Goal: Information Seeking & Learning: Learn about a topic

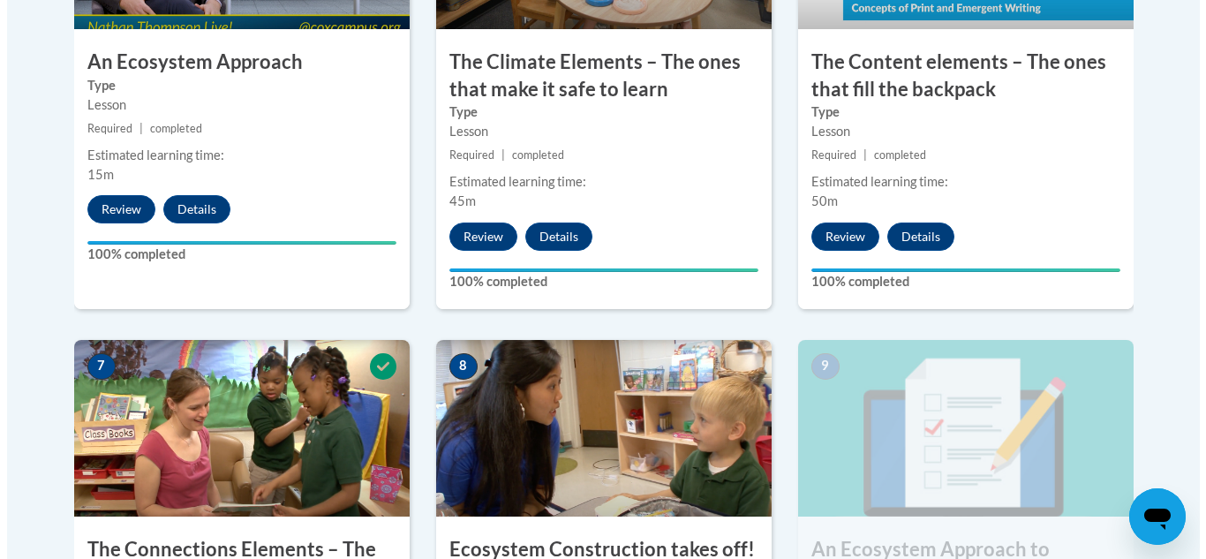
scroll to position [1627, 0]
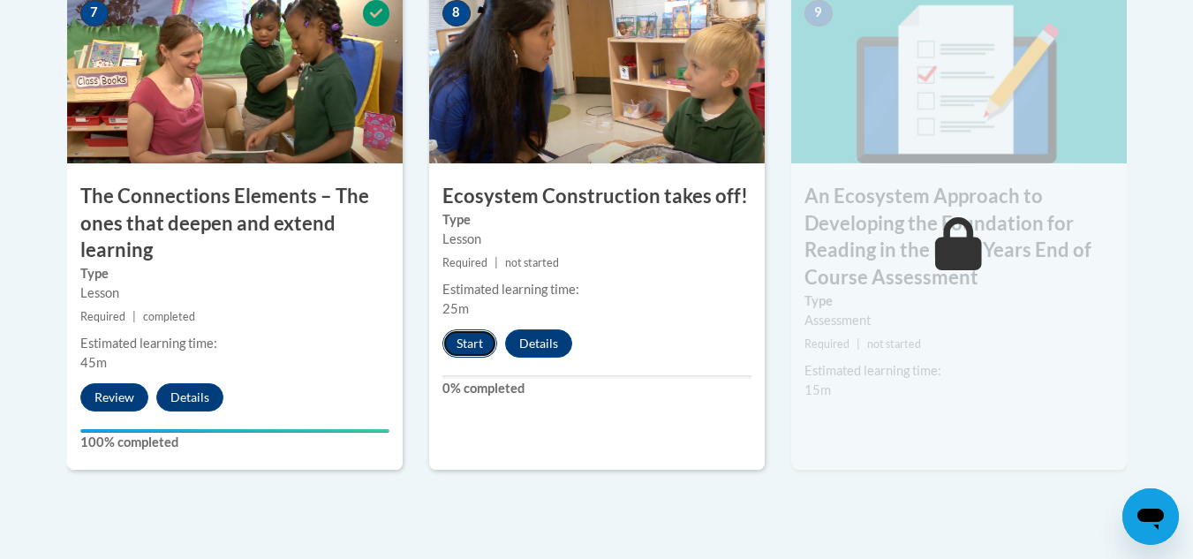
click at [472, 341] on button "Start" at bounding box center [469, 343] width 55 height 28
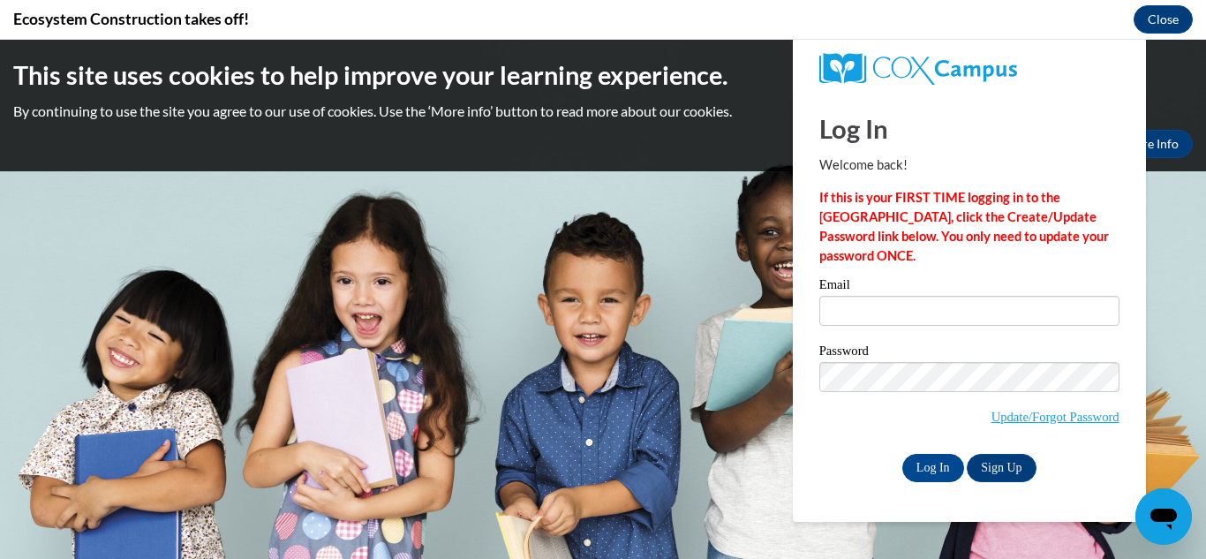
scroll to position [0, 0]
type input "chrno1018@gmail.com"
drag, startPoint x: 940, startPoint y: 464, endPoint x: 799, endPoint y: 354, distance: 178.1
click at [940, 464] on input "Log In" at bounding box center [933, 468] width 62 height 28
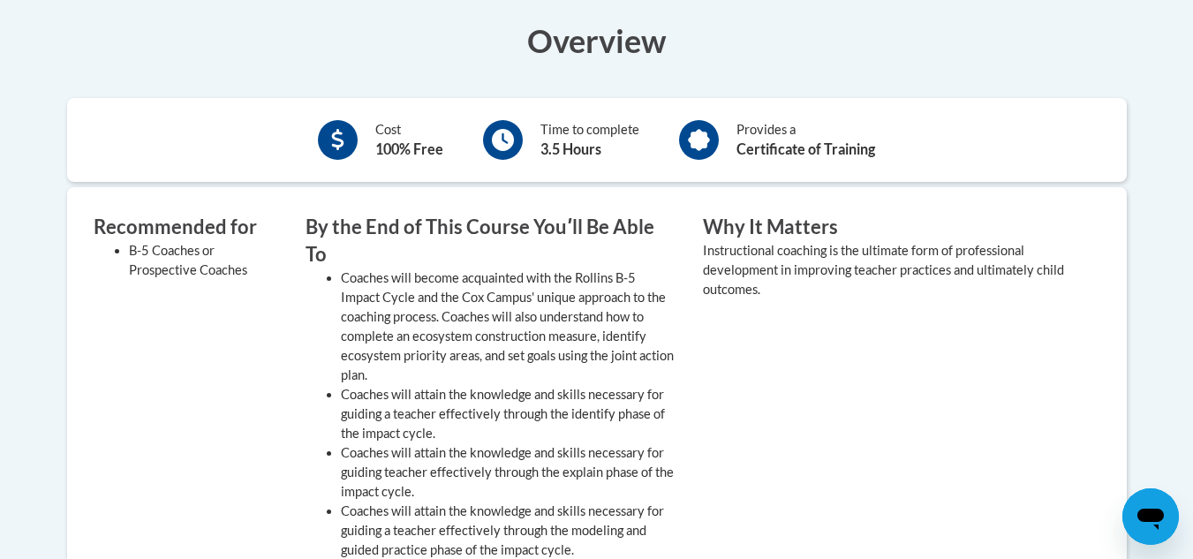
scroll to position [618, 0]
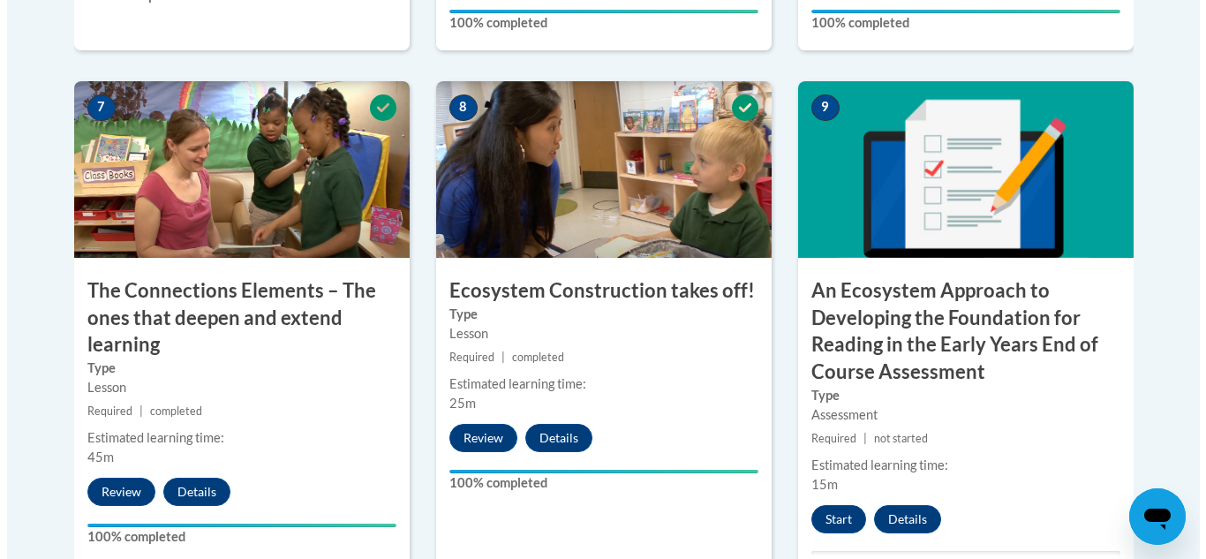
scroll to position [1803, 0]
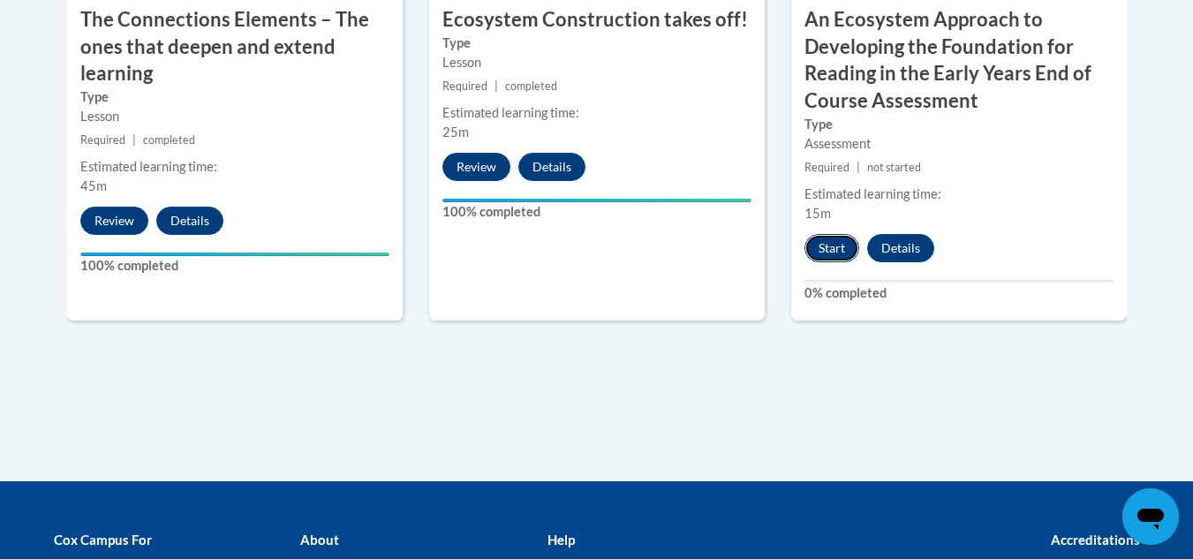
click at [820, 244] on button "Start" at bounding box center [831, 248] width 55 height 28
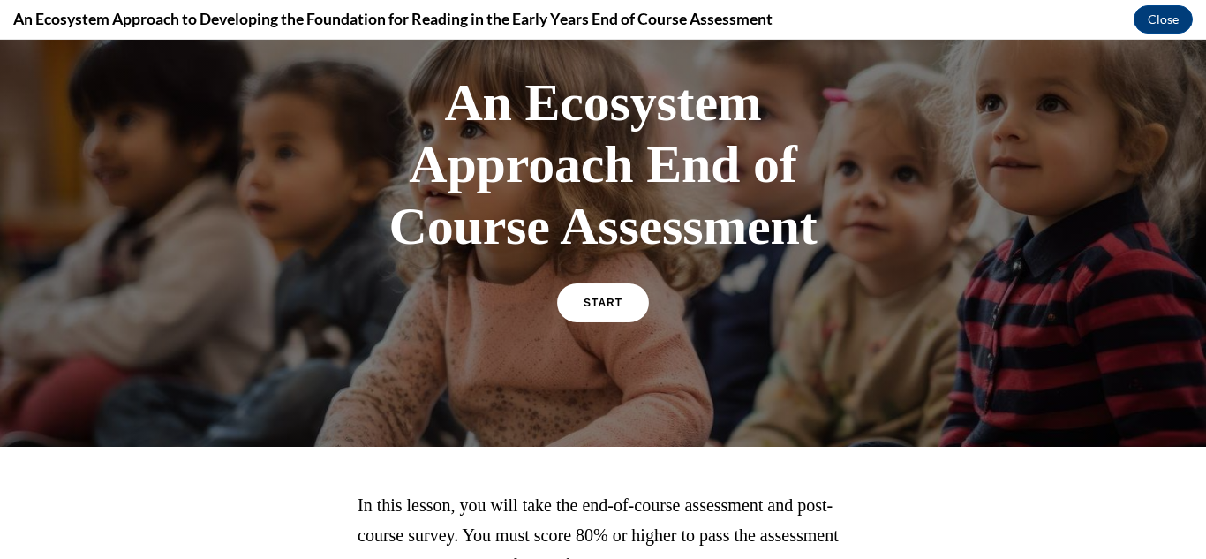
scroll to position [255, 0]
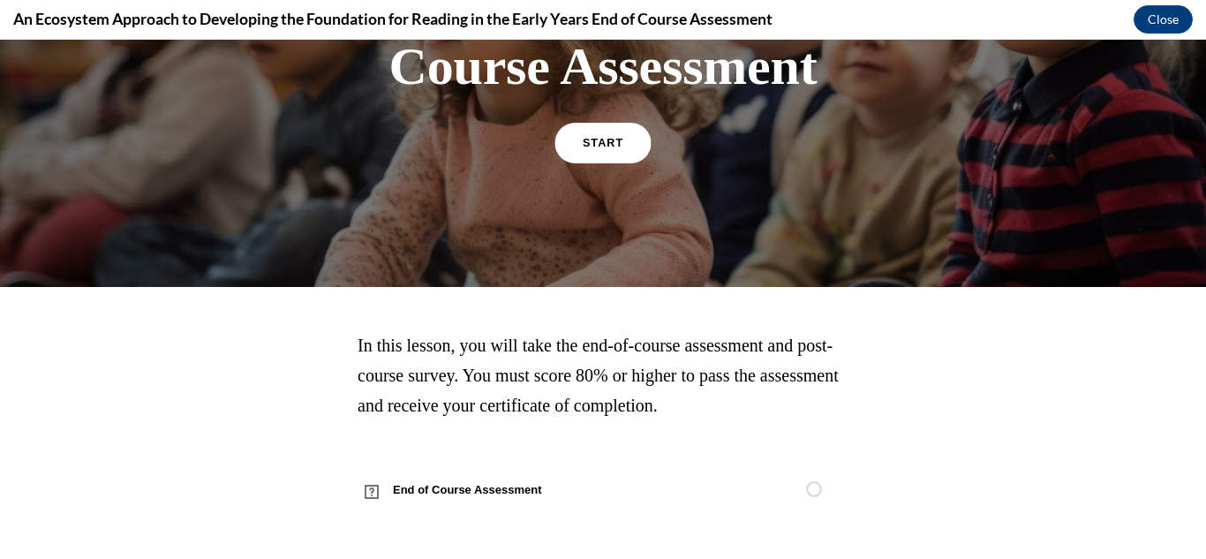
click at [607, 146] on span "START" at bounding box center [603, 143] width 41 height 13
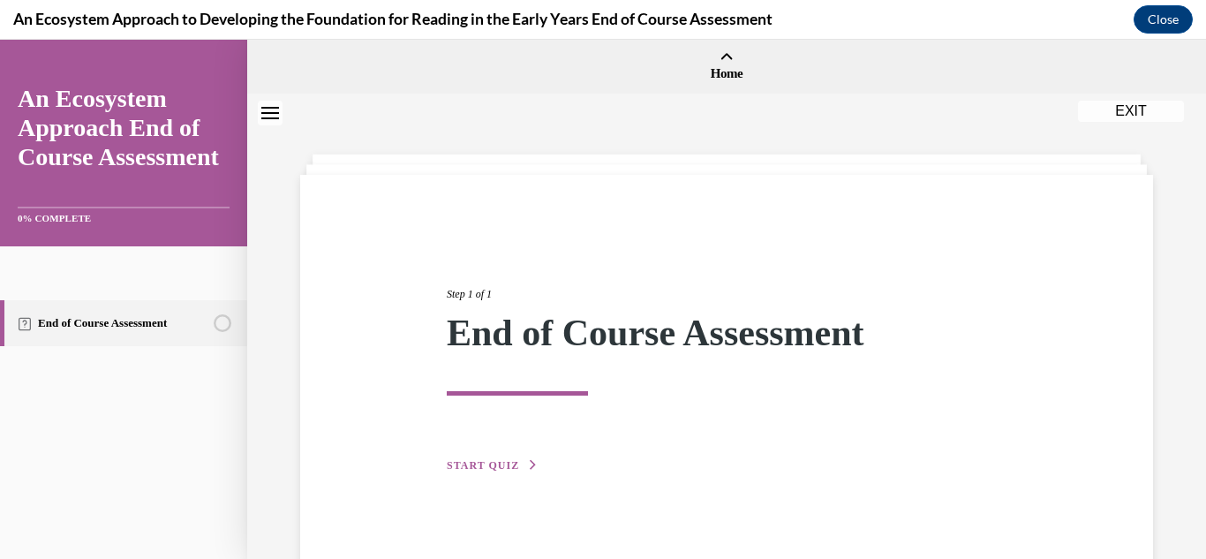
scroll to position [56, 0]
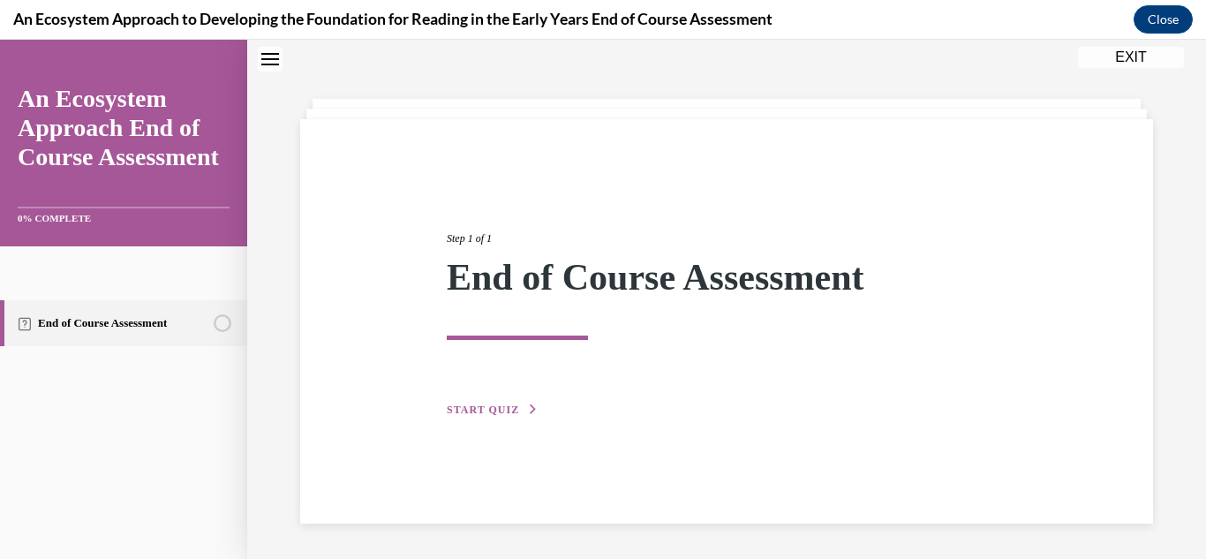
click at [483, 406] on span "START QUIZ" at bounding box center [483, 410] width 72 height 12
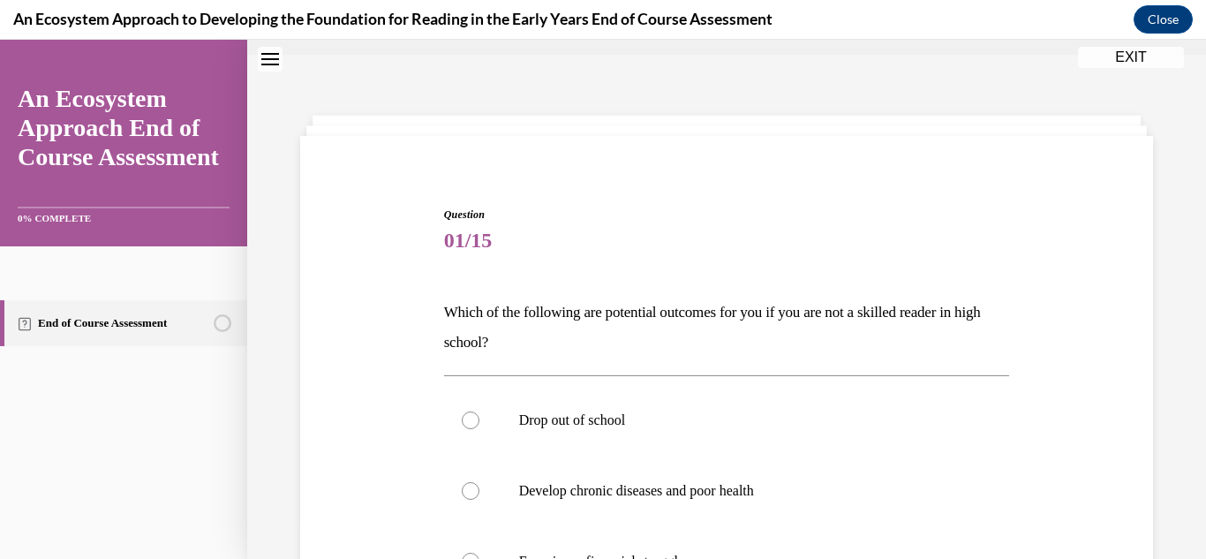
scroll to position [0, 0]
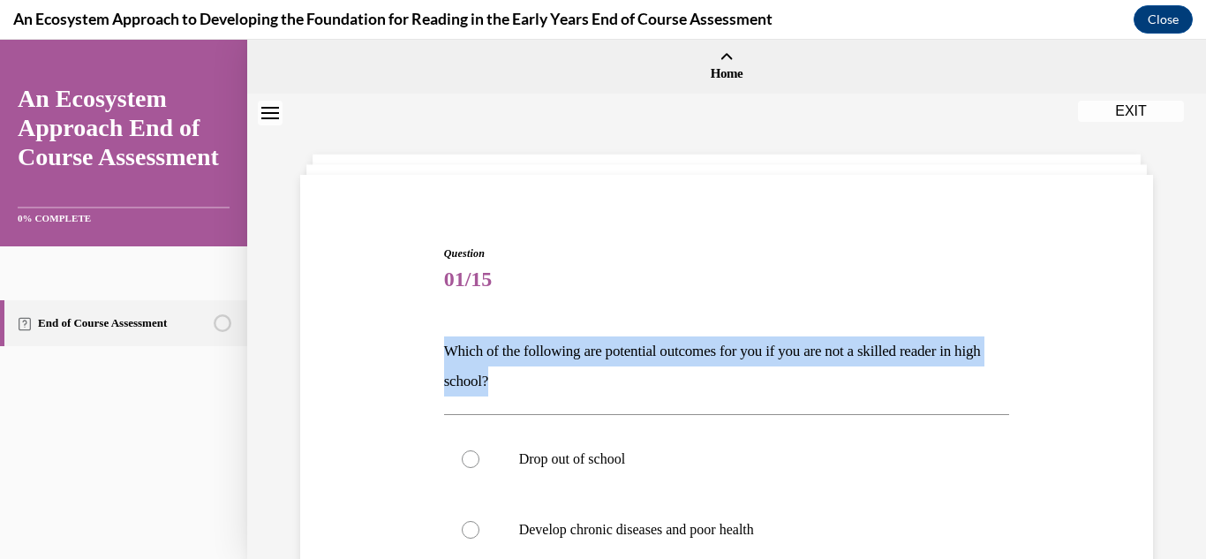
click at [414, 321] on div "Question 01/15 Which of the following are potential outcomes for you if you are…" at bounding box center [727, 559] width 862 height 733
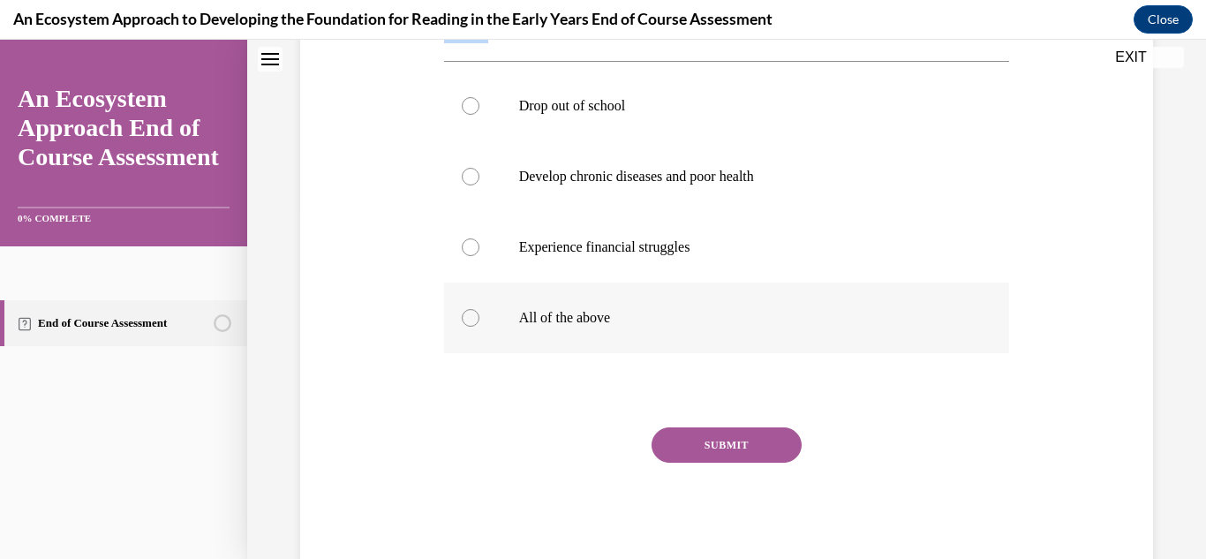
click at [464, 321] on div at bounding box center [471, 318] width 18 height 18
click at [464, 321] on input "All of the above" at bounding box center [471, 318] width 18 height 18
radio input "true"
click at [720, 446] on button "SUBMIT" at bounding box center [727, 444] width 150 height 35
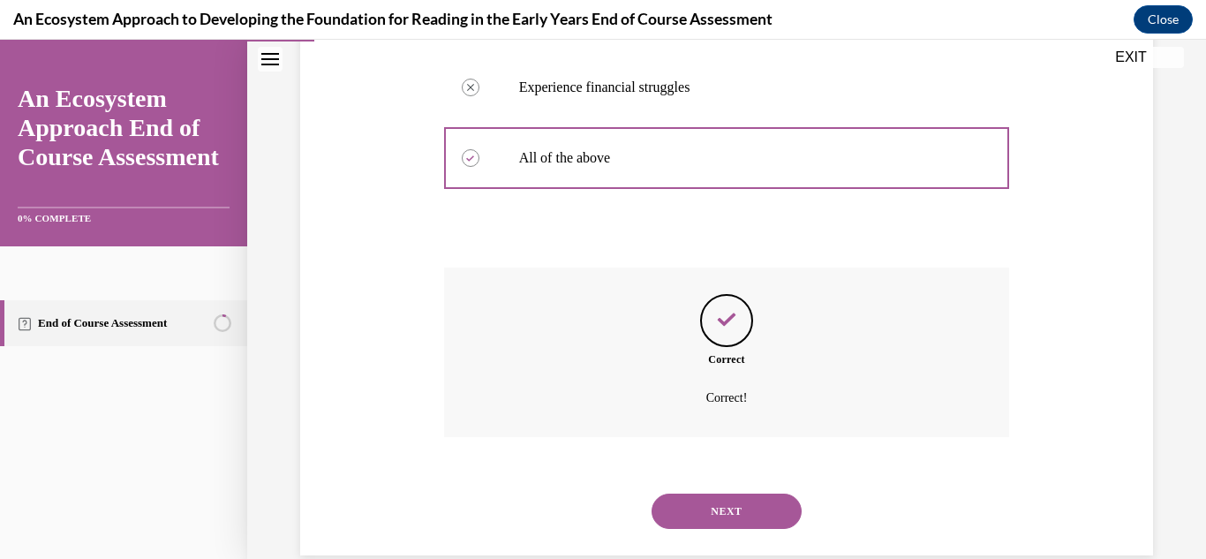
scroll to position [545, 0]
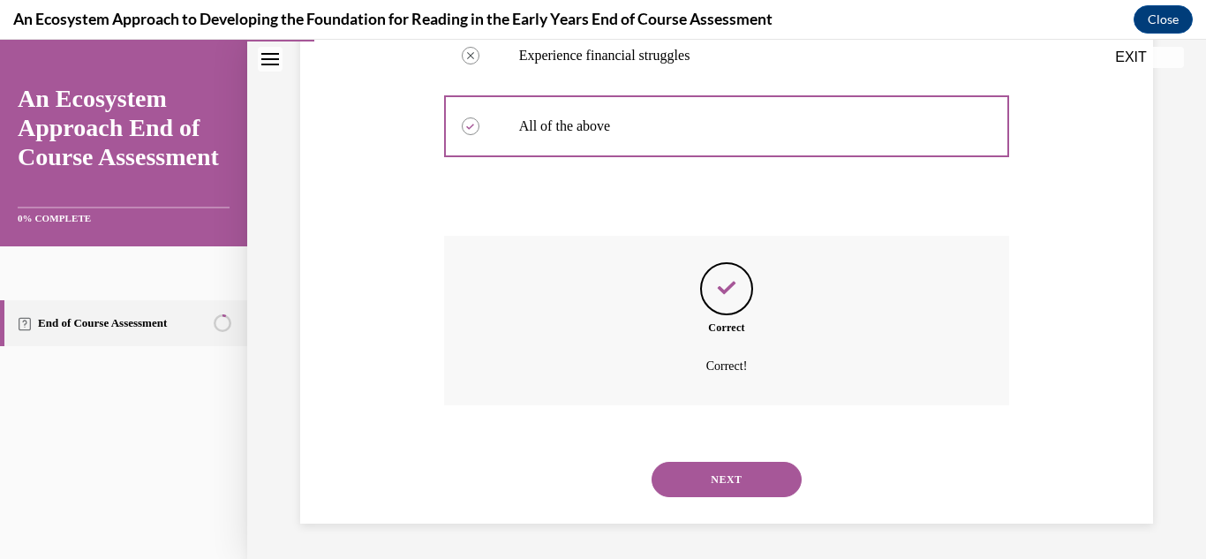
click at [754, 470] on button "NEXT" at bounding box center [727, 479] width 150 height 35
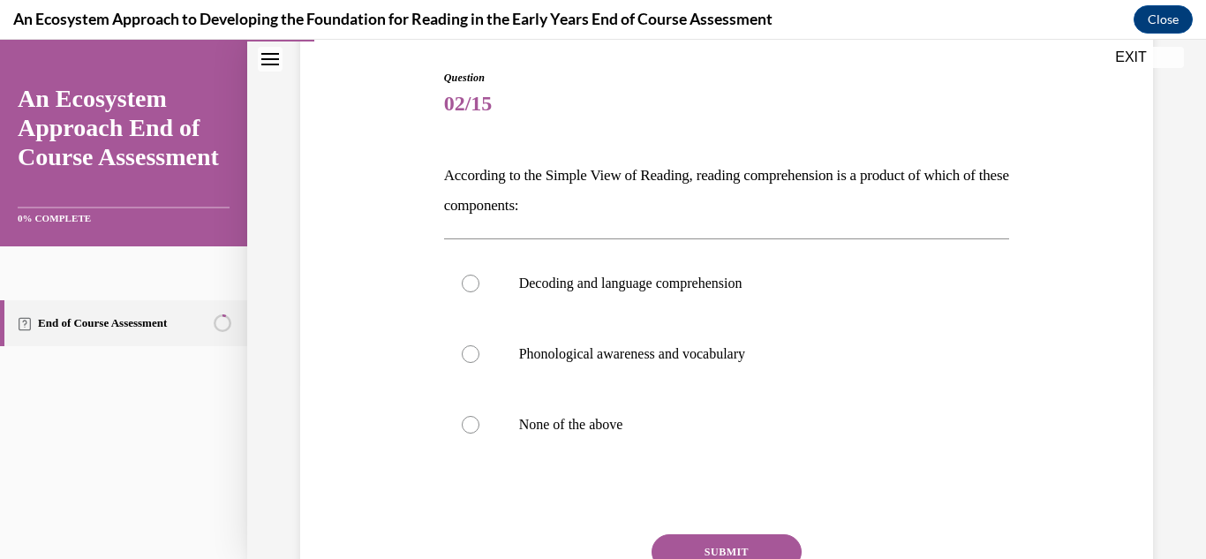
scroll to position [177, 0]
click at [710, 268] on label "Decoding and language comprehension" at bounding box center [727, 282] width 566 height 71
click at [479, 274] on input "Decoding and language comprehension" at bounding box center [471, 283] width 18 height 18
radio input "true"
click at [729, 545] on button "SUBMIT" at bounding box center [727, 550] width 150 height 35
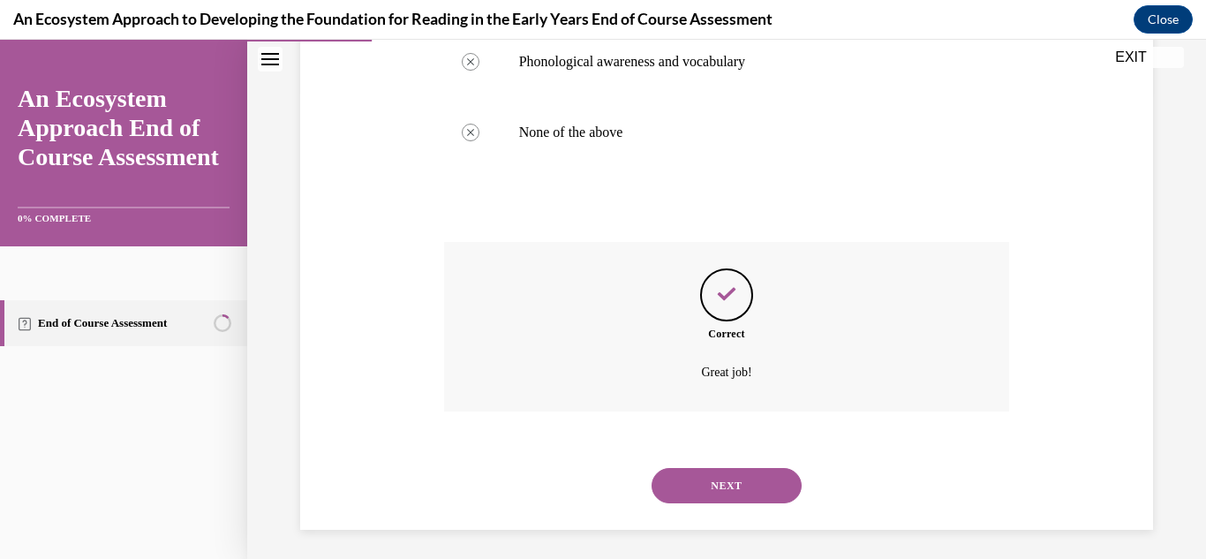
scroll to position [474, 0]
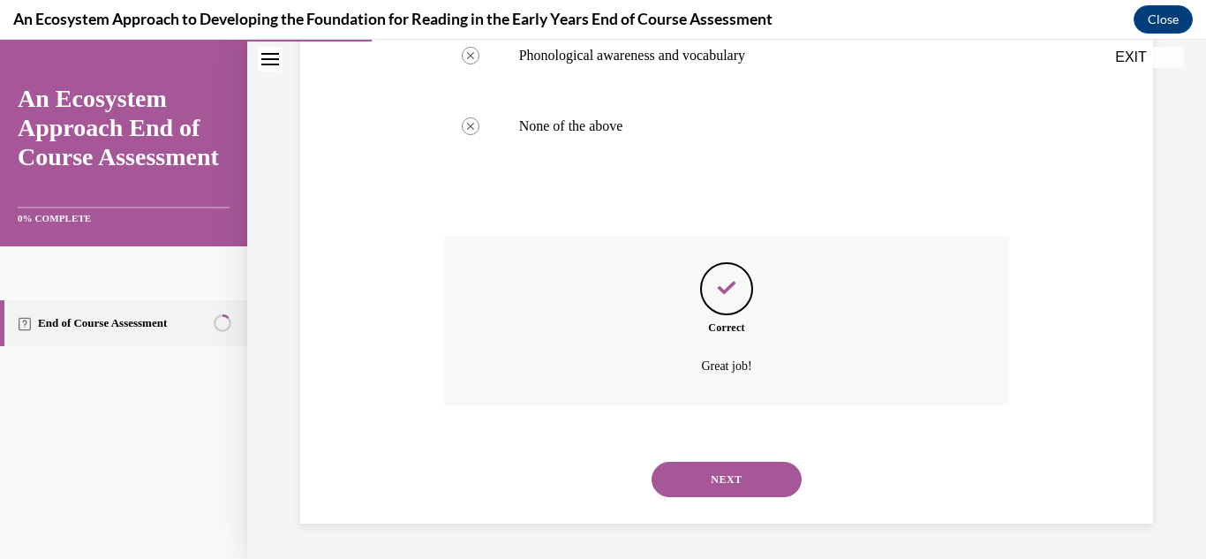
click at [716, 482] on button "NEXT" at bounding box center [727, 479] width 150 height 35
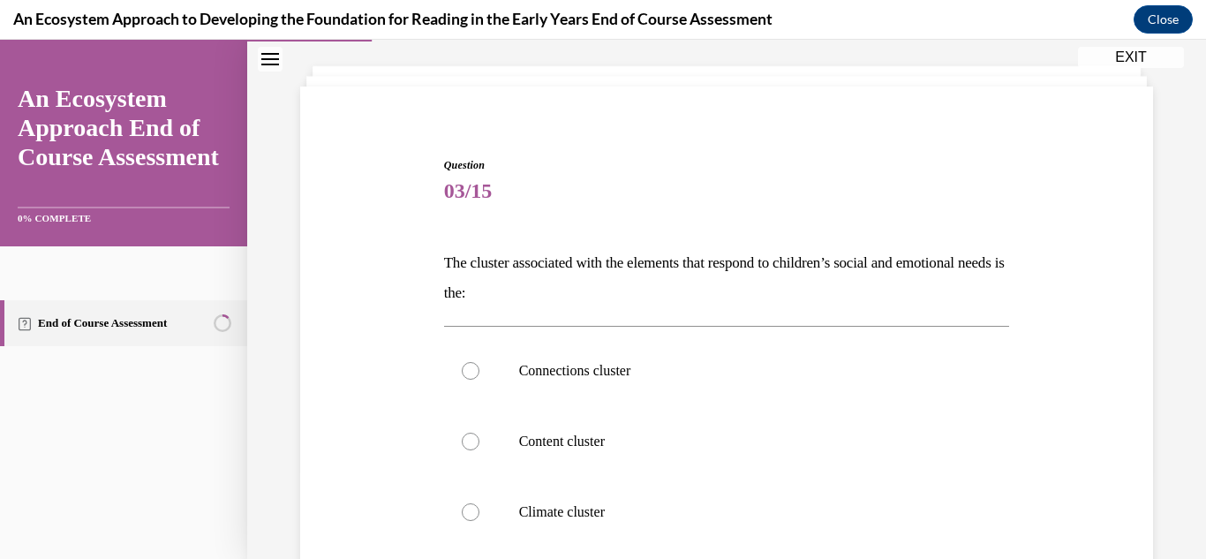
scroll to position [177, 0]
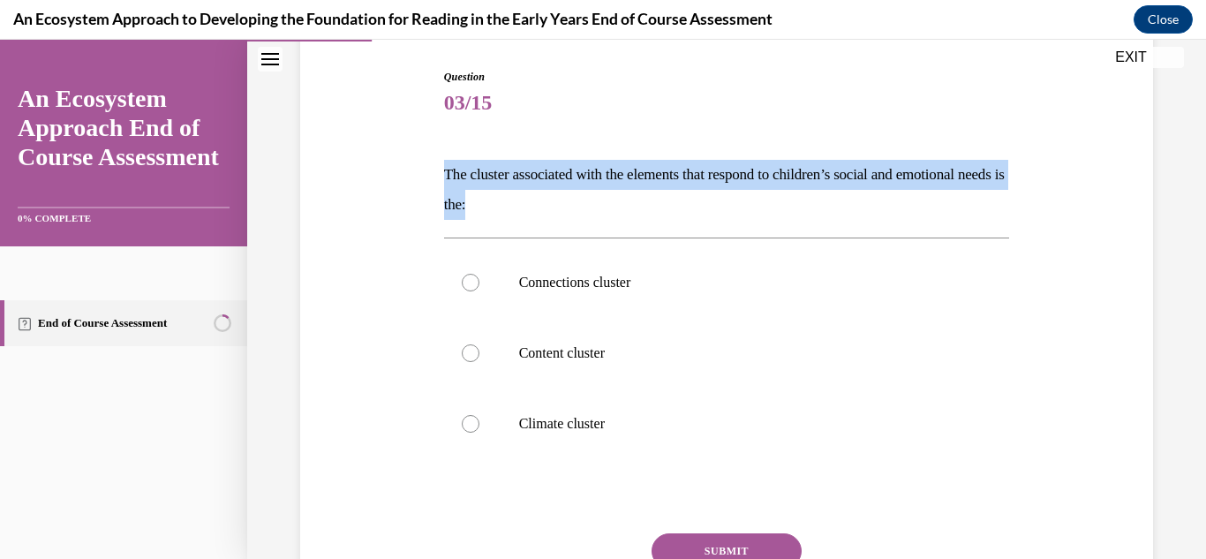
drag, startPoint x: 600, startPoint y: 207, endPoint x: 398, endPoint y: 179, distance: 203.2
click at [398, 179] on div "Question 03/15 The cluster associated with the elements that respond to childre…" at bounding box center [727, 347] width 862 height 662
copy p "The cluster associated with the elements that respond to children’s social and …"
click at [568, 428] on p "Climate cluster" at bounding box center [742, 424] width 447 height 18
click at [479, 428] on input "Climate cluster" at bounding box center [471, 424] width 18 height 18
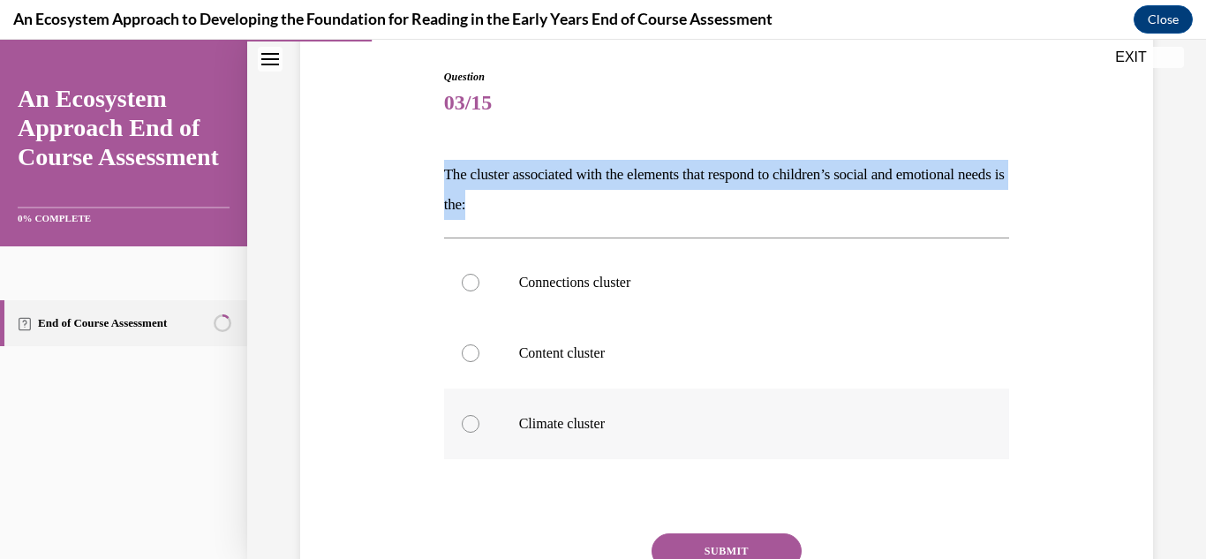
radio input "true"
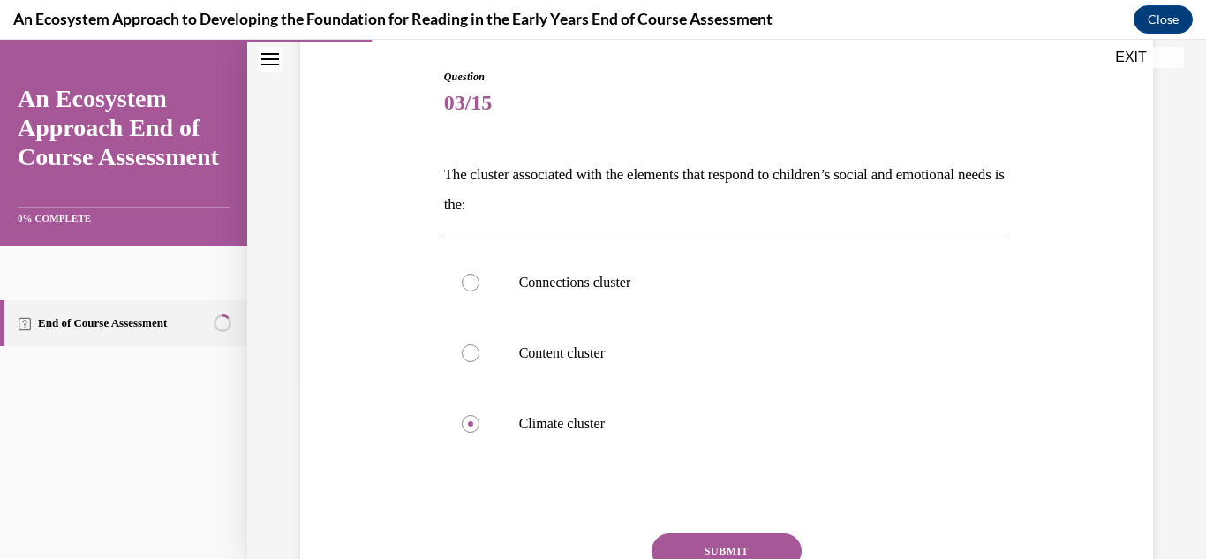
click at [750, 532] on div "Question 03/15 The cluster associated with the elements that respond to childre…" at bounding box center [727, 373] width 566 height 609
click at [765, 538] on button "SUBMIT" at bounding box center [727, 550] width 150 height 35
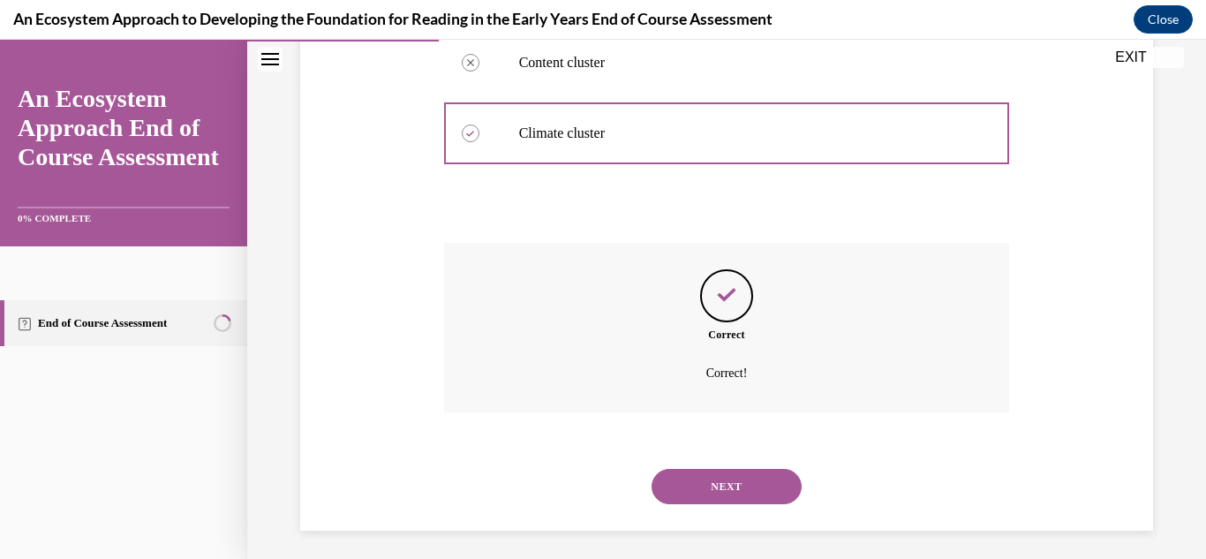
scroll to position [474, 0]
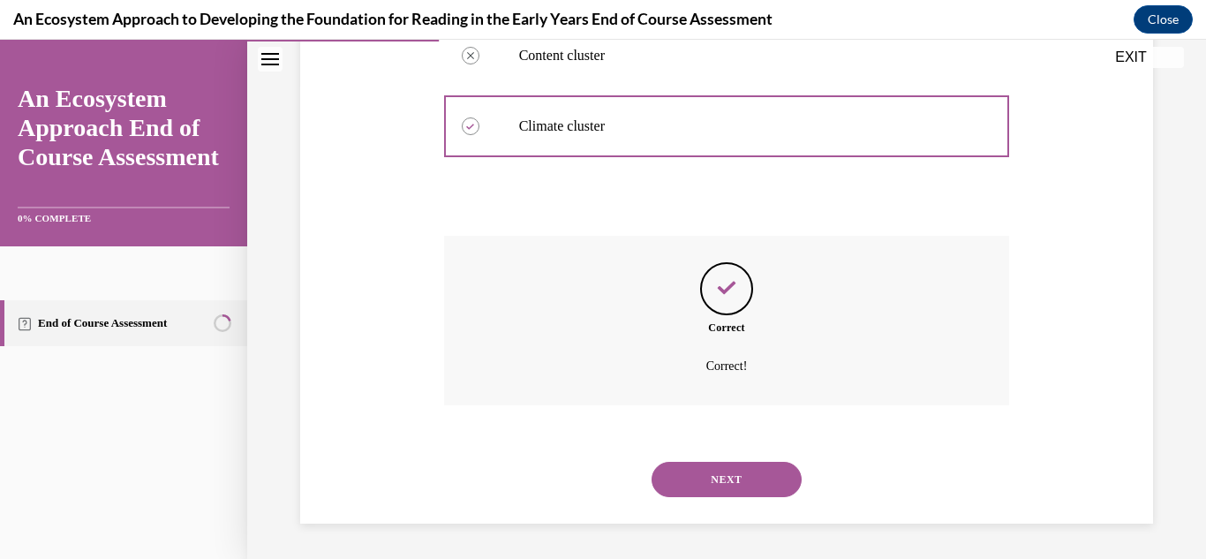
click at [759, 477] on button "NEXT" at bounding box center [727, 479] width 150 height 35
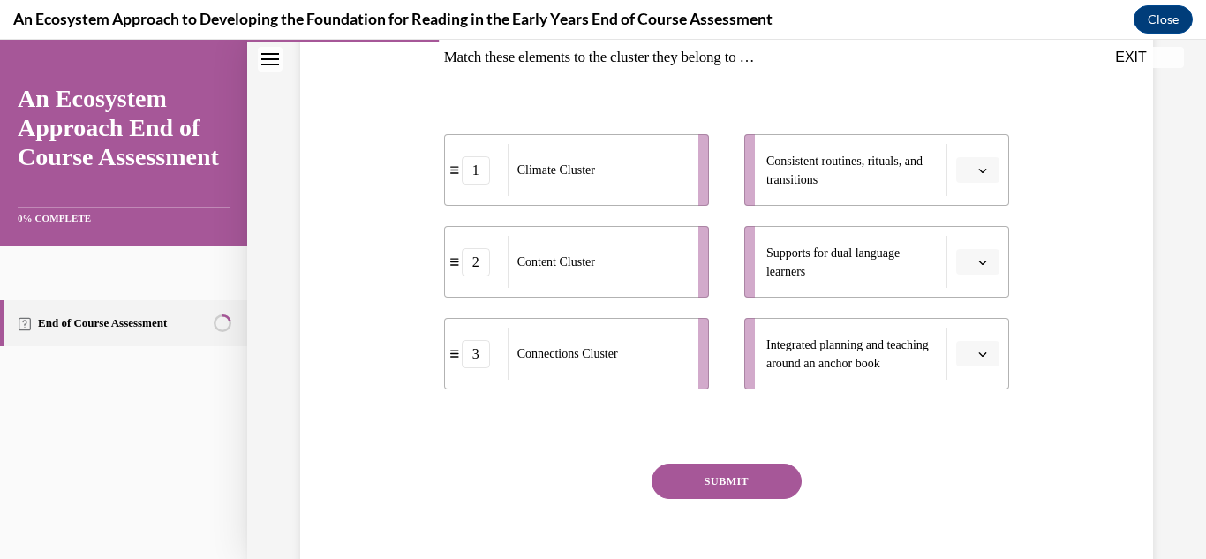
scroll to position [293, 0]
click at [638, 262] on div "Content Cluster" at bounding box center [597, 263] width 179 height 52
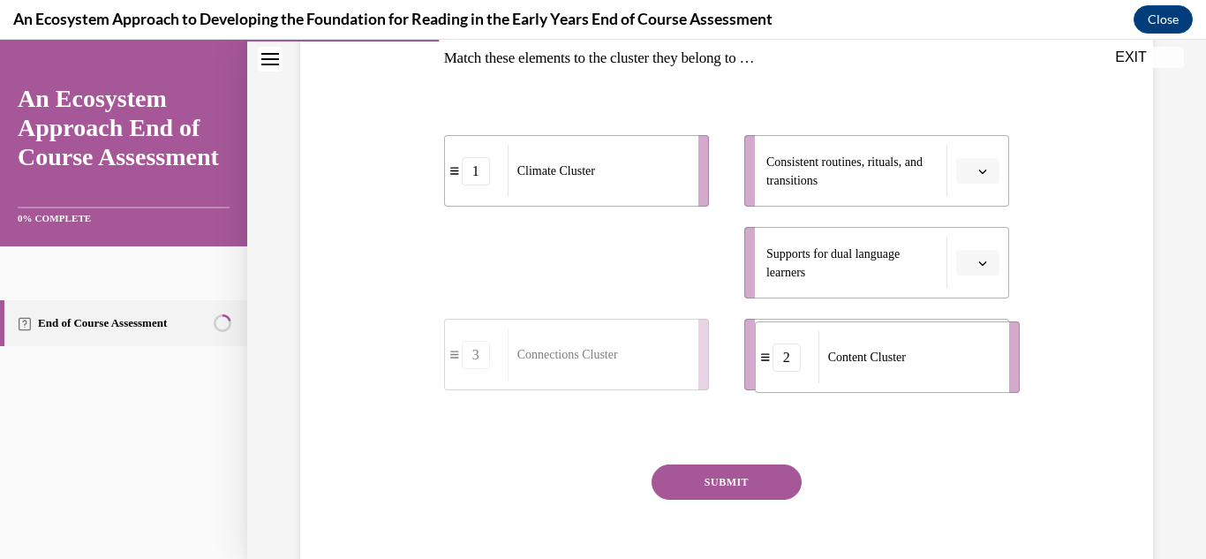
drag, startPoint x: 472, startPoint y: 269, endPoint x: 780, endPoint y: 363, distance: 322.1
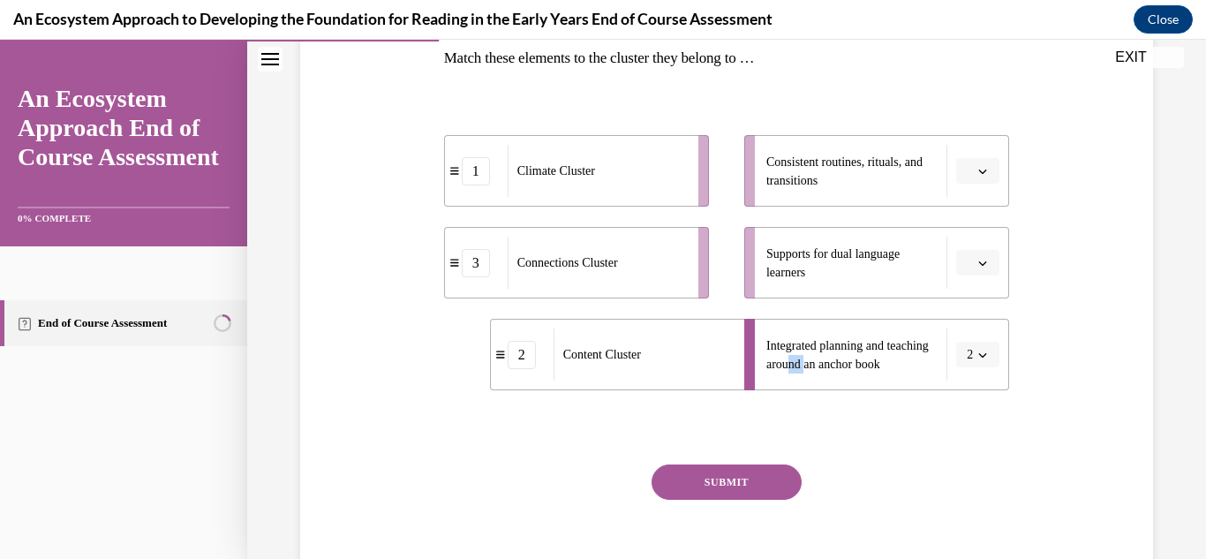
drag, startPoint x: 803, startPoint y: 318, endPoint x: 734, endPoint y: 339, distance: 72.1
click at [836, 350] on span "Integrated planning and teaching around an anchor book" at bounding box center [851, 354] width 171 height 37
click at [978, 359] on icon "button" at bounding box center [982, 355] width 9 height 9
click at [1091, 402] on div "Question 04/15 Match these elements to the cluster they belong to … 1 Climate C…" at bounding box center [727, 254] width 862 height 710
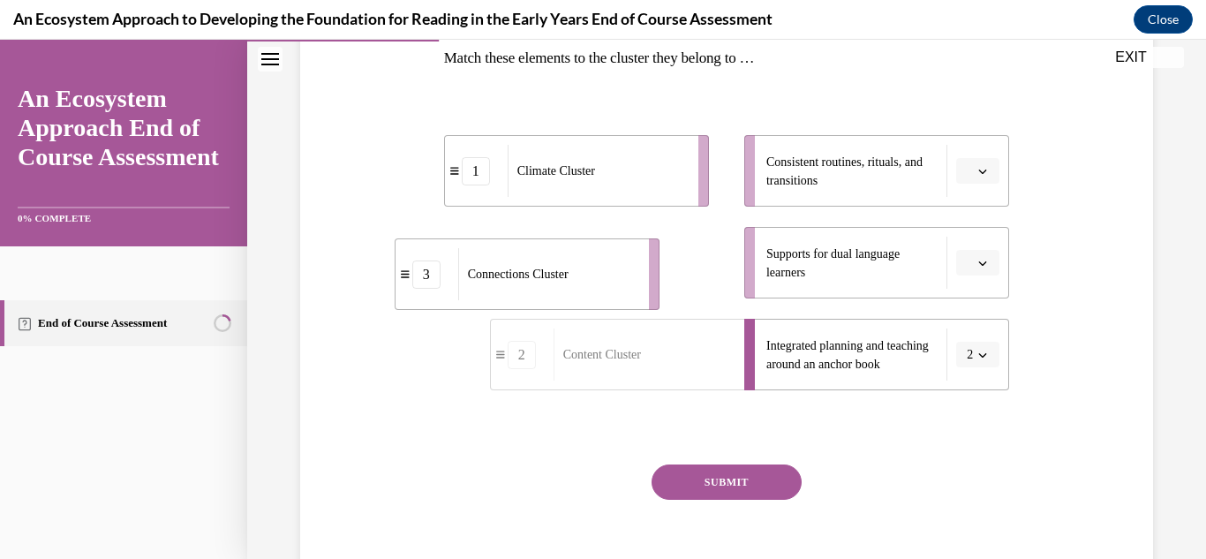
drag, startPoint x: 627, startPoint y: 269, endPoint x: 586, endPoint y: 283, distance: 42.7
click at [586, 283] on div "Connections Cluster" at bounding box center [547, 274] width 179 height 52
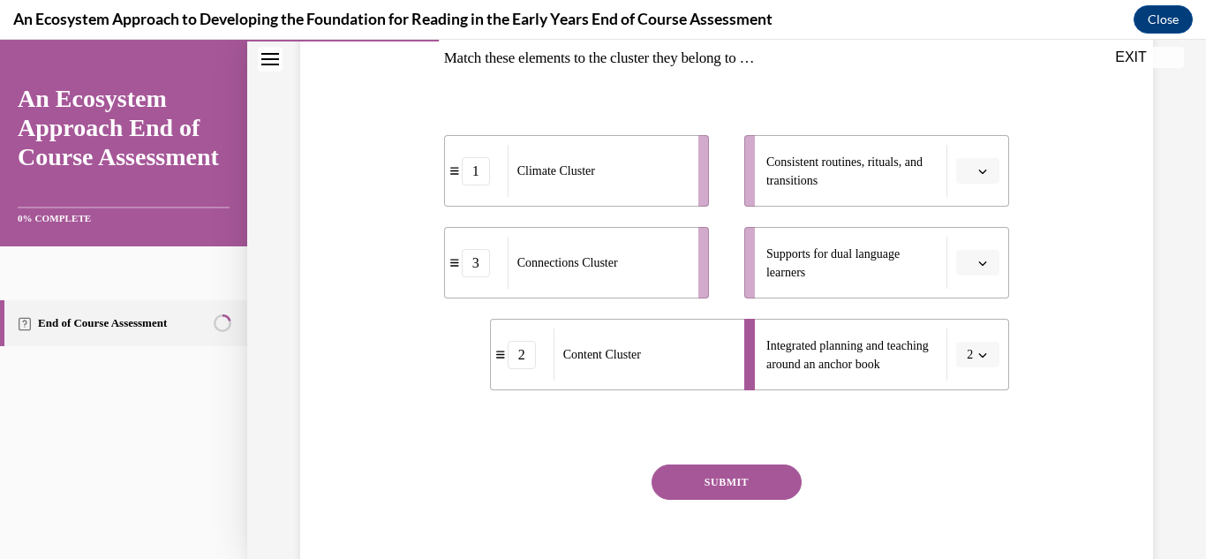
click at [978, 178] on button "button" at bounding box center [977, 171] width 43 height 26
click at [970, 240] on div "1" at bounding box center [965, 245] width 44 height 35
click at [978, 260] on icon "button" at bounding box center [982, 263] width 9 height 9
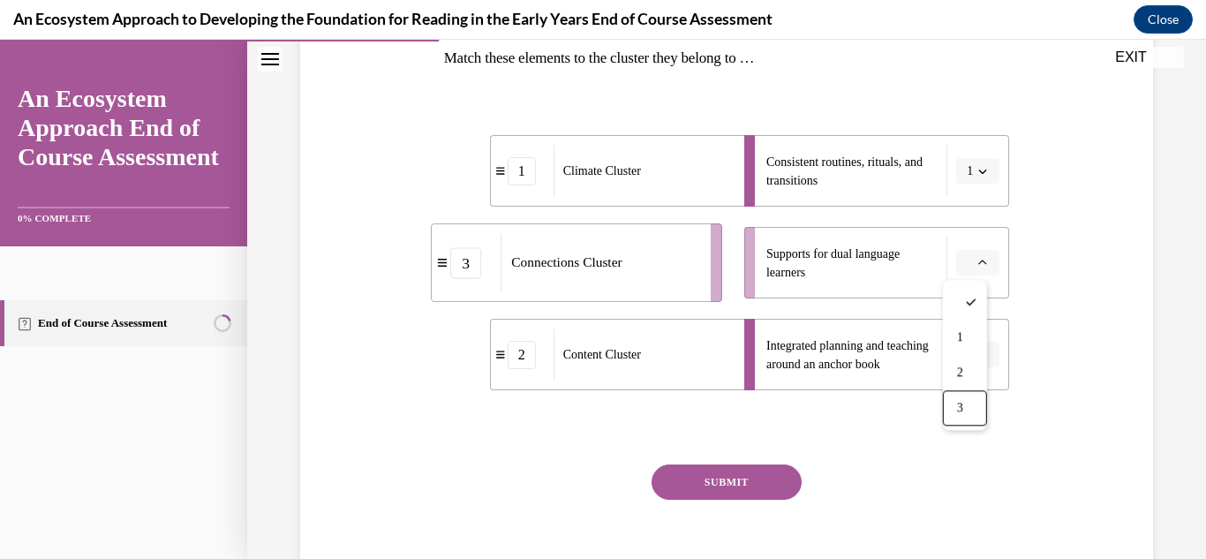
click at [967, 400] on div "3" at bounding box center [965, 407] width 44 height 35
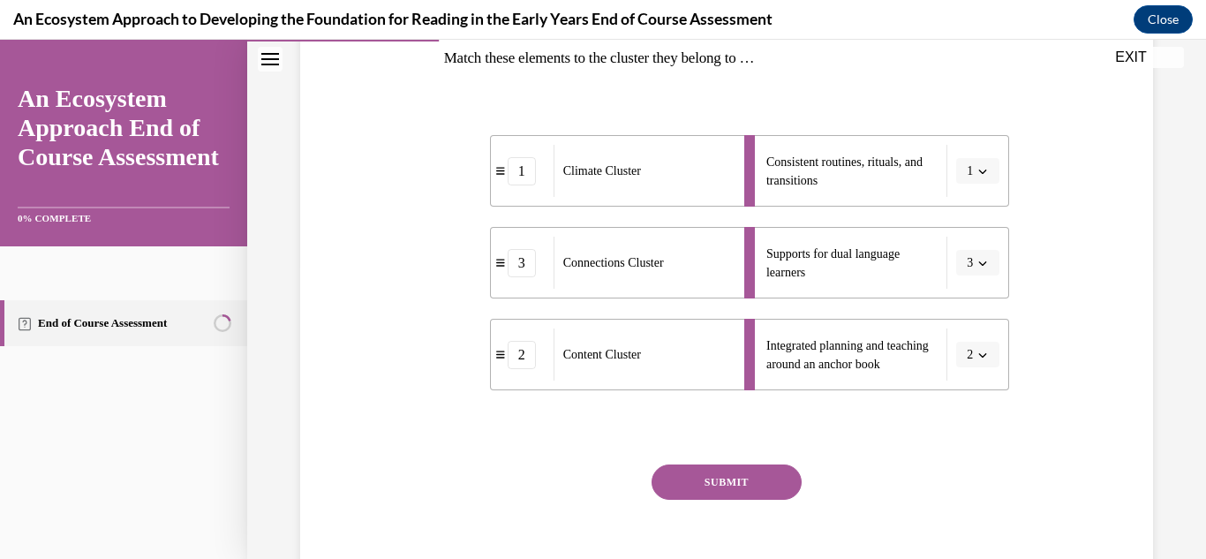
click at [748, 477] on button "SUBMIT" at bounding box center [727, 481] width 150 height 35
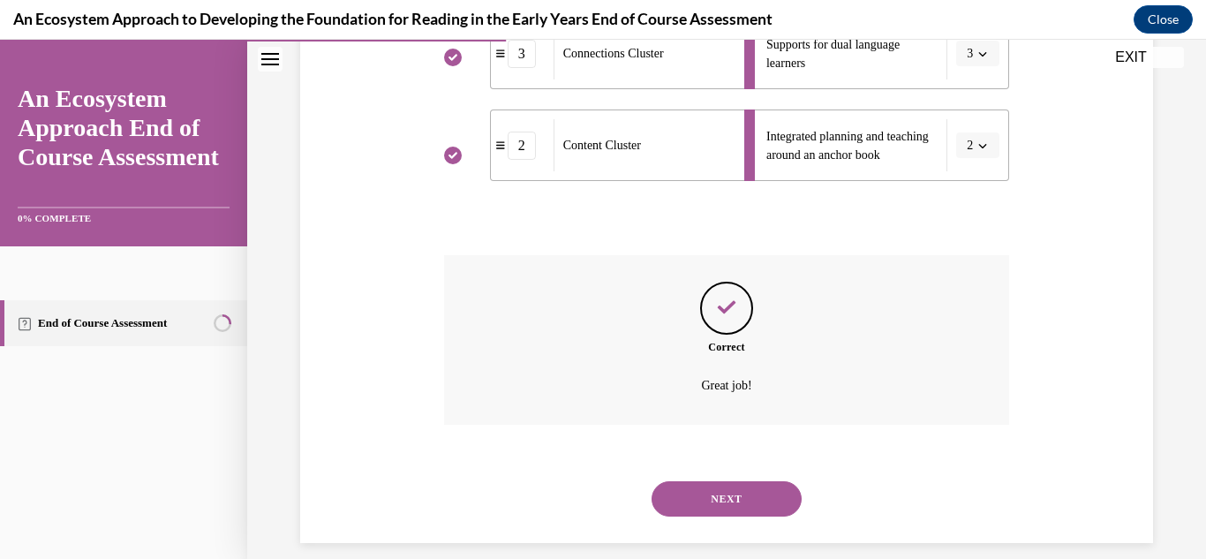
scroll to position [522, 0]
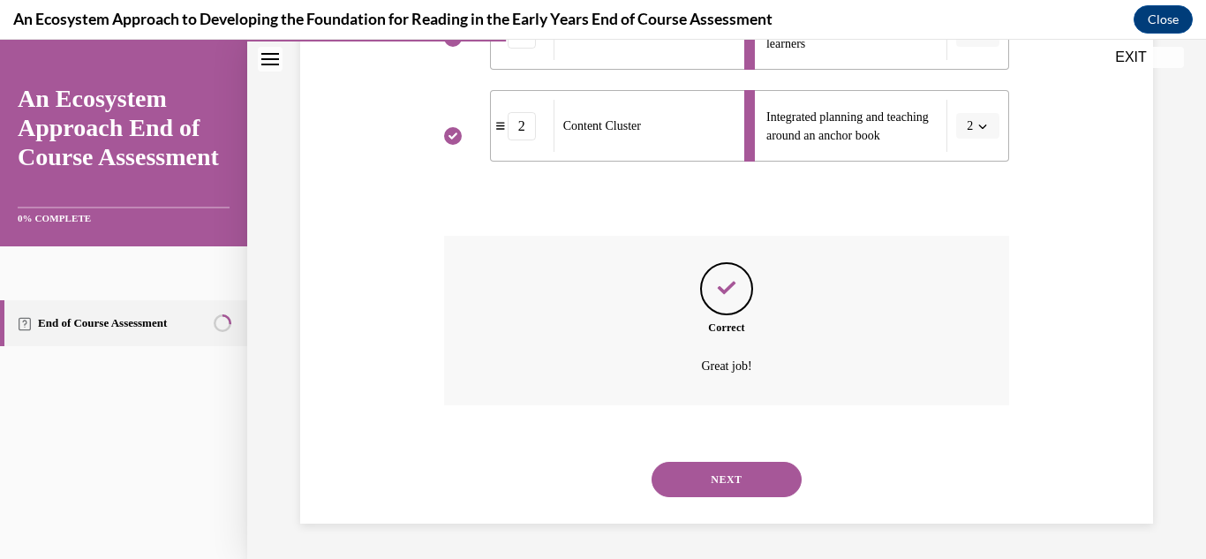
click at [687, 479] on button "NEXT" at bounding box center [727, 479] width 150 height 35
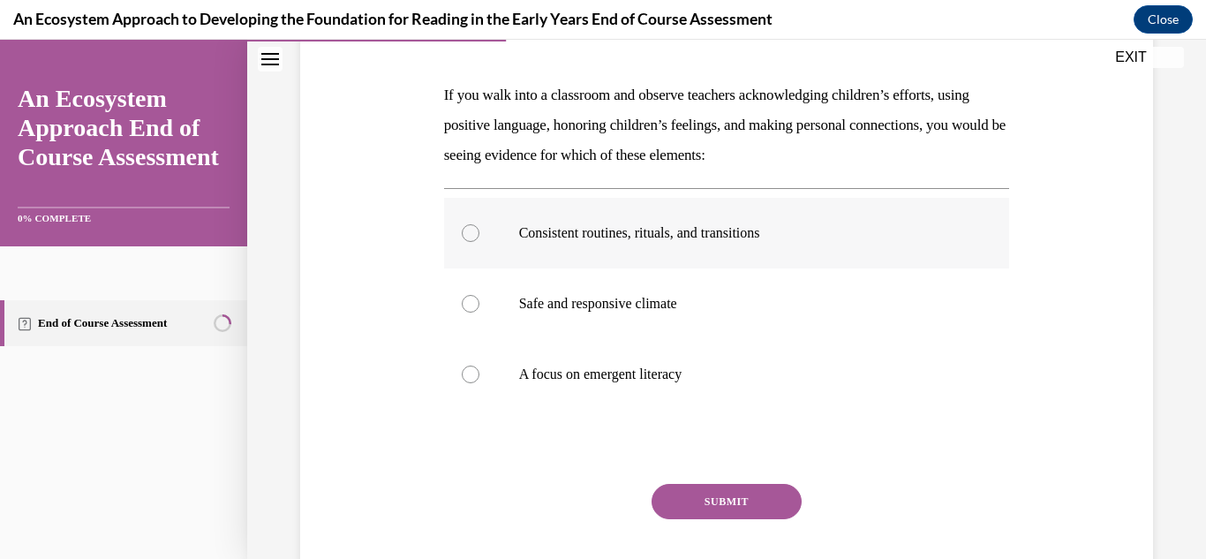
scroll to position [265, 0]
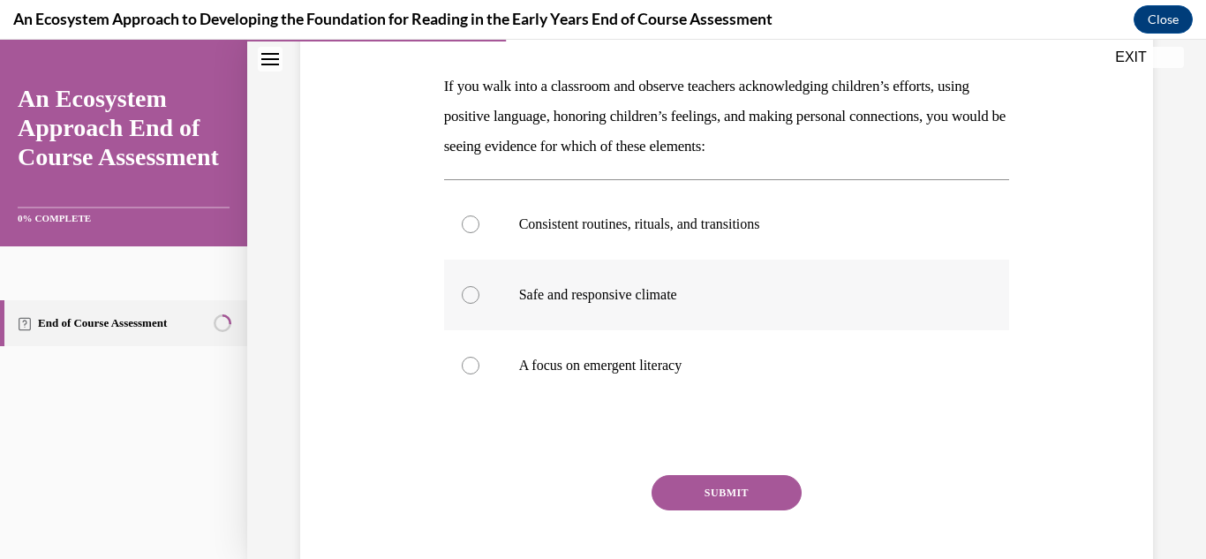
click at [467, 294] on div at bounding box center [471, 295] width 18 height 18
click at [467, 294] on input "Safe and responsive climate" at bounding box center [471, 295] width 18 height 18
radio input "true"
click at [728, 489] on button "SUBMIT" at bounding box center [727, 492] width 150 height 35
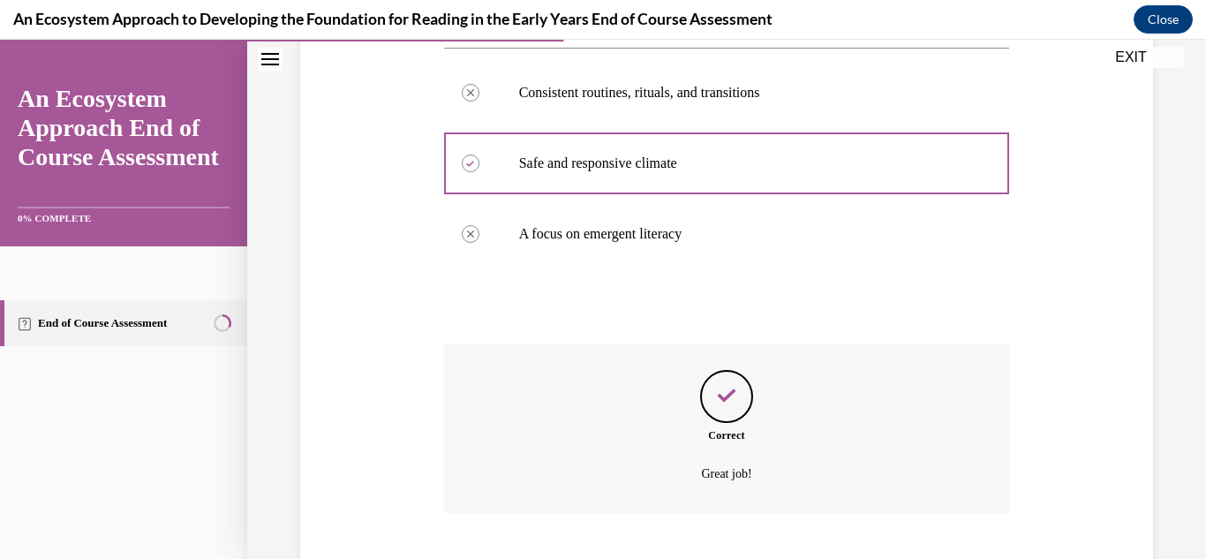
scroll to position [504, 0]
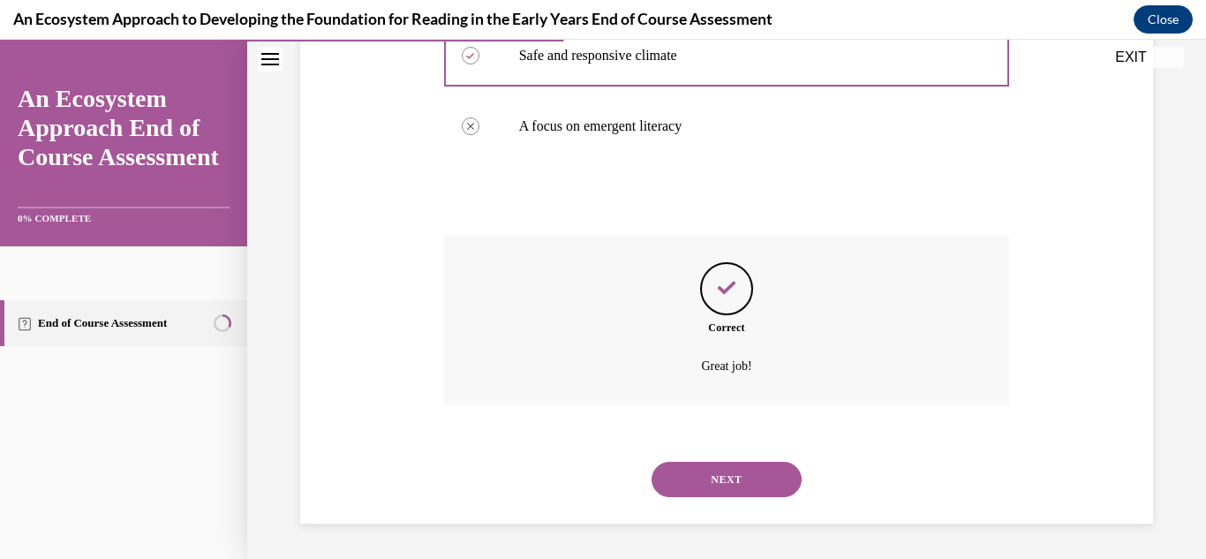
click at [744, 481] on button "NEXT" at bounding box center [727, 479] width 150 height 35
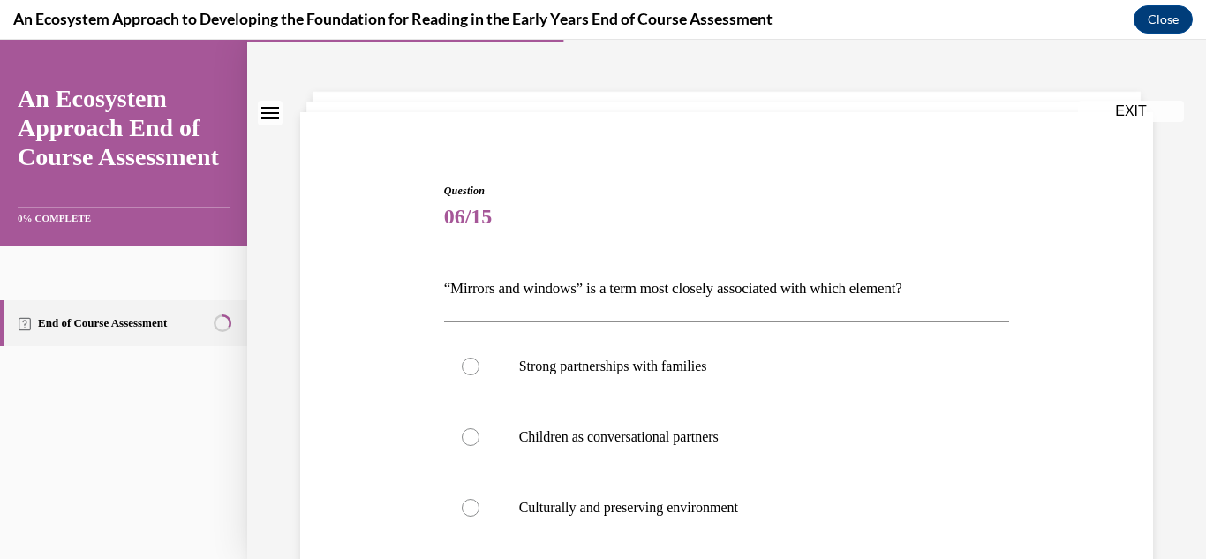
scroll to position [88, 0]
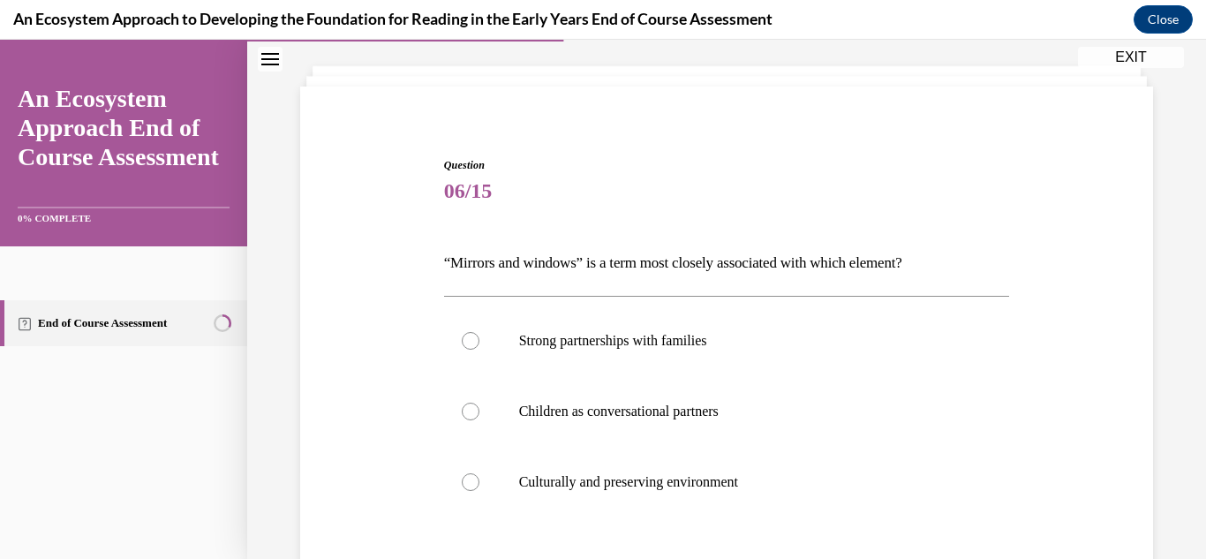
click at [951, 240] on div "Question 06/15 “Mirrors and windows” is a term most closely associated with whi…" at bounding box center [727, 446] width 566 height 579
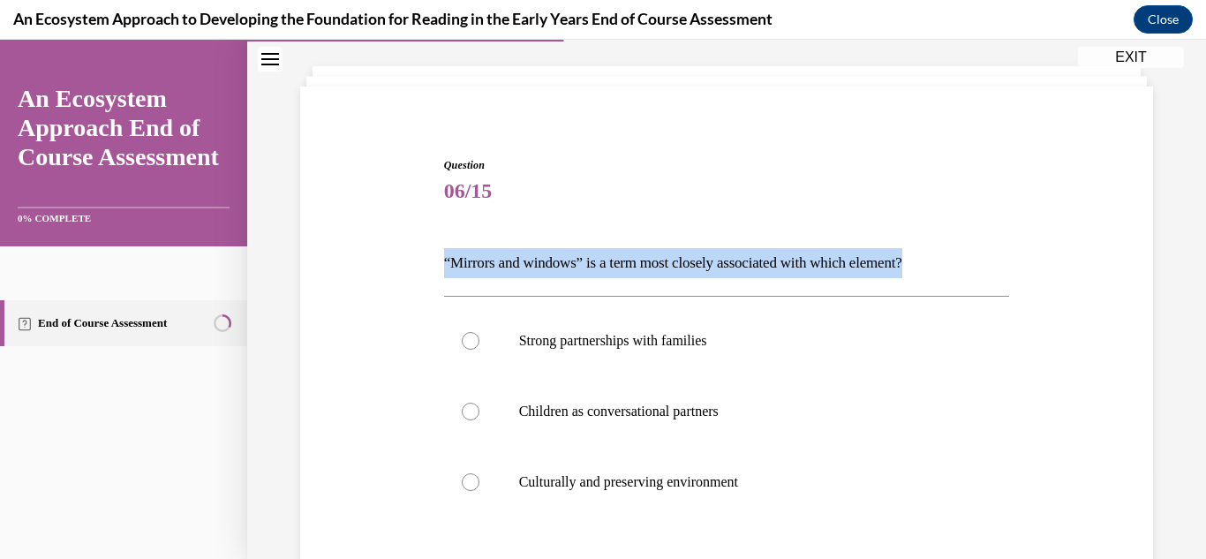
drag, startPoint x: 954, startPoint y: 261, endPoint x: 427, endPoint y: 231, distance: 527.2
click at [427, 231] on div "Question 06/15 “Mirrors and windows” is a term most closely associated with whi…" at bounding box center [727, 420] width 862 height 632
copy p "“Mirrors and windows” is a term most closely associated with which element?"
click at [484, 490] on label "Culturally and preserving environment" at bounding box center [727, 482] width 566 height 71
click at [479, 490] on input "Culturally and preserving environment" at bounding box center [471, 482] width 18 height 18
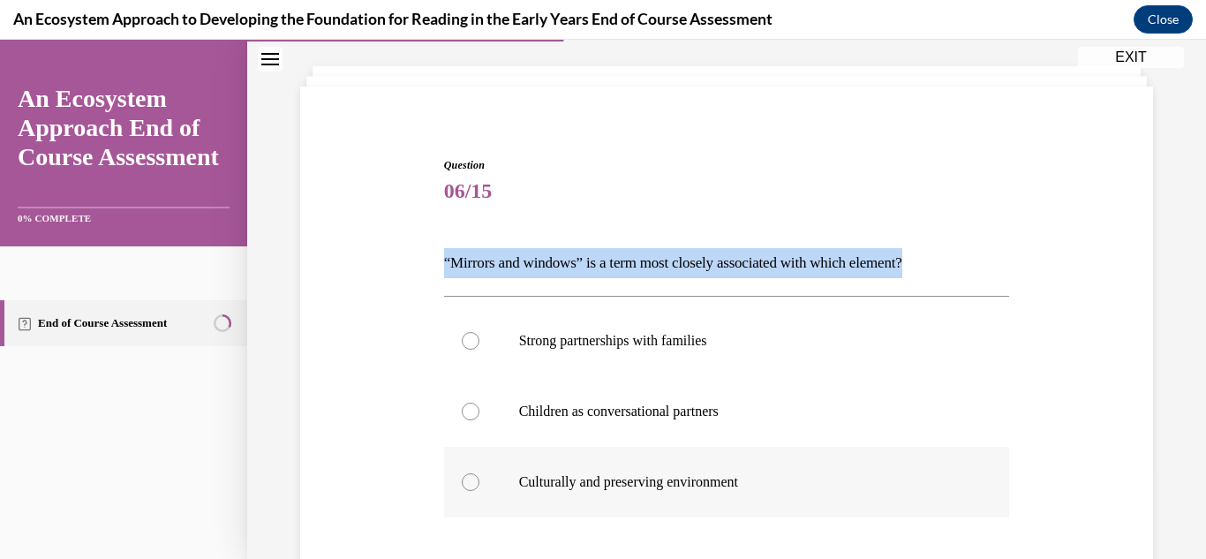
radio input "true"
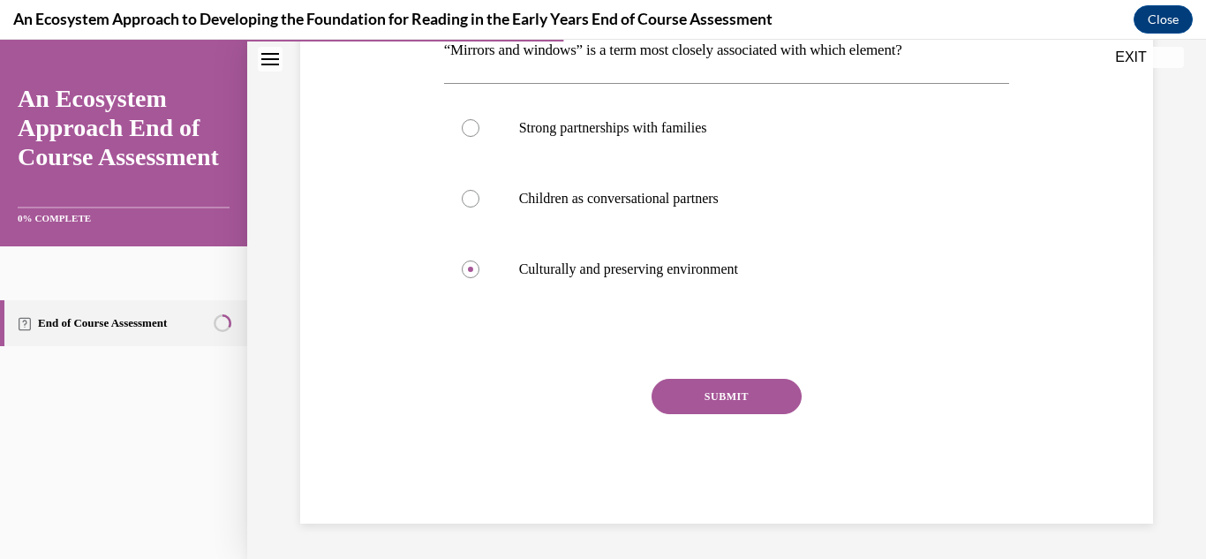
click at [725, 413] on button "SUBMIT" at bounding box center [727, 396] width 150 height 35
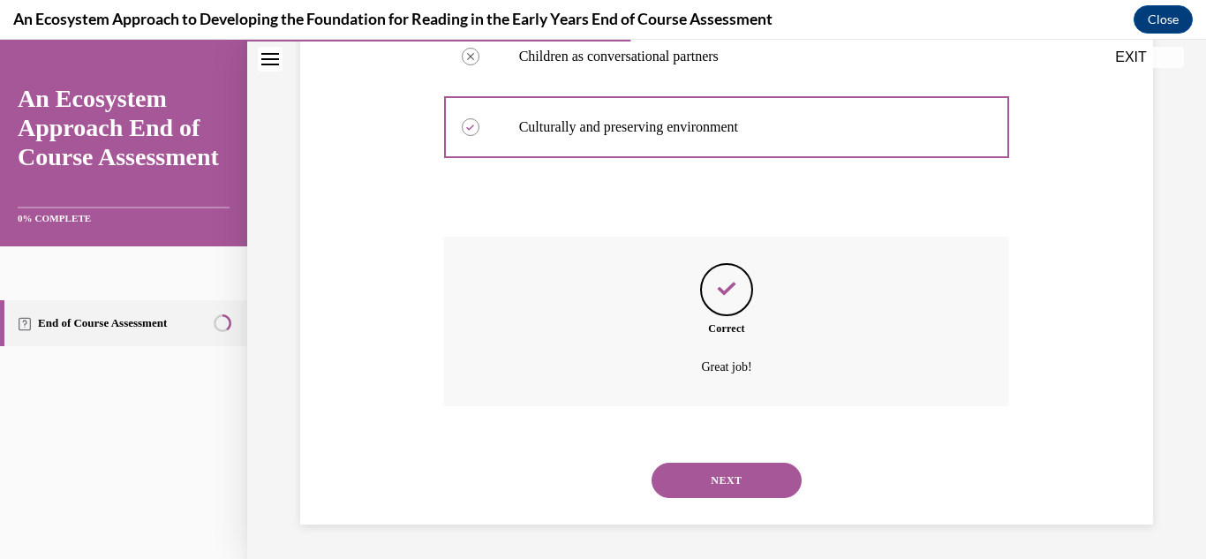
scroll to position [444, 0]
click at [759, 476] on button "NEXT" at bounding box center [727, 479] width 150 height 35
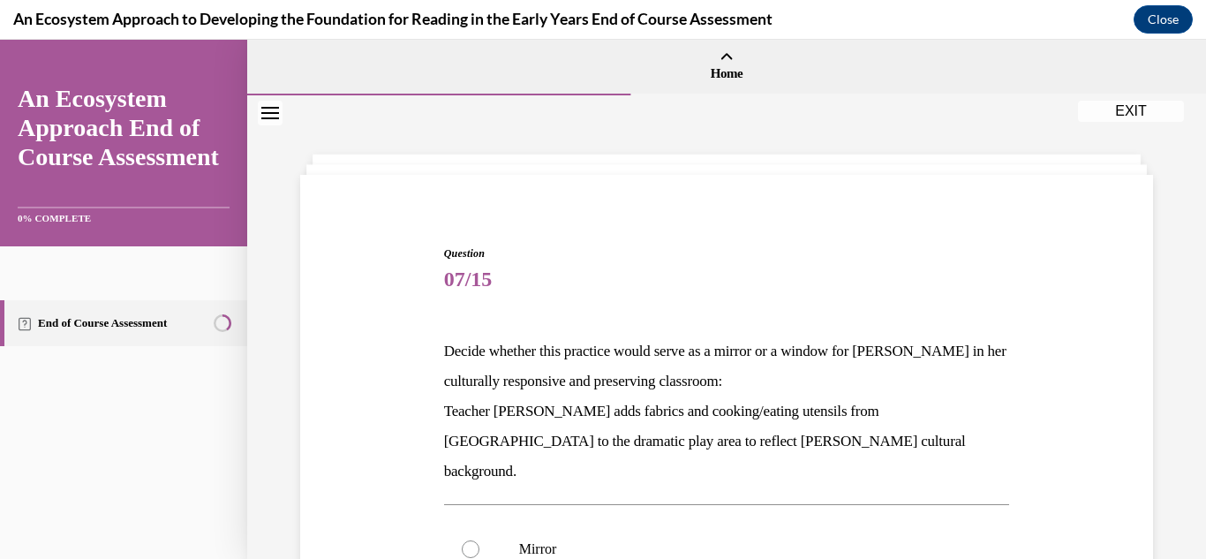
scroll to position [177, 0]
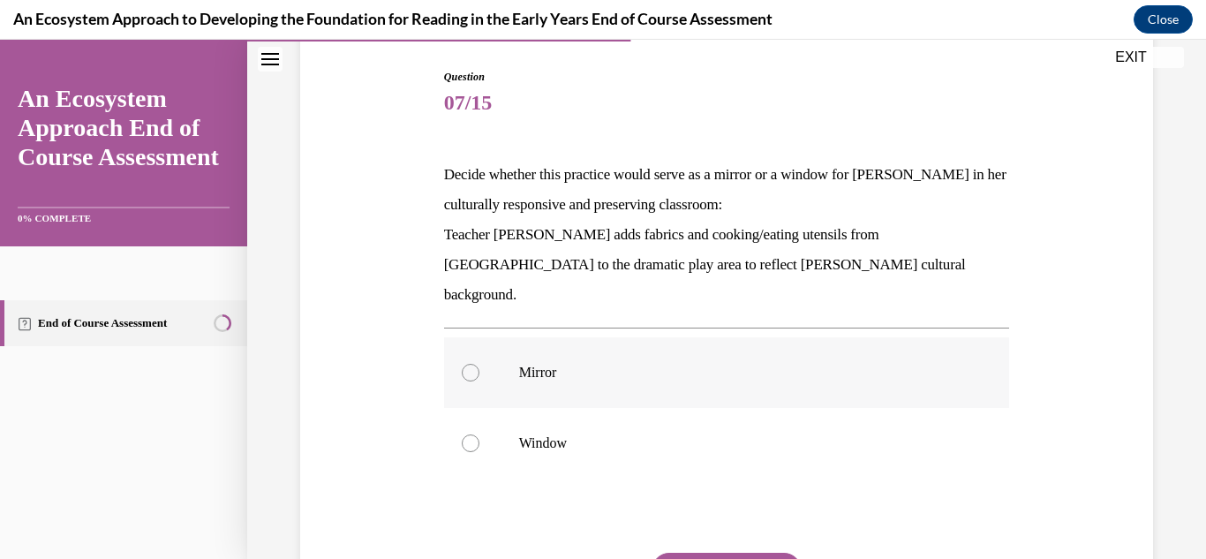
click at [482, 353] on label "Mirror" at bounding box center [727, 372] width 566 height 71
click at [479, 364] on input "Mirror" at bounding box center [471, 373] width 18 height 18
radio input "true"
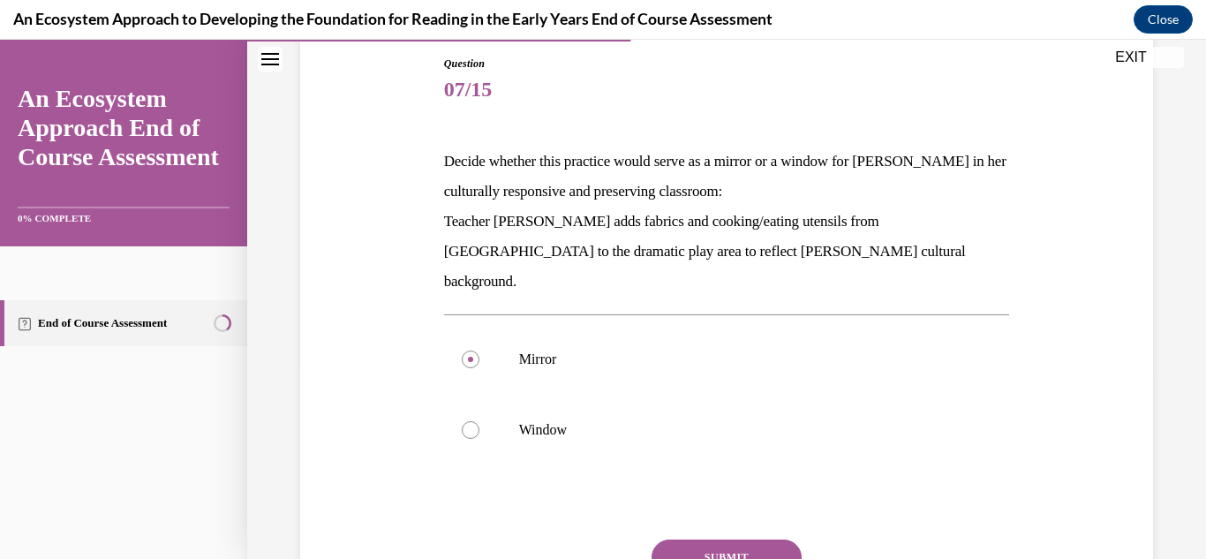
scroll to position [56, 0]
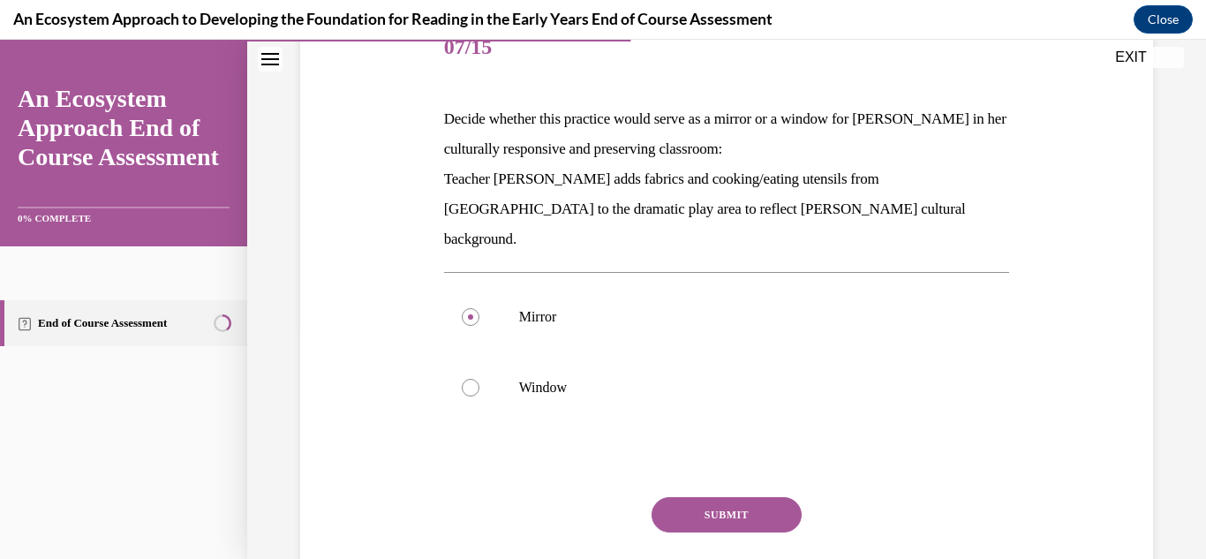
click at [691, 497] on button "SUBMIT" at bounding box center [727, 514] width 150 height 35
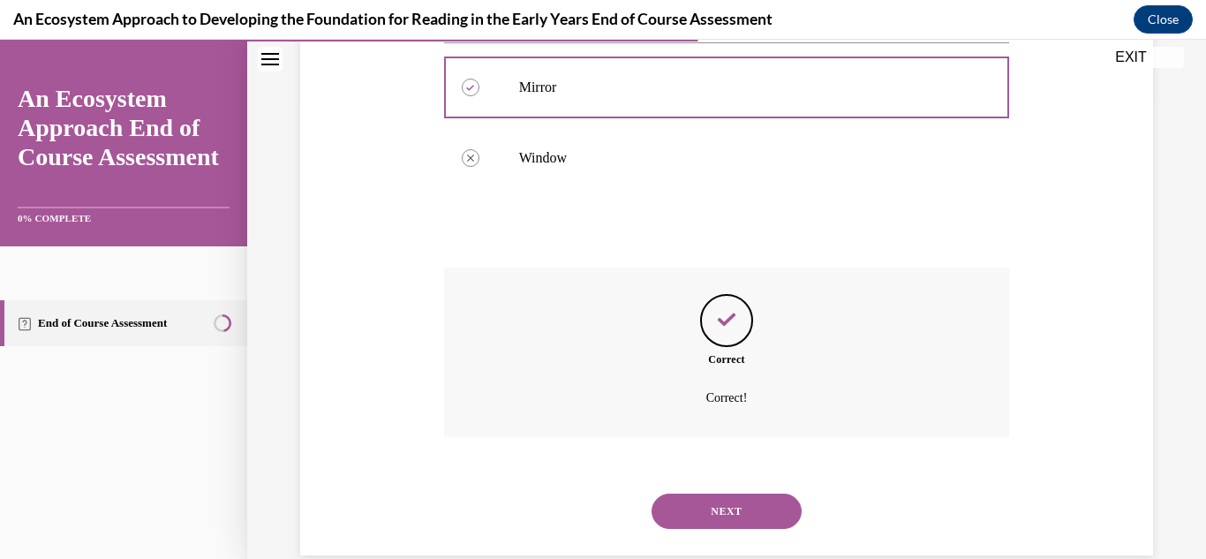
scroll to position [464, 0]
click at [747, 492] on button "NEXT" at bounding box center [727, 509] width 150 height 35
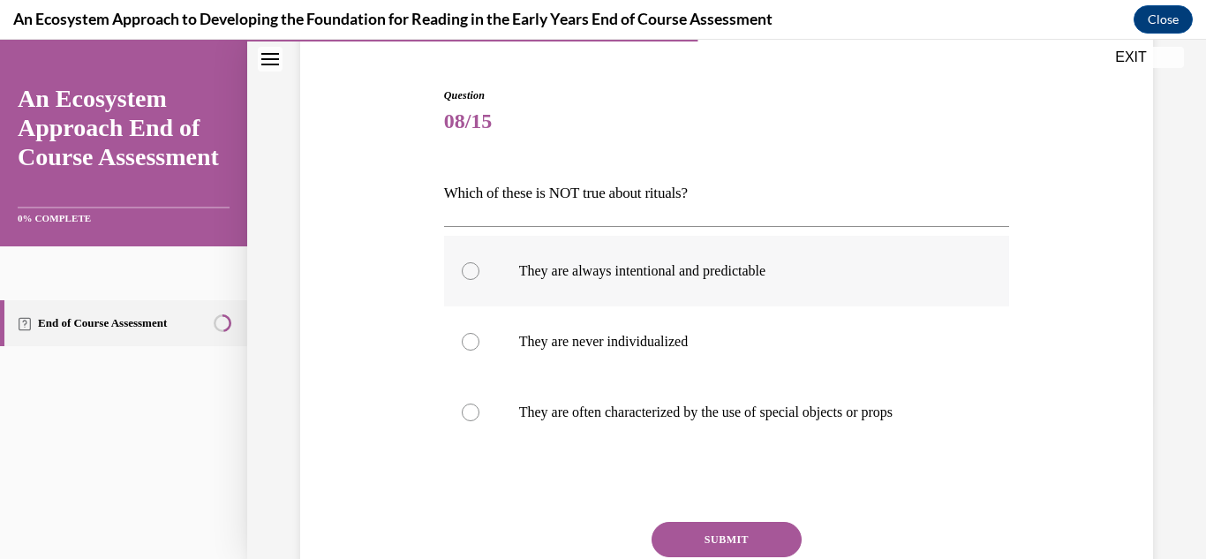
scroll to position [177, 0]
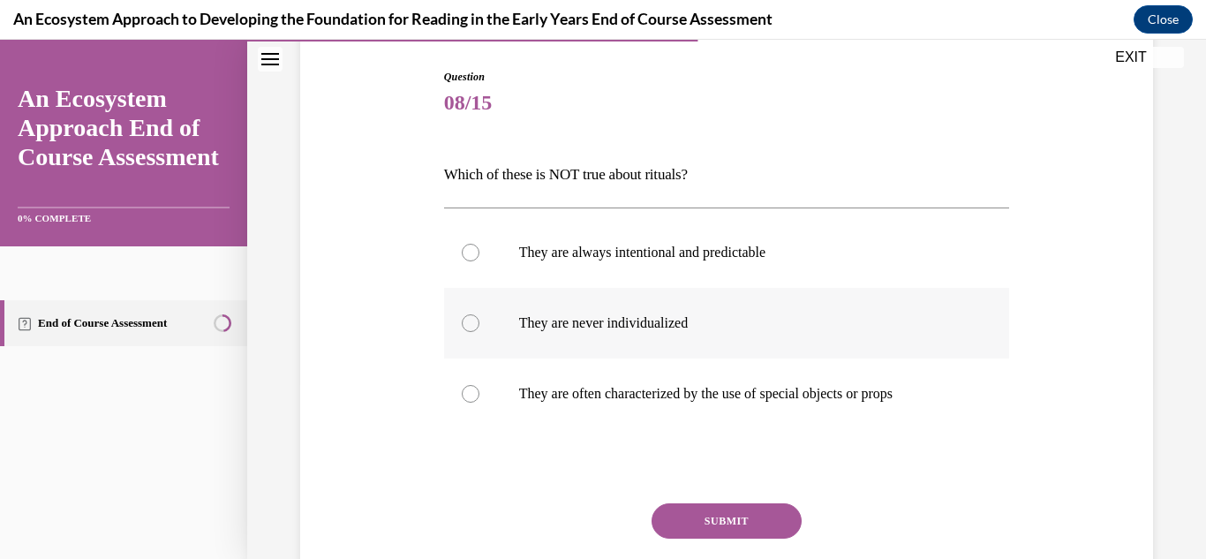
click at [472, 320] on div at bounding box center [471, 323] width 18 height 18
click at [472, 320] on input "They are never individualized" at bounding box center [471, 323] width 18 height 18
radio input "true"
click at [746, 517] on button "SUBMIT" at bounding box center [727, 520] width 150 height 35
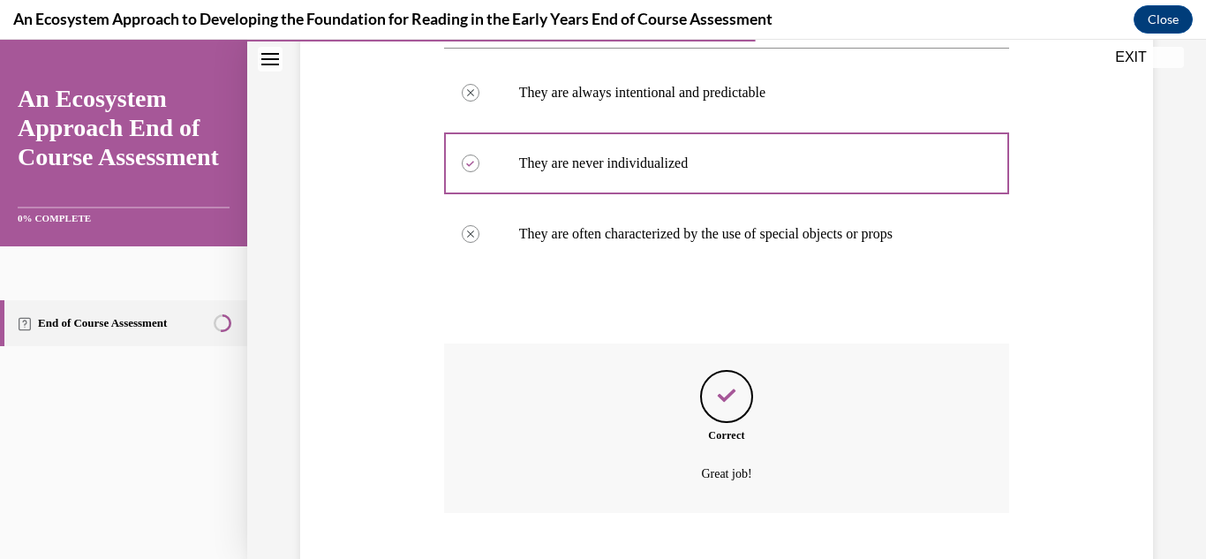
scroll to position [444, 0]
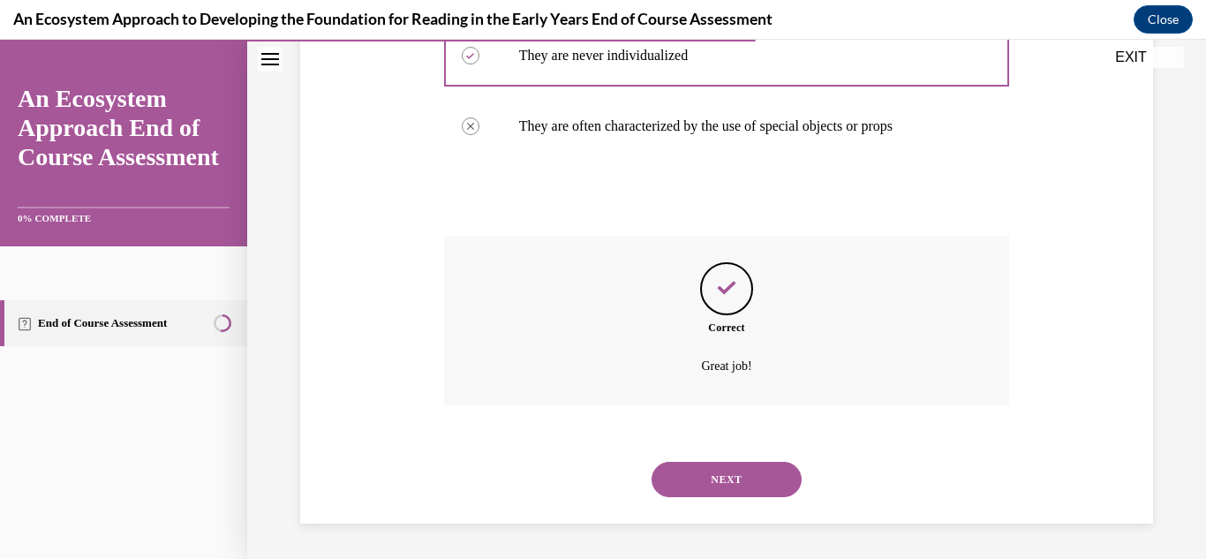
click at [746, 482] on button "NEXT" at bounding box center [727, 479] width 150 height 35
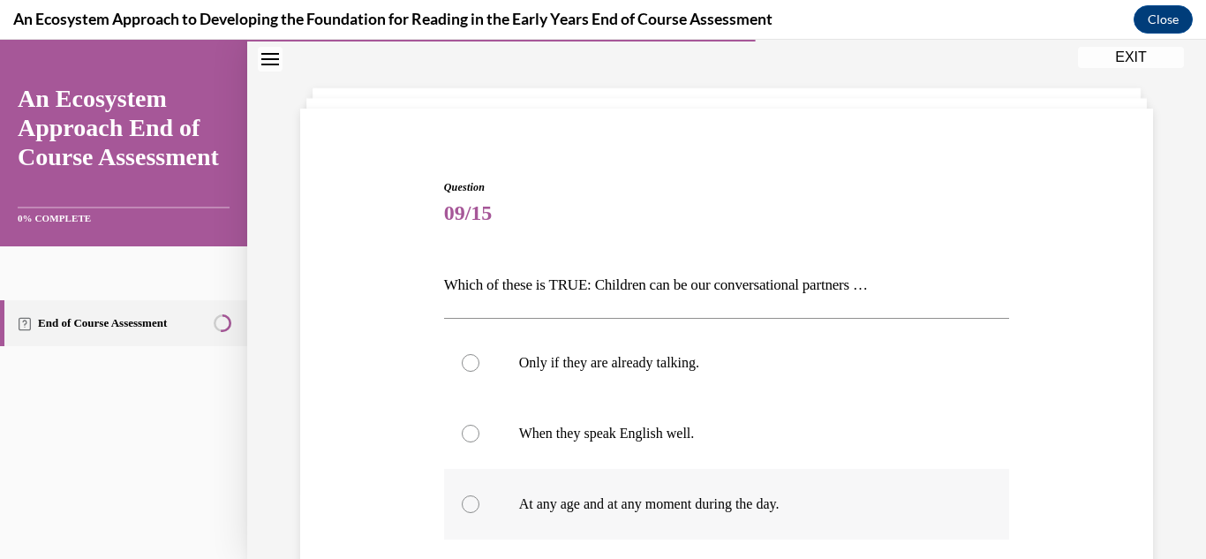
scroll to position [265, 0]
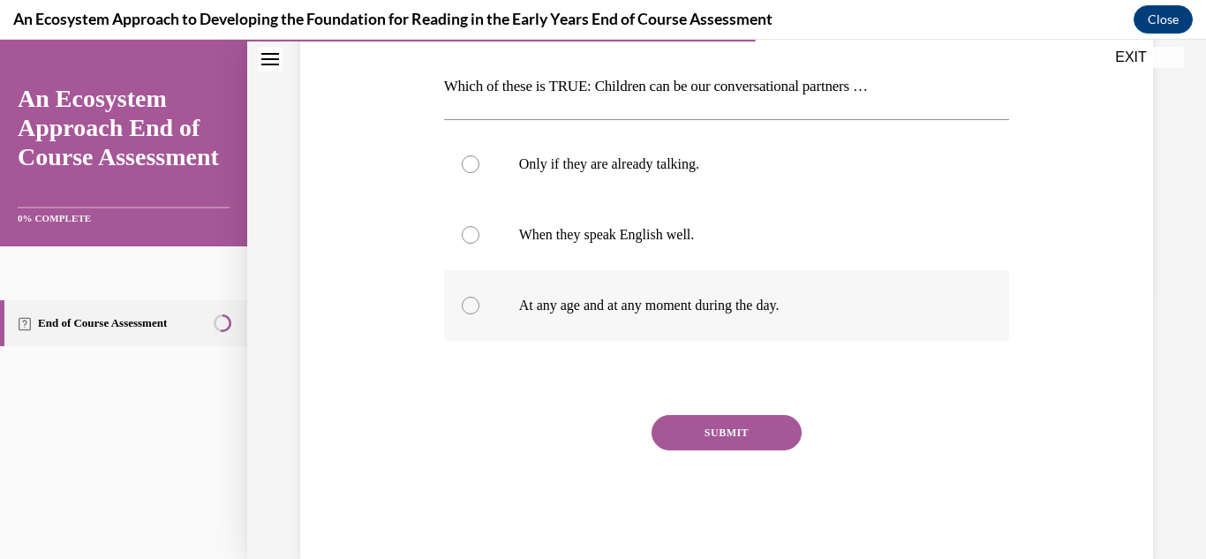
click at [601, 298] on p "At any age and at any moment during the day." at bounding box center [742, 306] width 447 height 18
click at [479, 298] on input "At any age and at any moment during the day." at bounding box center [471, 306] width 18 height 18
radio input "true"
click at [760, 418] on button "SUBMIT" at bounding box center [727, 432] width 150 height 35
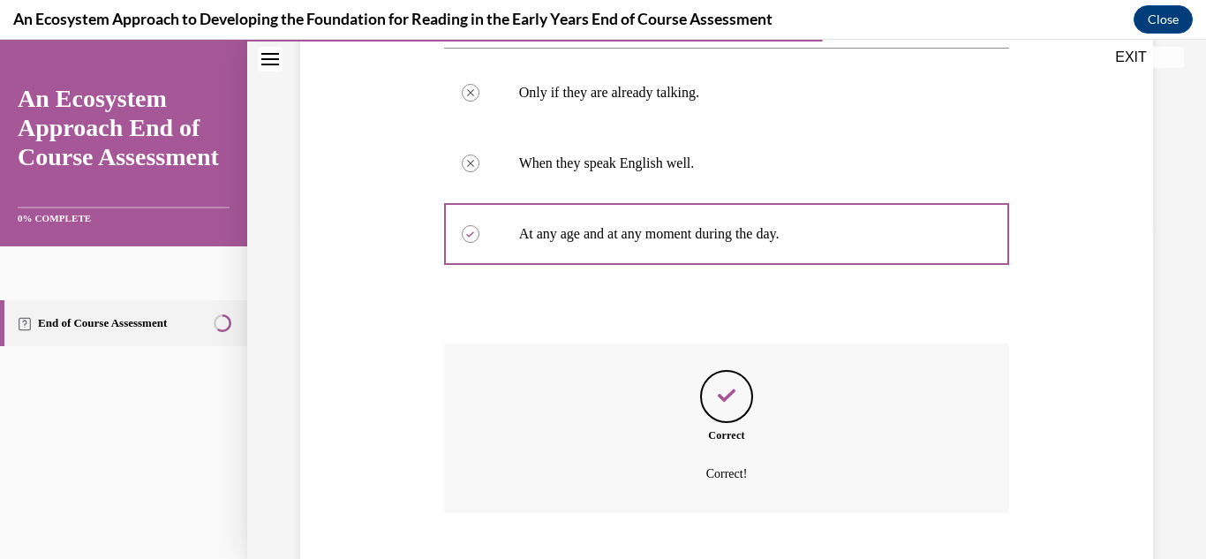
scroll to position [444, 0]
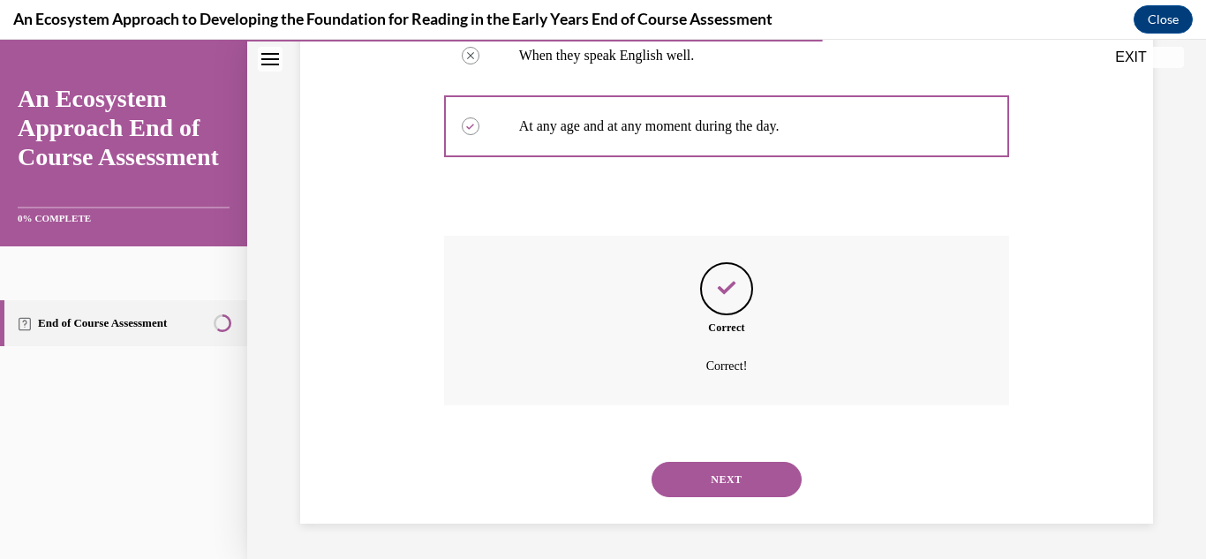
drag, startPoint x: 757, startPoint y: 449, endPoint x: 784, endPoint y: 441, distance: 28.5
click at [759, 448] on div "NEXT" at bounding box center [727, 479] width 566 height 71
click at [769, 479] on button "NEXT" at bounding box center [727, 479] width 150 height 35
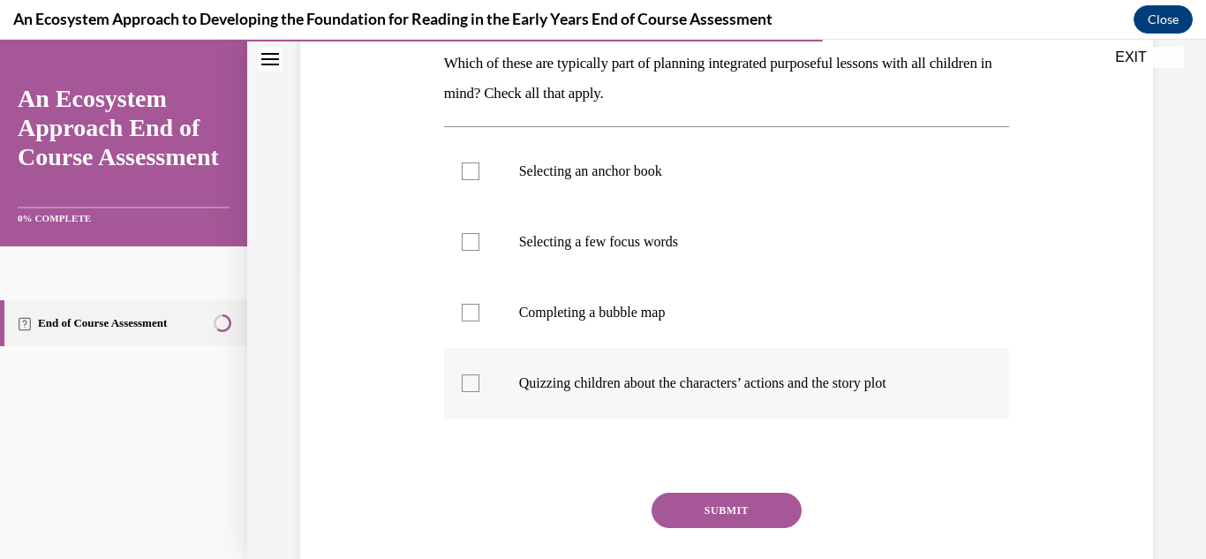
scroll to position [177, 0]
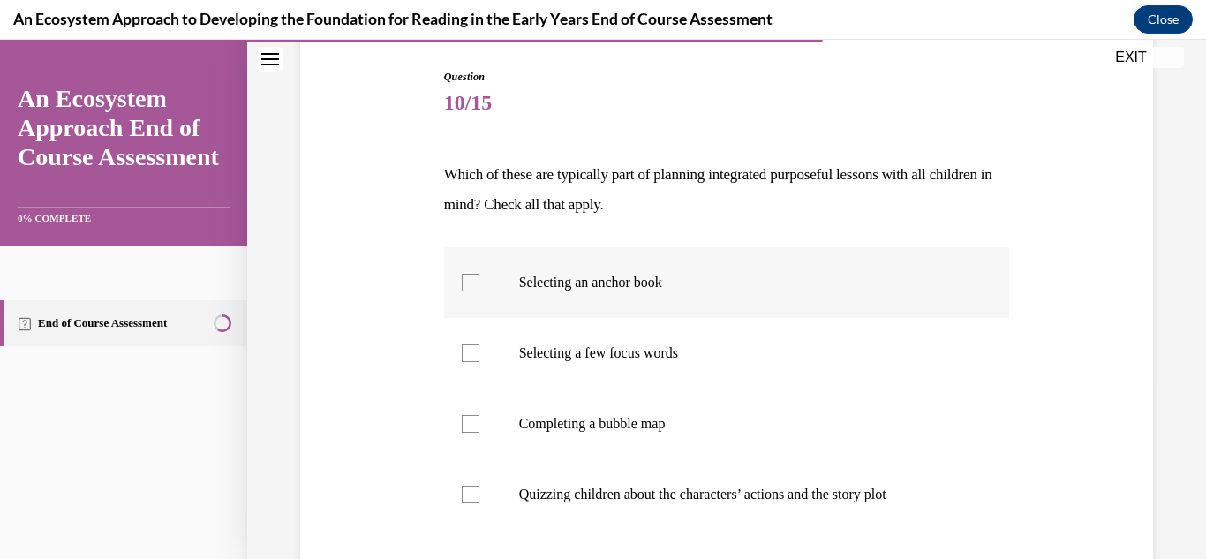
click at [463, 280] on div at bounding box center [471, 283] width 18 height 18
click at [463, 280] on input "Selecting an anchor book" at bounding box center [471, 283] width 18 height 18
checkbox input "true"
click at [472, 420] on div at bounding box center [471, 424] width 18 height 18
click at [472, 420] on input "Completing a bubble map" at bounding box center [471, 424] width 18 height 18
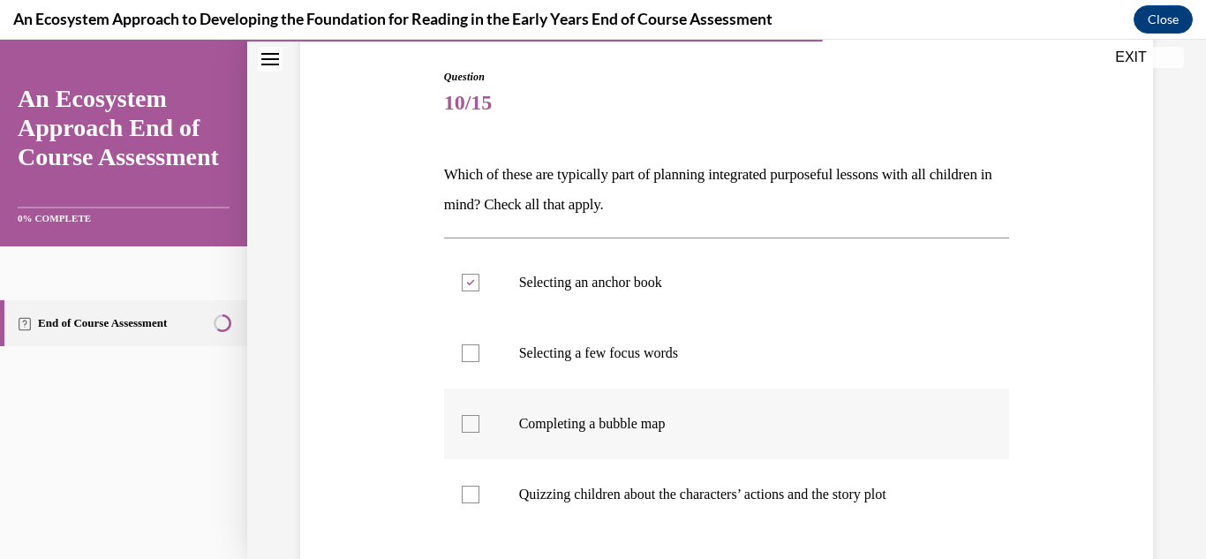
checkbox input "true"
click at [477, 356] on div at bounding box center [471, 353] width 18 height 18
click at [477, 356] on input "Selecting a few focus words" at bounding box center [471, 353] width 18 height 18
checkbox input "true"
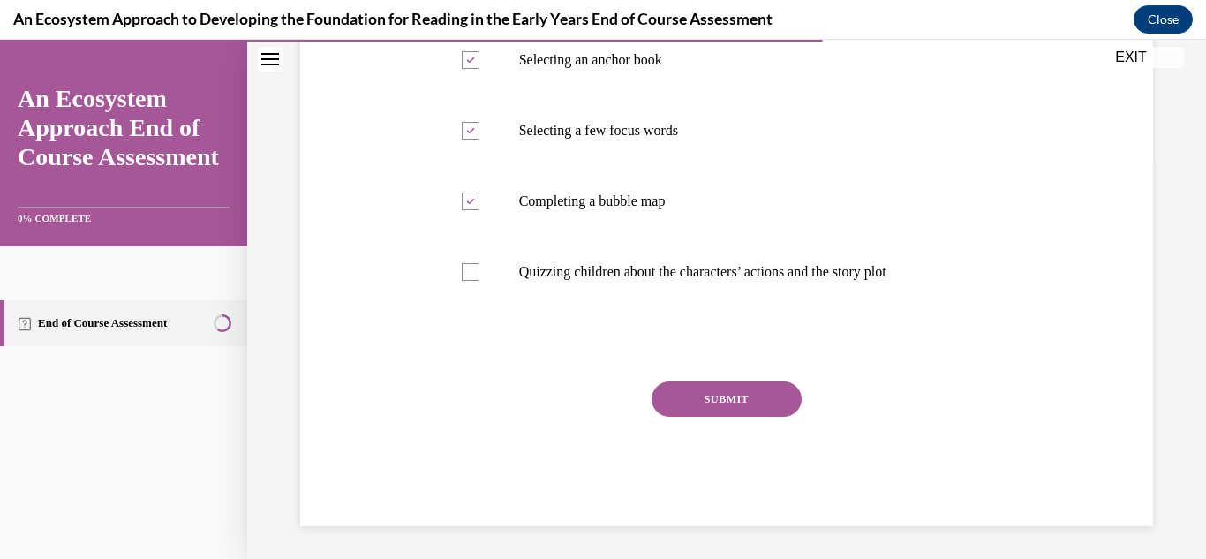
scroll to position [402, 0]
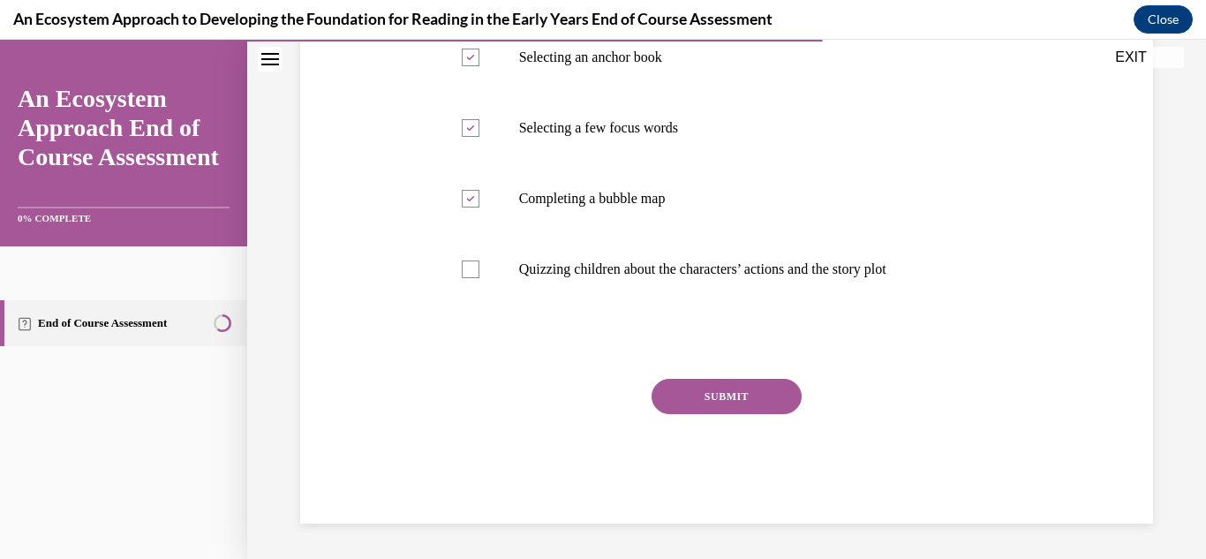
click at [785, 406] on button "SUBMIT" at bounding box center [727, 396] width 150 height 35
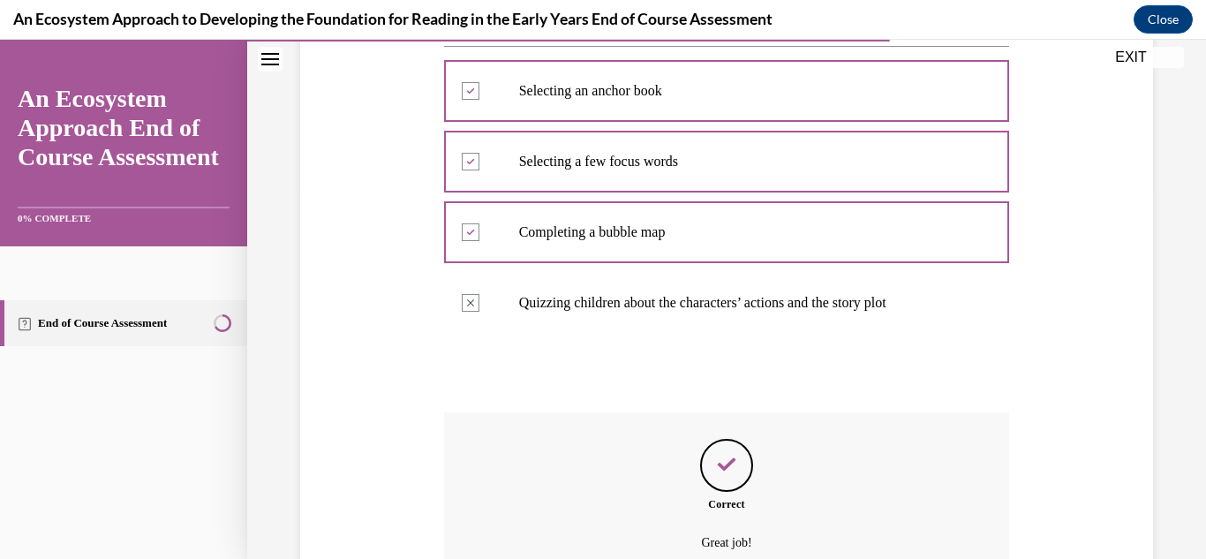
scroll to position [545, 0]
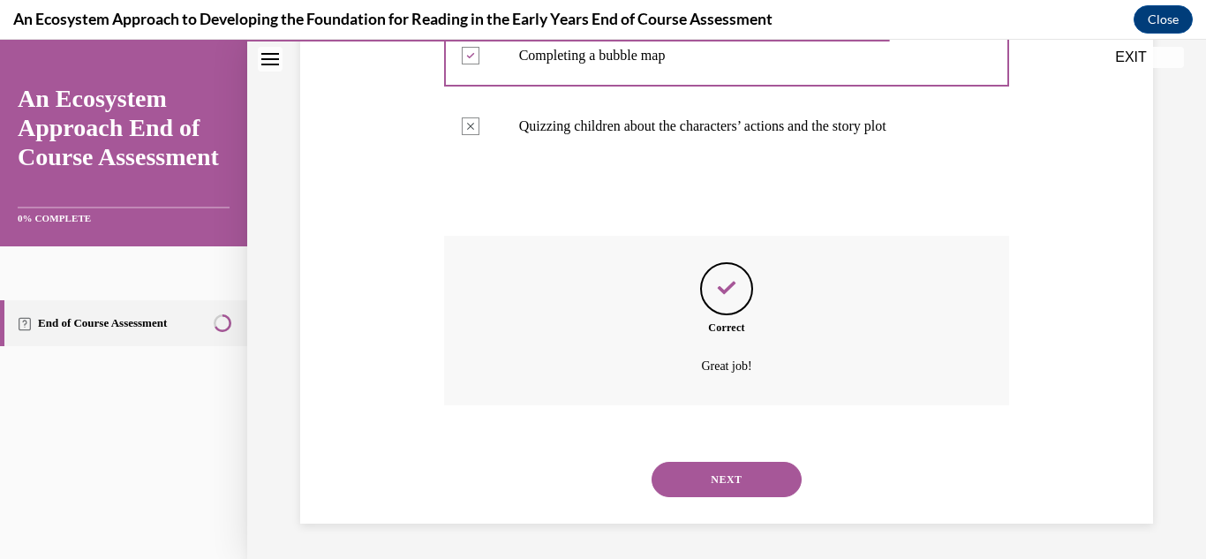
click at [752, 473] on button "NEXT" at bounding box center [727, 479] width 150 height 35
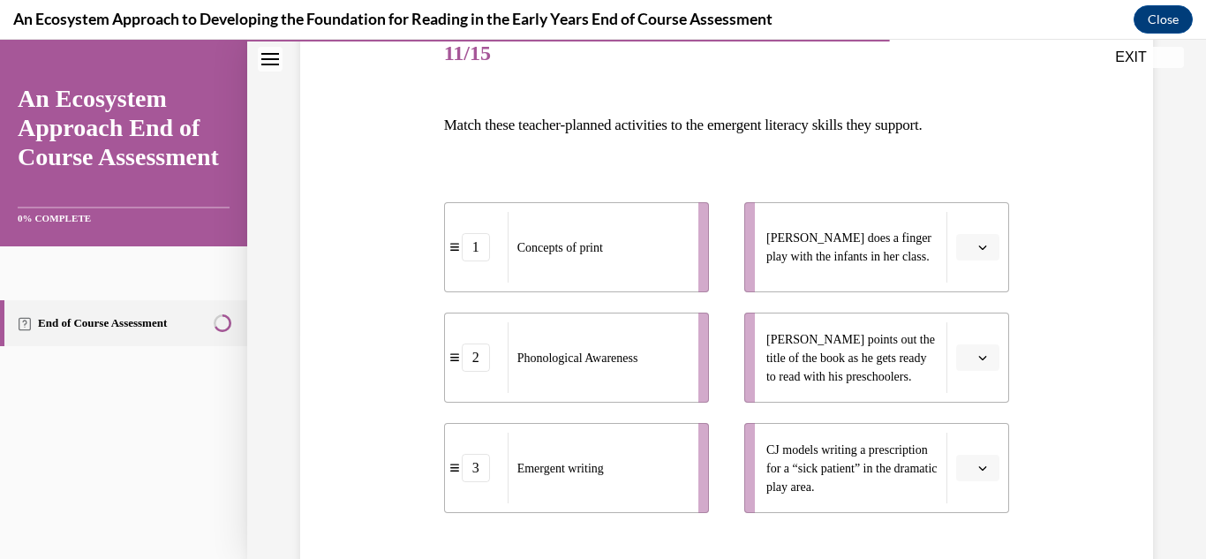
scroll to position [265, 0]
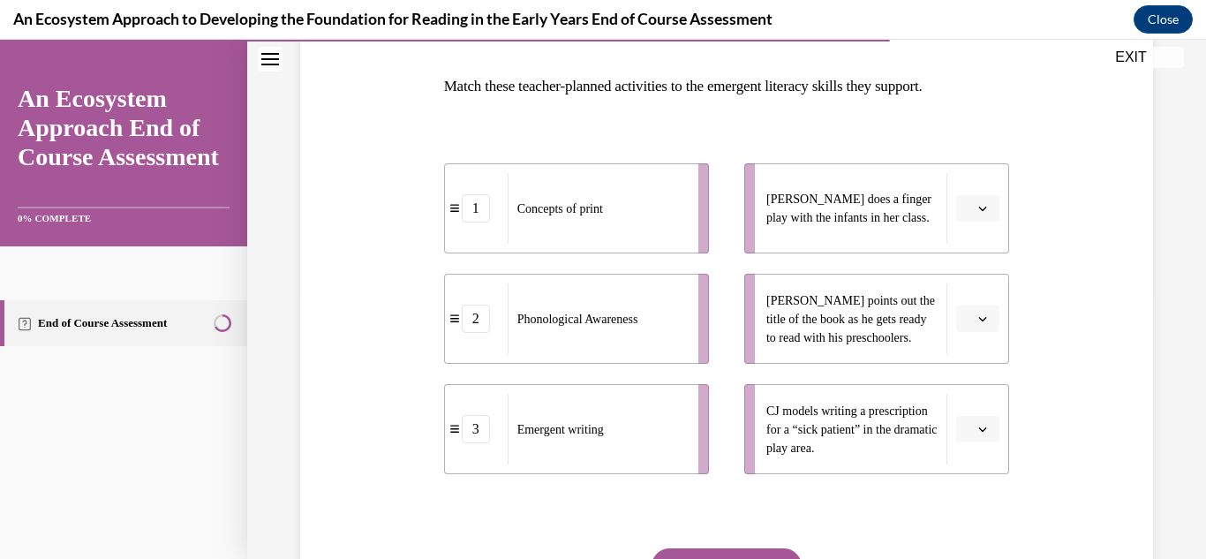
click at [978, 319] on icon "button" at bounding box center [982, 318] width 9 height 9
click at [967, 382] on div "1" at bounding box center [965, 393] width 44 height 35
click at [984, 435] on button "button" at bounding box center [977, 429] width 43 height 26
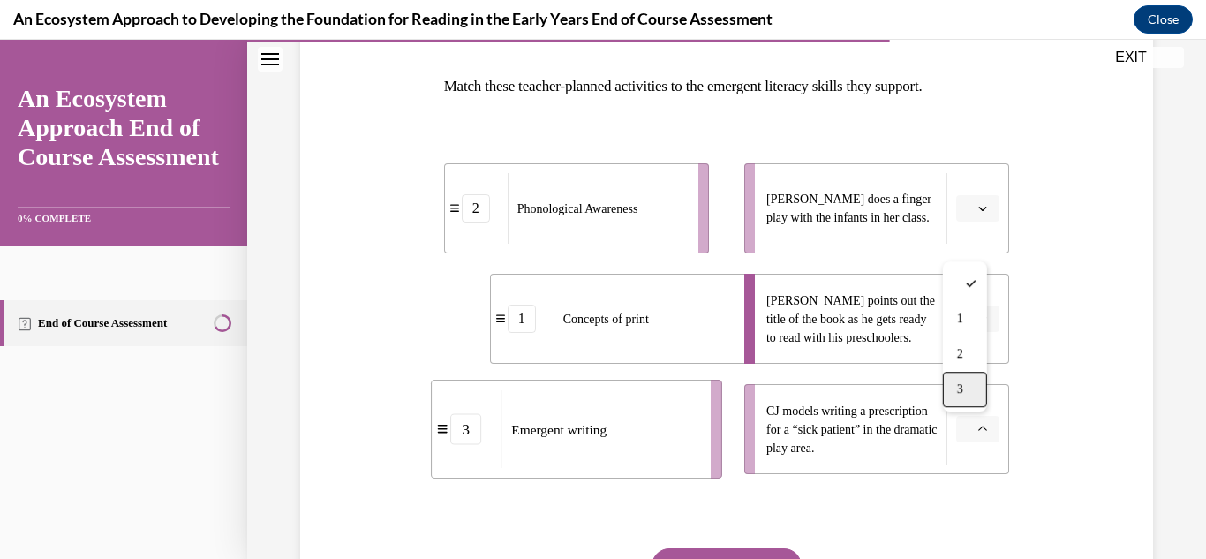
click at [950, 389] on div "3" at bounding box center [965, 389] width 44 height 35
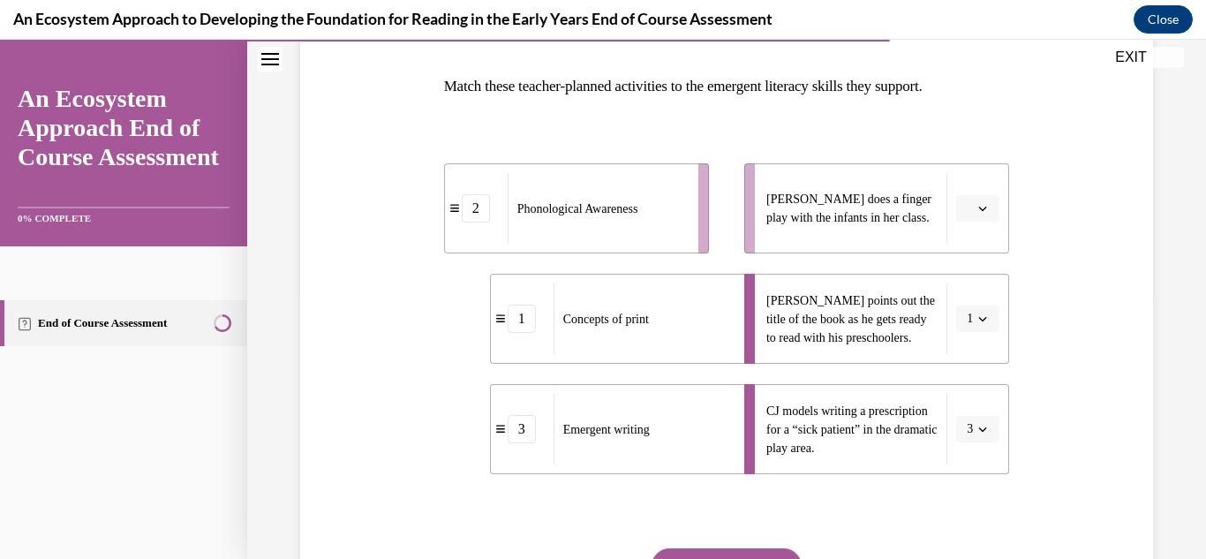
click at [977, 214] on span "button" at bounding box center [983, 208] width 12 height 12
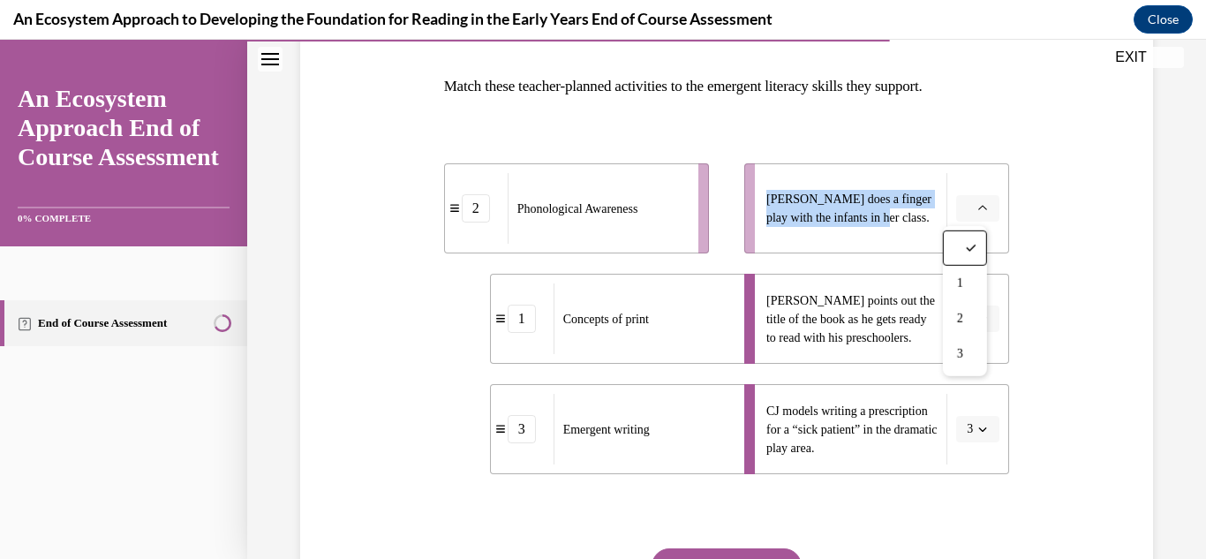
drag, startPoint x: 901, startPoint y: 218, endPoint x: 759, endPoint y: 197, distance: 143.7
click at [759, 197] on li "Lulu does a finger play with the infants in her class." at bounding box center [876, 208] width 265 height 90
copy span "Lulu does a finger play with the infants in her class."
click at [978, 209] on icon "button" at bounding box center [982, 208] width 9 height 9
click at [974, 312] on div "2" at bounding box center [965, 318] width 44 height 35
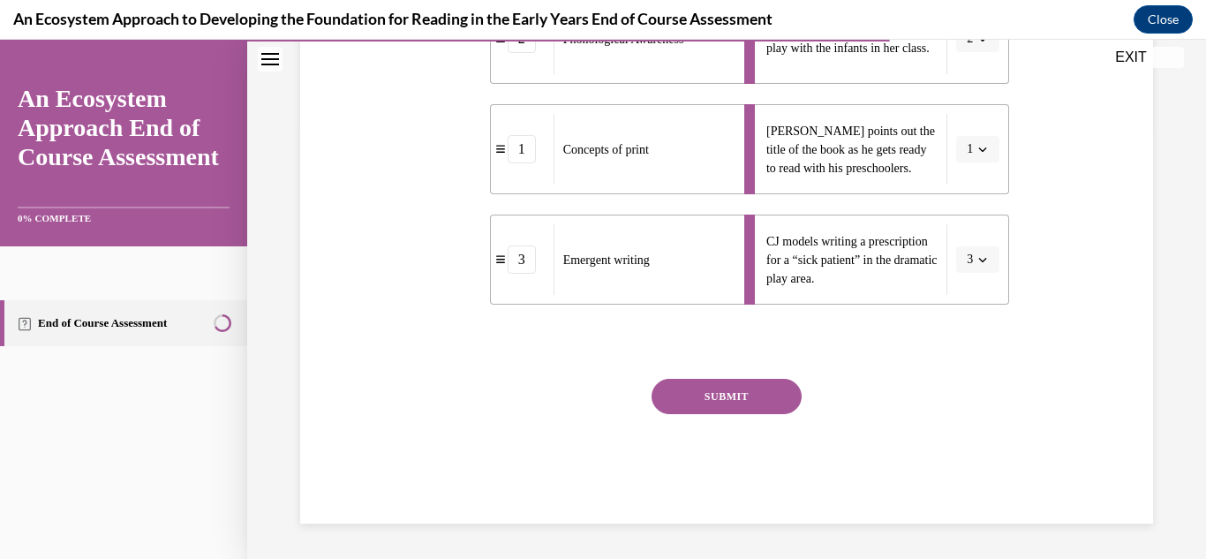
click at [715, 396] on button "SUBMIT" at bounding box center [727, 396] width 150 height 35
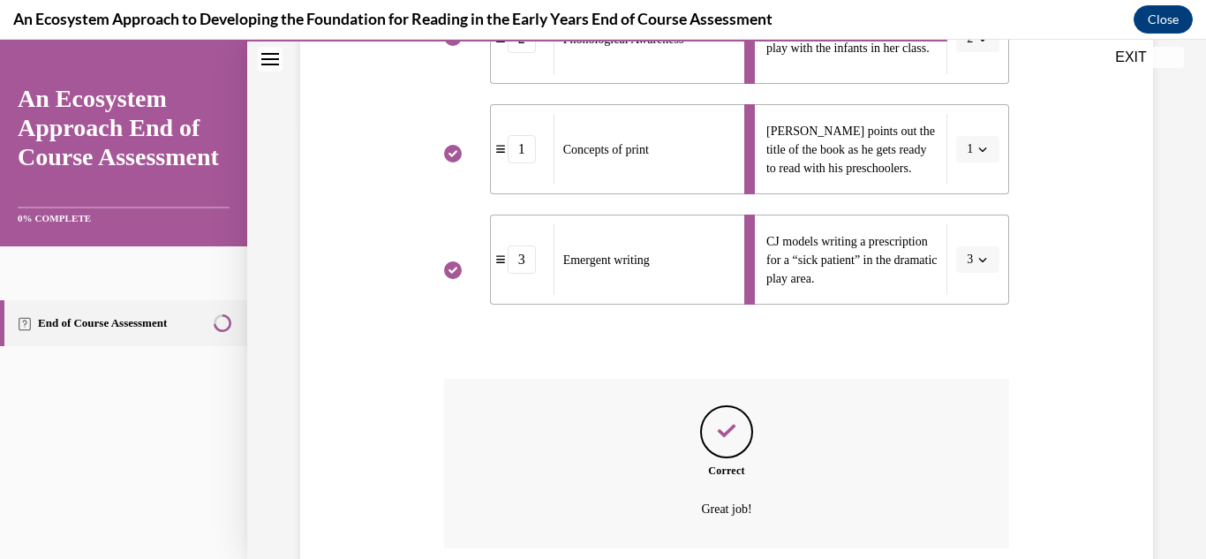
scroll to position [578, 0]
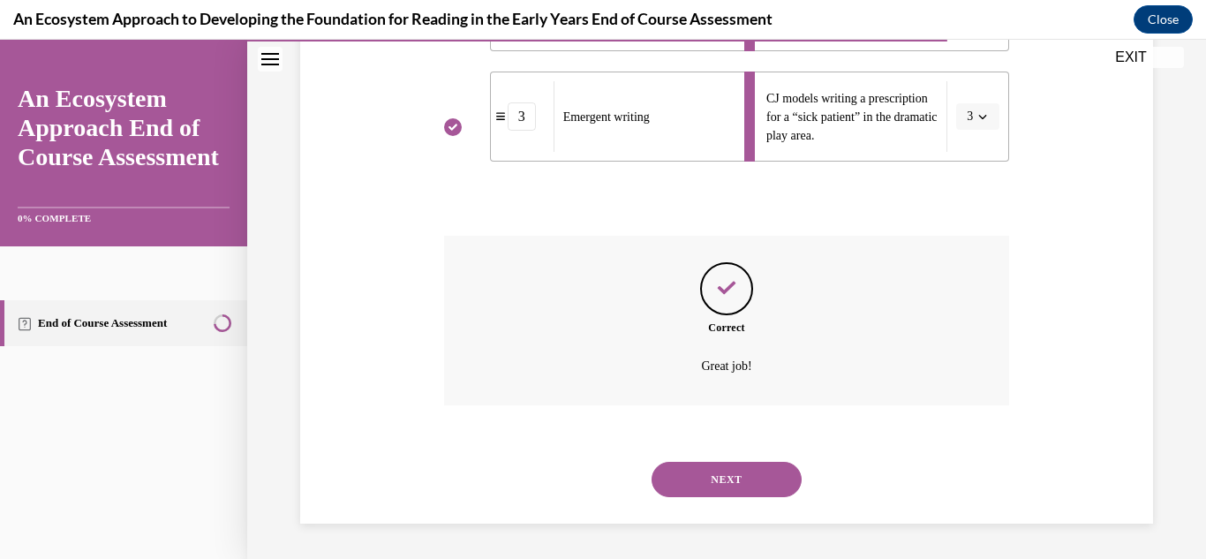
click at [722, 463] on button "NEXT" at bounding box center [727, 479] width 150 height 35
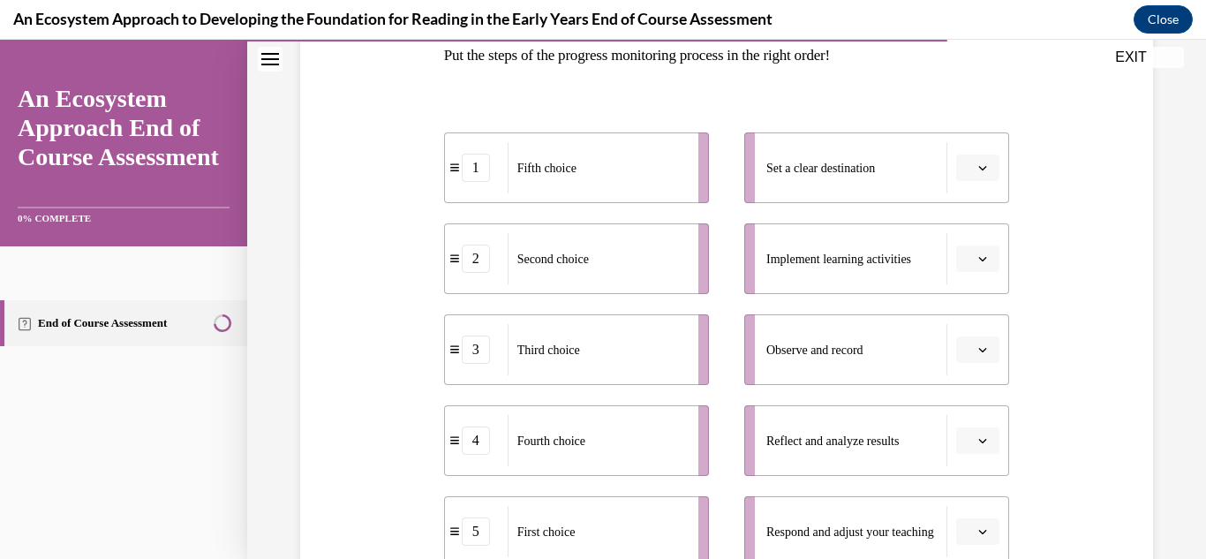
scroll to position [265, 0]
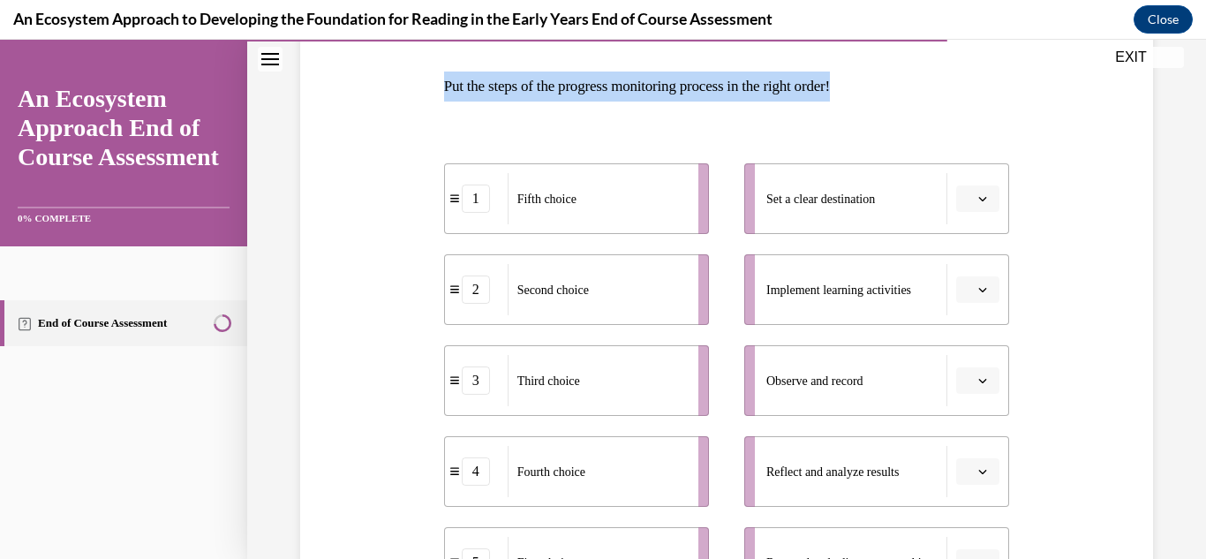
drag, startPoint x: 449, startPoint y: 117, endPoint x: 389, endPoint y: 80, distance: 69.8
click at [389, 80] on div "Question 12/15 Put the steps of the progress monitoring process in the right or…" at bounding box center [727, 372] width 862 height 889
copy p "Put the steps of the progress monitoring process in the right order!"
click at [980, 200] on button "button" at bounding box center [977, 198] width 43 height 26
click at [972, 236] on icon at bounding box center [971, 238] width 11 height 11
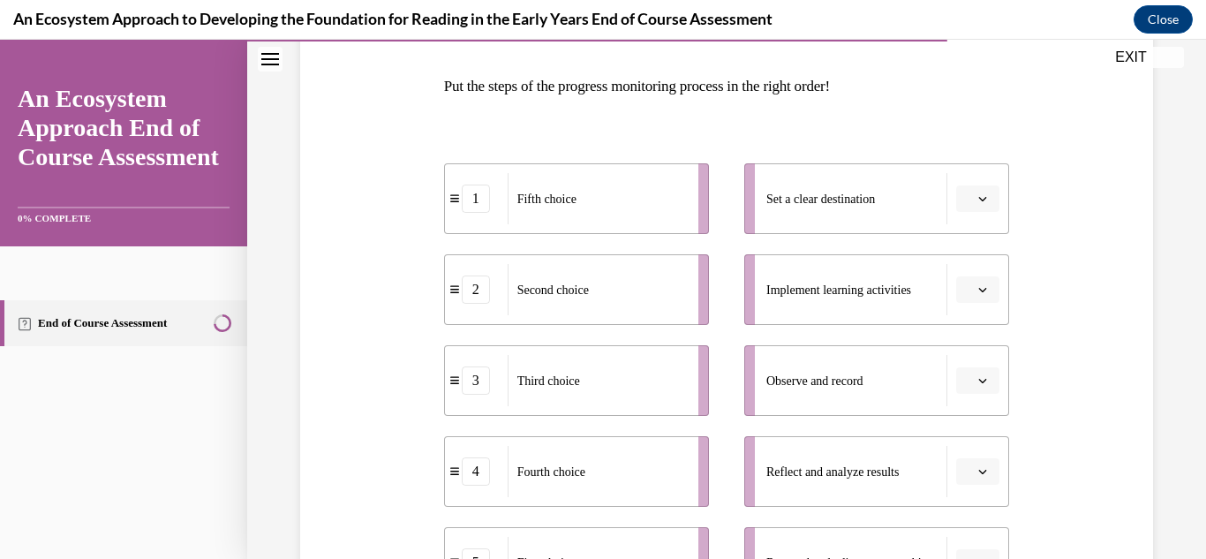
click at [976, 179] on li "Set a clear destination" at bounding box center [876, 198] width 265 height 71
click at [979, 194] on button "button" at bounding box center [977, 198] width 43 height 26
click at [968, 272] on div "1" at bounding box center [965, 273] width 44 height 35
click at [977, 294] on span "button" at bounding box center [983, 289] width 12 height 12
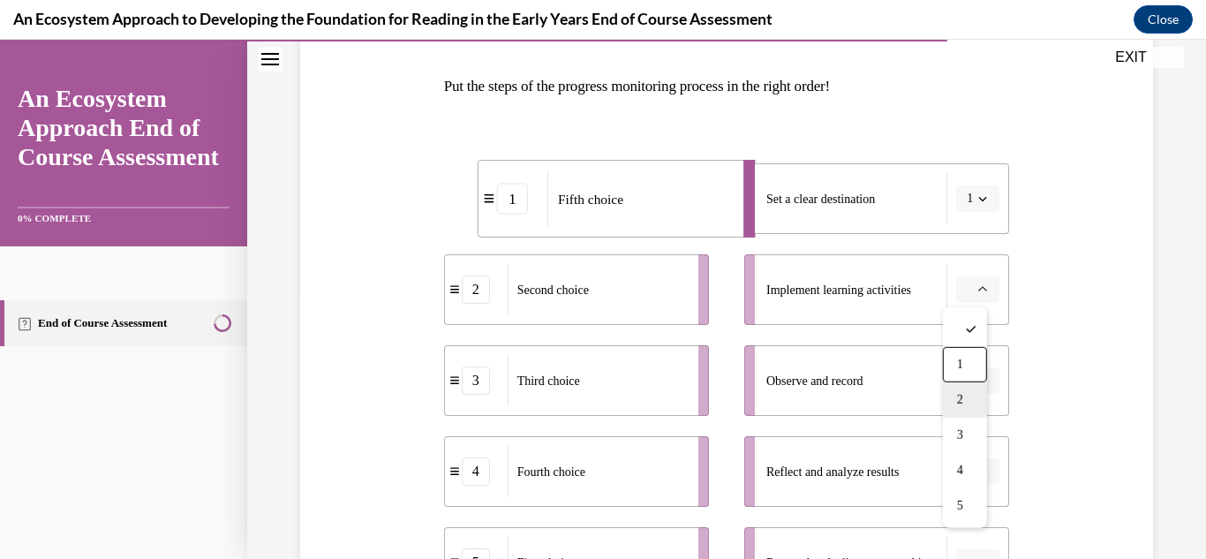
click at [970, 390] on div "2" at bounding box center [965, 399] width 44 height 35
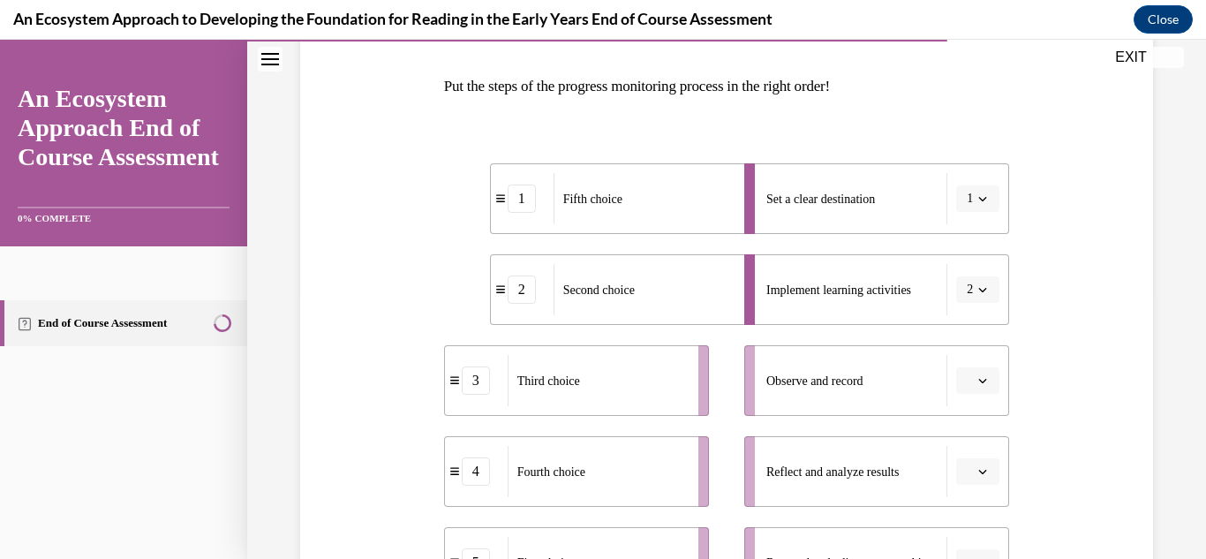
scroll to position [442, 0]
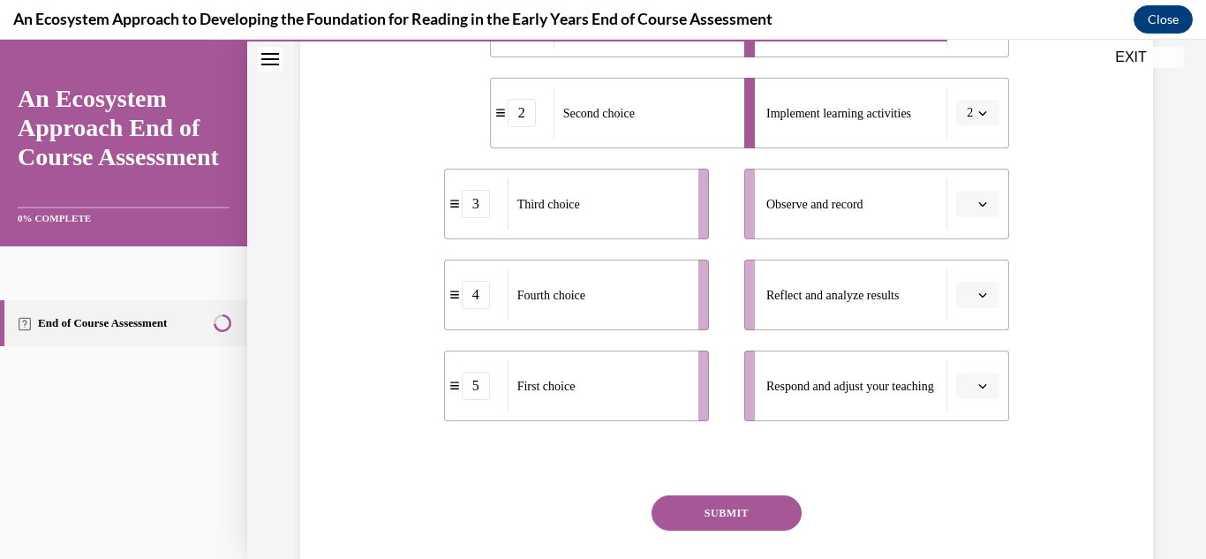
click at [973, 196] on button "button" at bounding box center [977, 204] width 43 height 26
click at [969, 334] on div "3" at bounding box center [965, 349] width 44 height 35
click at [978, 297] on button "button" at bounding box center [977, 295] width 43 height 26
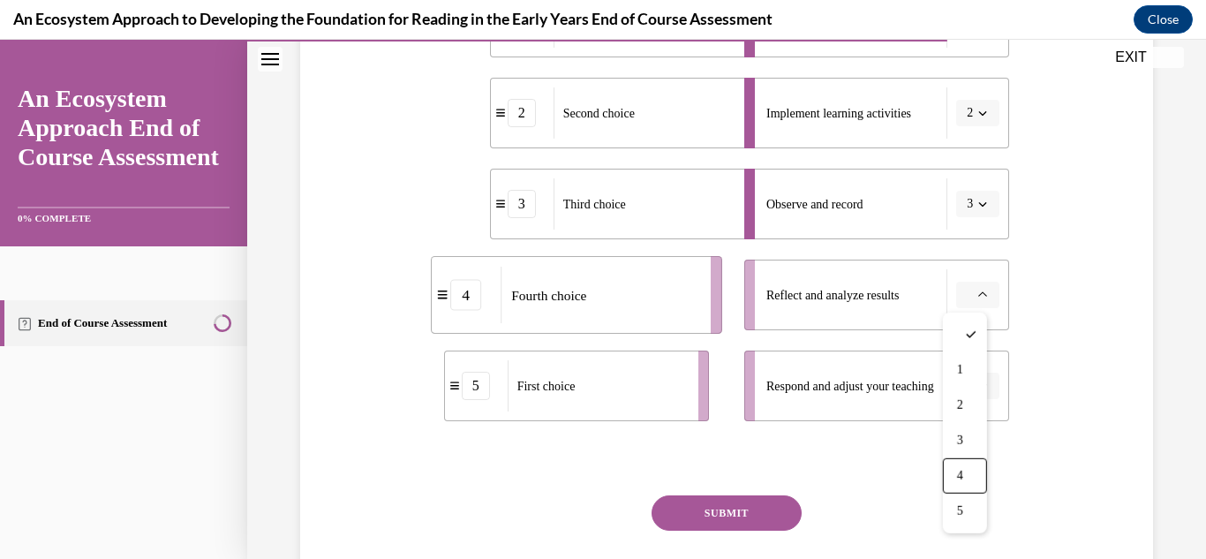
click at [965, 472] on div "4" at bounding box center [965, 475] width 44 height 35
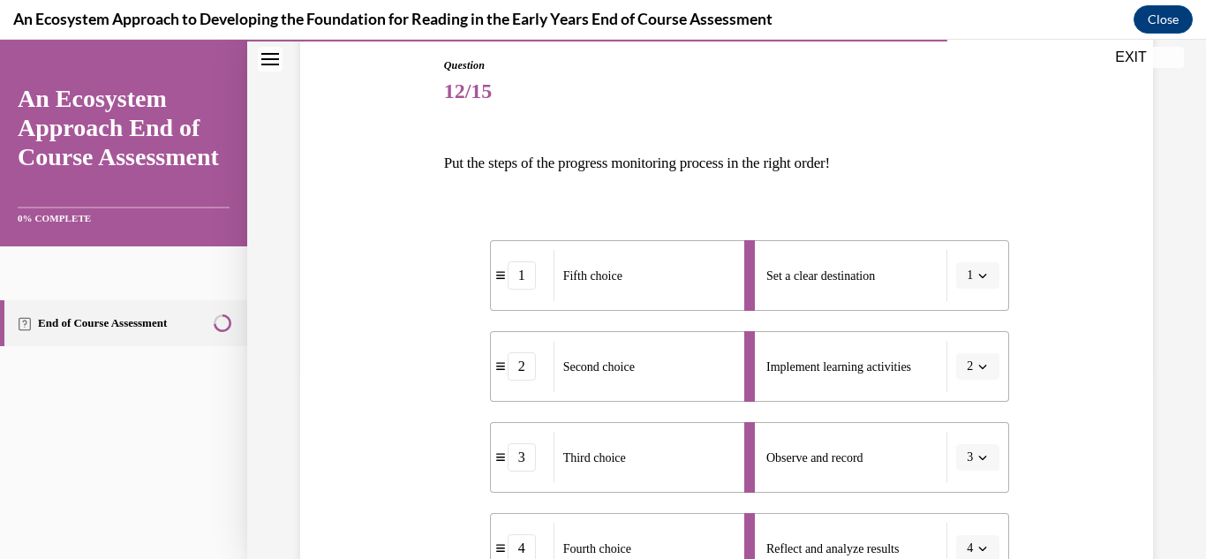
scroll to position [177, 0]
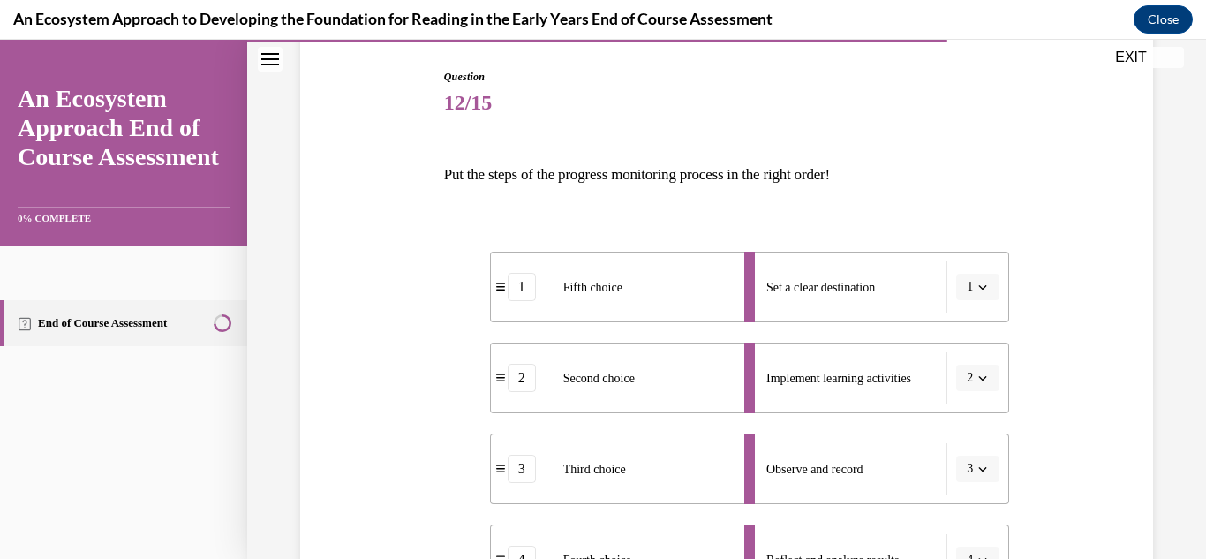
click at [978, 287] on icon "button" at bounding box center [982, 287] width 9 height 9
click at [963, 500] on div "5" at bounding box center [962, 503] width 44 height 35
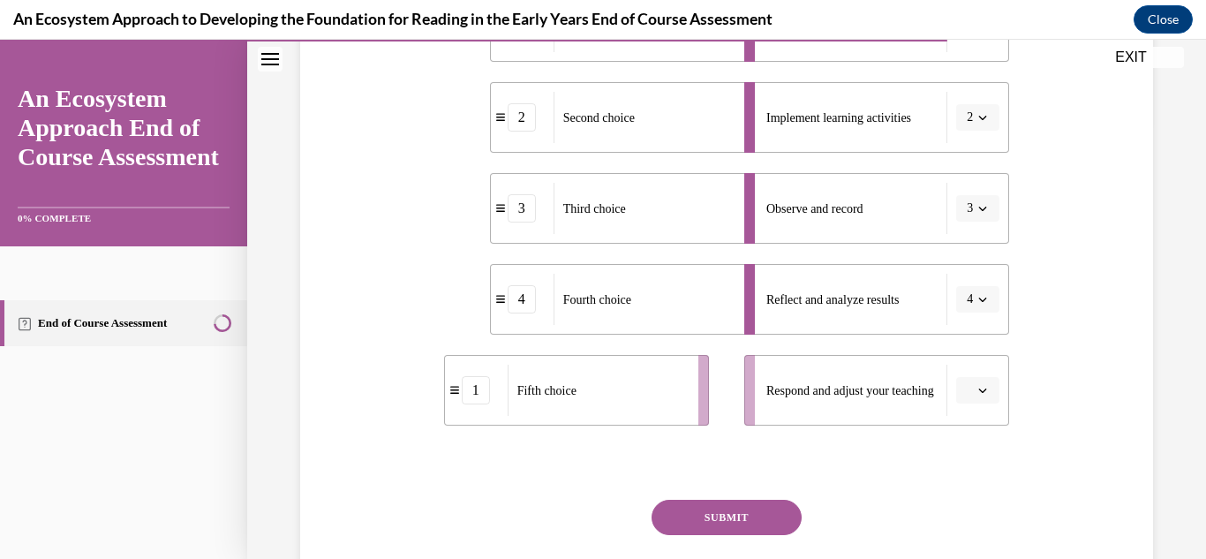
scroll to position [442, 0]
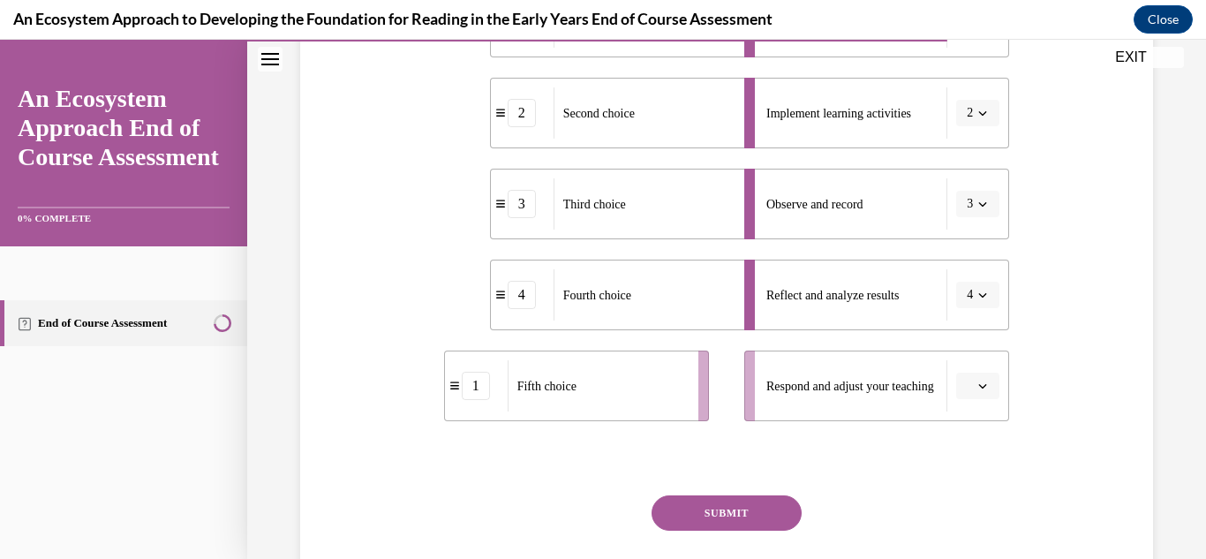
click at [981, 388] on button "button" at bounding box center [977, 386] width 43 height 26
click at [960, 205] on span "1" at bounding box center [960, 205] width 6 height 14
click at [722, 507] on button "SUBMIT" at bounding box center [727, 512] width 150 height 35
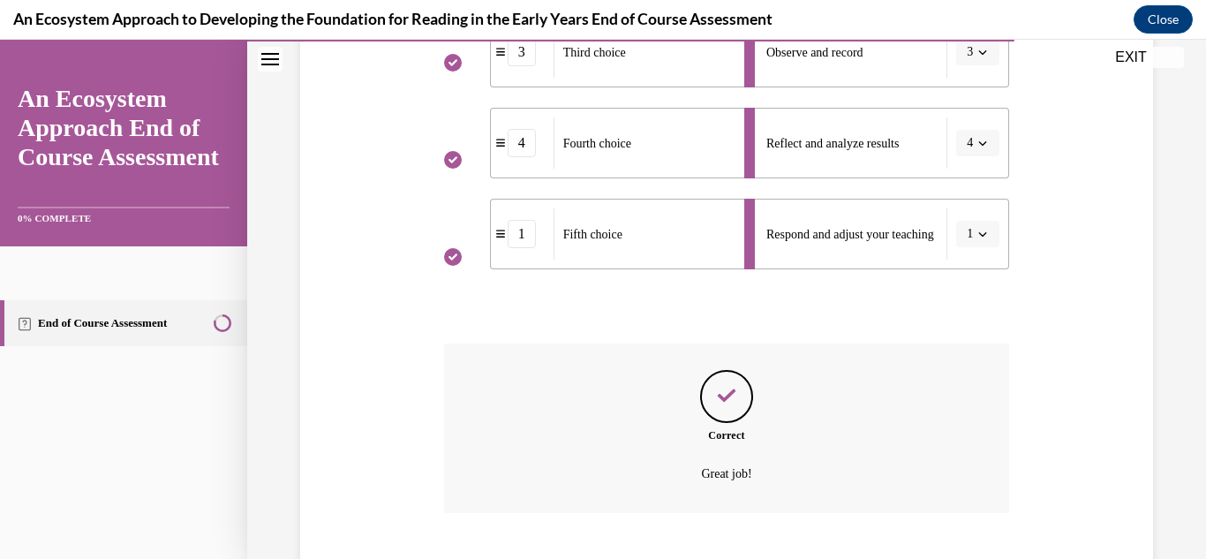
scroll to position [701, 0]
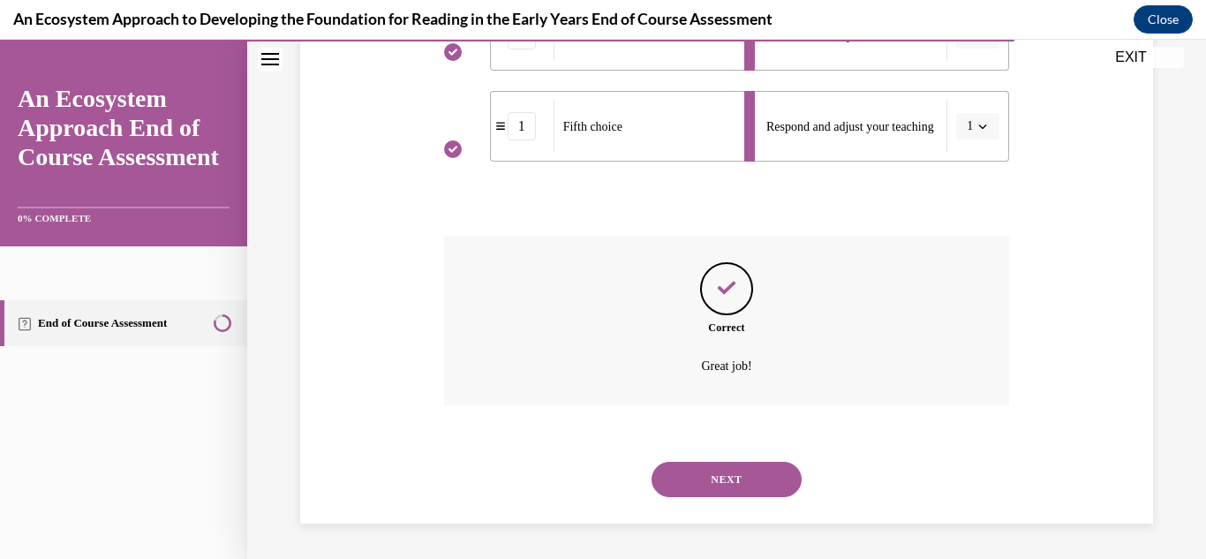
click at [712, 480] on button "NEXT" at bounding box center [727, 479] width 150 height 35
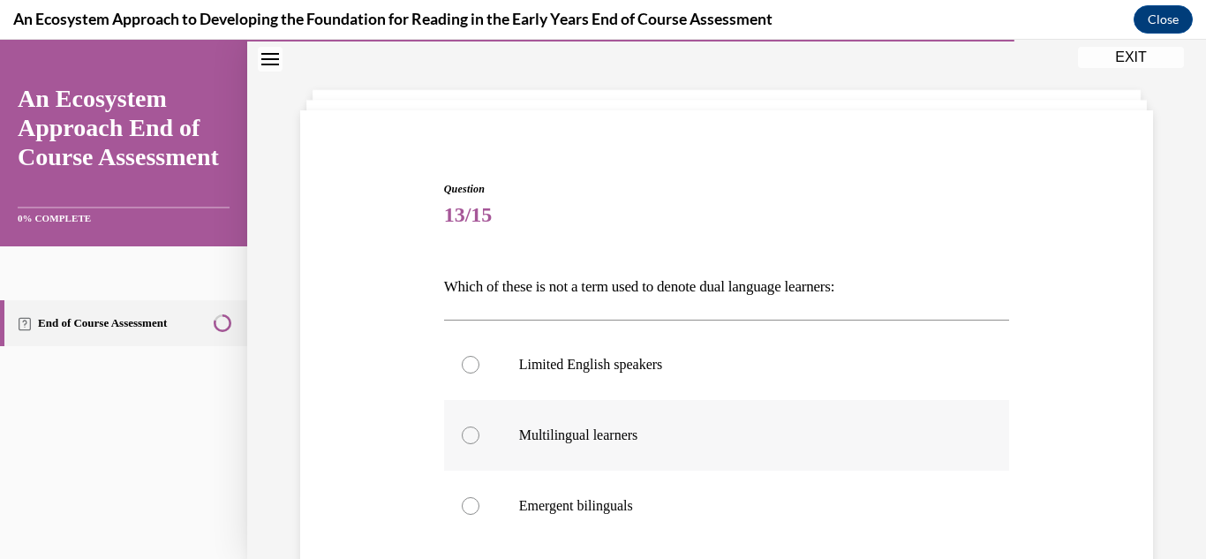
scroll to position [177, 0]
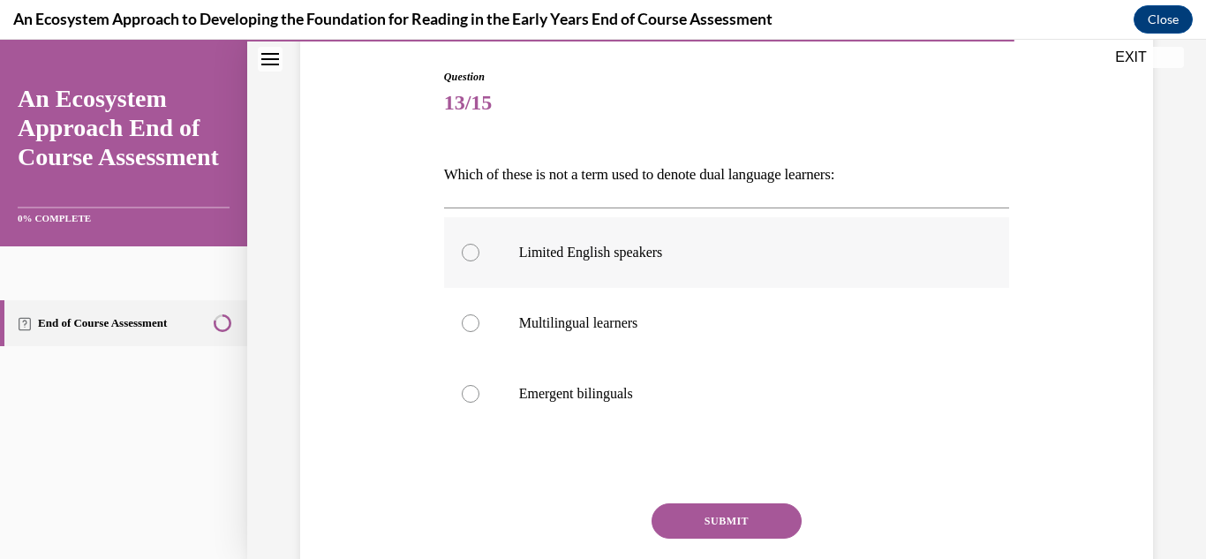
click at [617, 245] on p "Limited English speakers" at bounding box center [742, 253] width 447 height 18
click at [479, 245] on input "Limited English speakers" at bounding box center [471, 253] width 18 height 18
radio input "true"
click at [720, 529] on button "SUBMIT" at bounding box center [727, 520] width 150 height 35
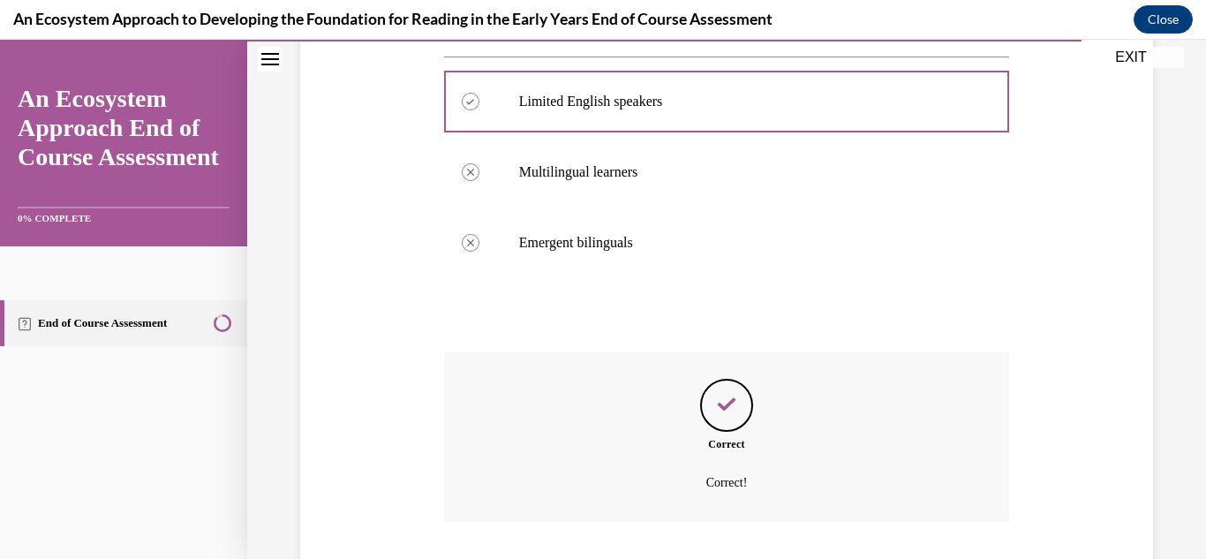
scroll to position [444, 0]
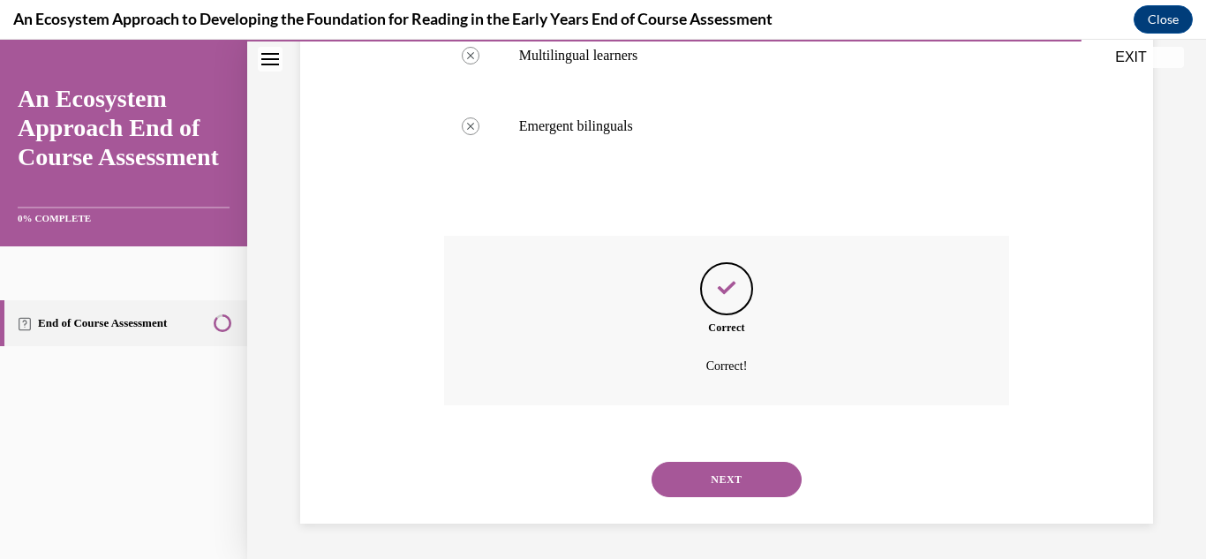
click at [710, 466] on button "NEXT" at bounding box center [727, 479] width 150 height 35
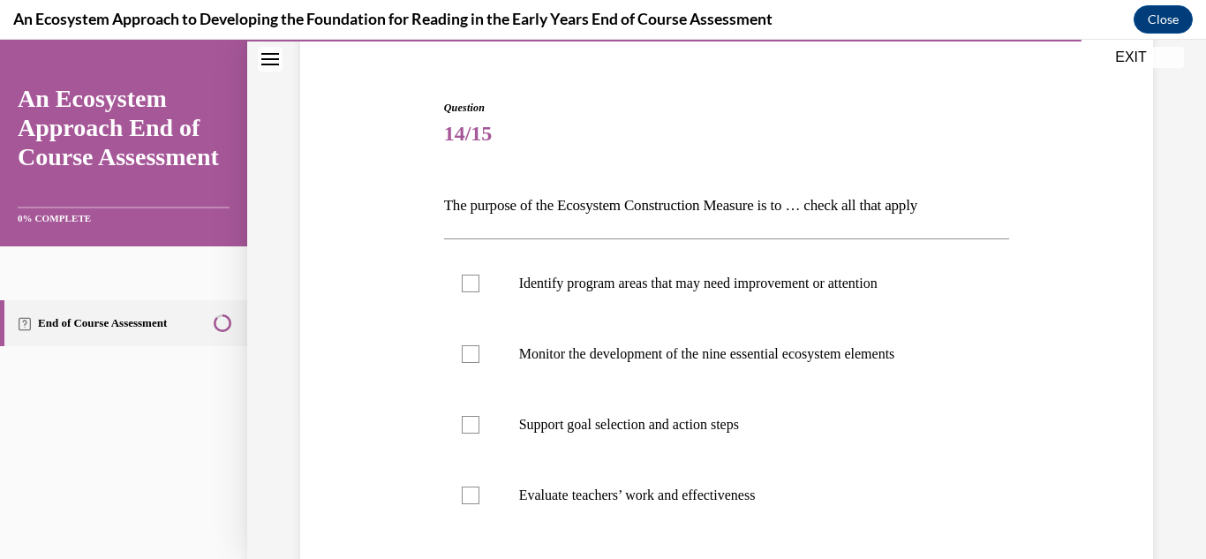
scroll to position [177, 0]
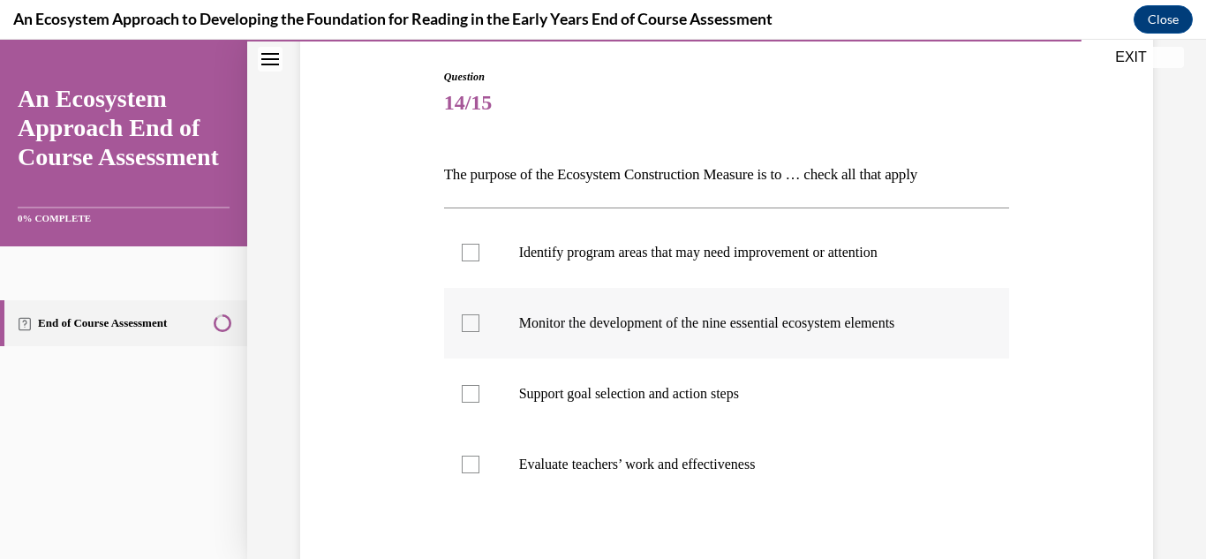
click at [466, 324] on div at bounding box center [471, 323] width 18 height 18
click at [466, 324] on input "Monitor the development of the nine essential ecosystem elements" at bounding box center [471, 323] width 18 height 18
checkbox input "true"
click at [467, 389] on div at bounding box center [471, 394] width 18 height 18
click at [467, 389] on input "Support goal selection and action steps" at bounding box center [471, 394] width 18 height 18
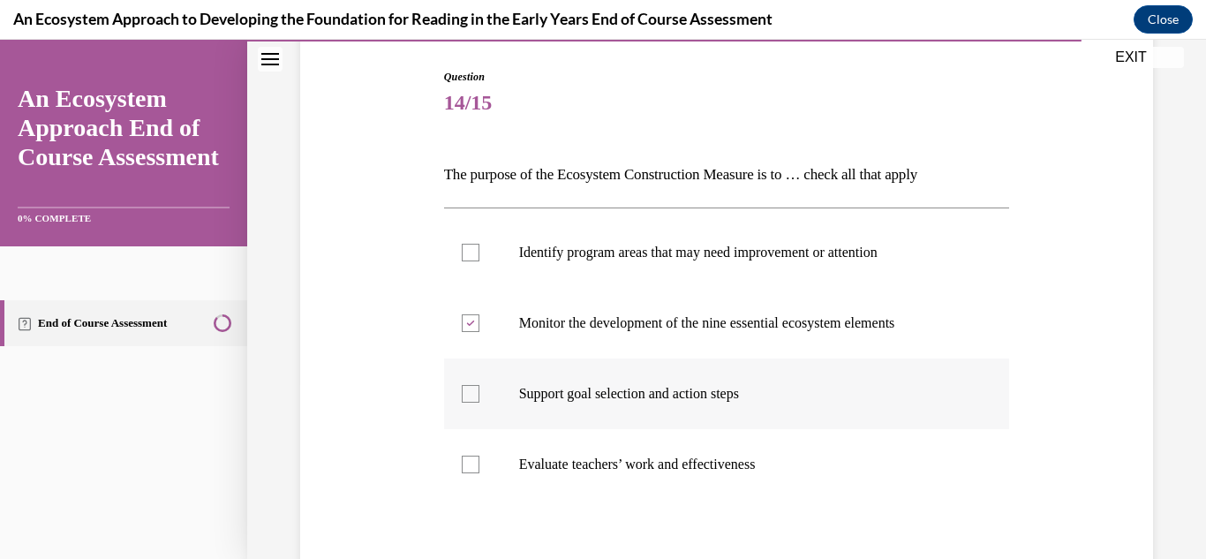
checkbox input "true"
click at [461, 474] on label "Evaluate teachers’ work and effectiveness" at bounding box center [727, 464] width 566 height 71
click at [462, 473] on input "Evaluate teachers’ work and effectiveness" at bounding box center [471, 465] width 18 height 18
checkbox input "true"
click at [474, 238] on label "Identify program areas that may need improvement or attention" at bounding box center [727, 252] width 566 height 71
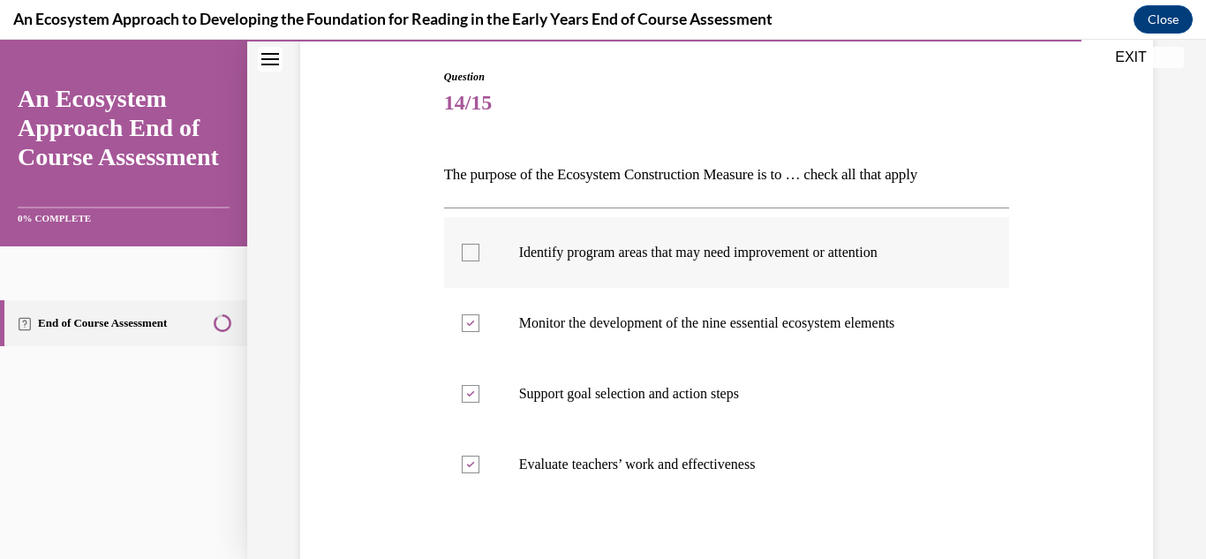
click at [474, 244] on input "Identify program areas that may need improvement or attention" at bounding box center [471, 253] width 18 height 18
checkbox input "true"
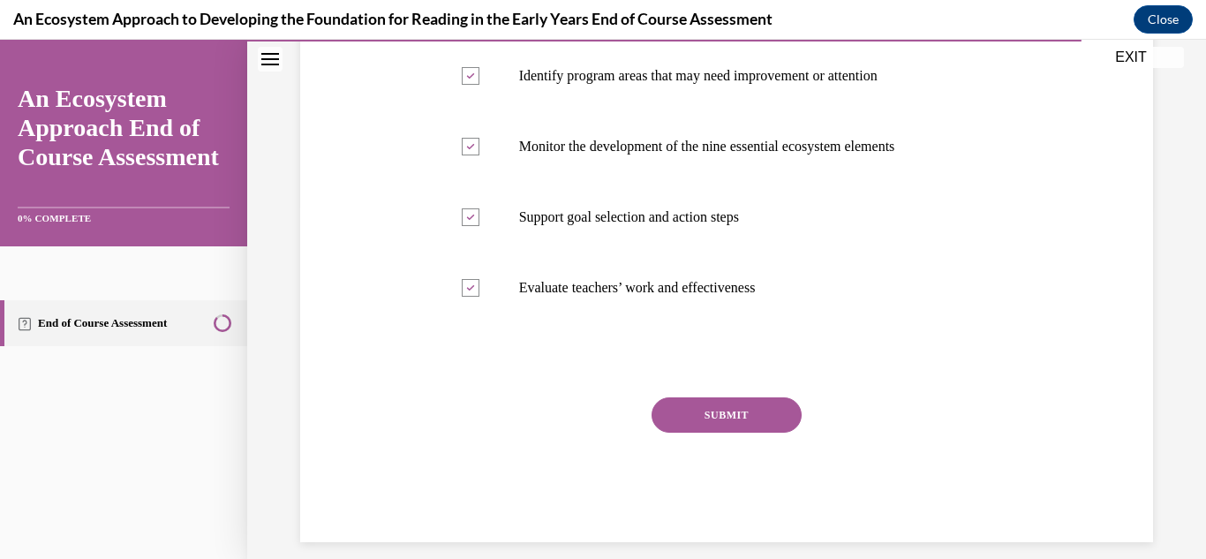
click at [741, 402] on button "SUBMIT" at bounding box center [727, 414] width 150 height 35
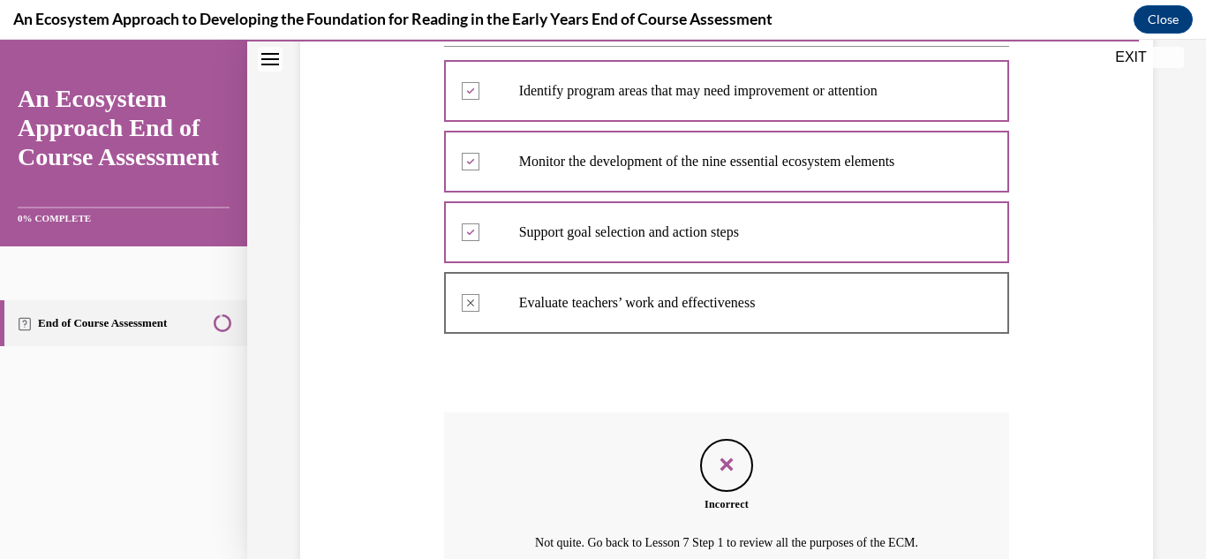
scroll to position [250, 0]
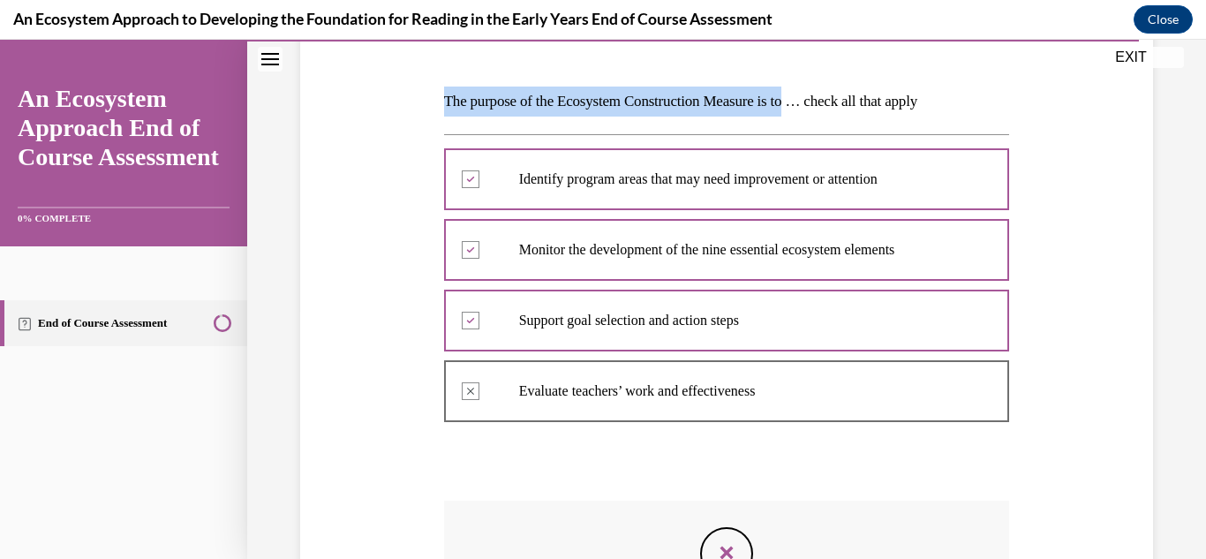
drag, startPoint x: 471, startPoint y: 98, endPoint x: 813, endPoint y: 106, distance: 342.7
click at [813, 106] on div "Question 14/15 The purpose of the Ecosystem Construction Measure is to … check …" at bounding box center [727, 366] width 862 height 846
copy p "The purpose of the Ecosystem Construction Measure is to"
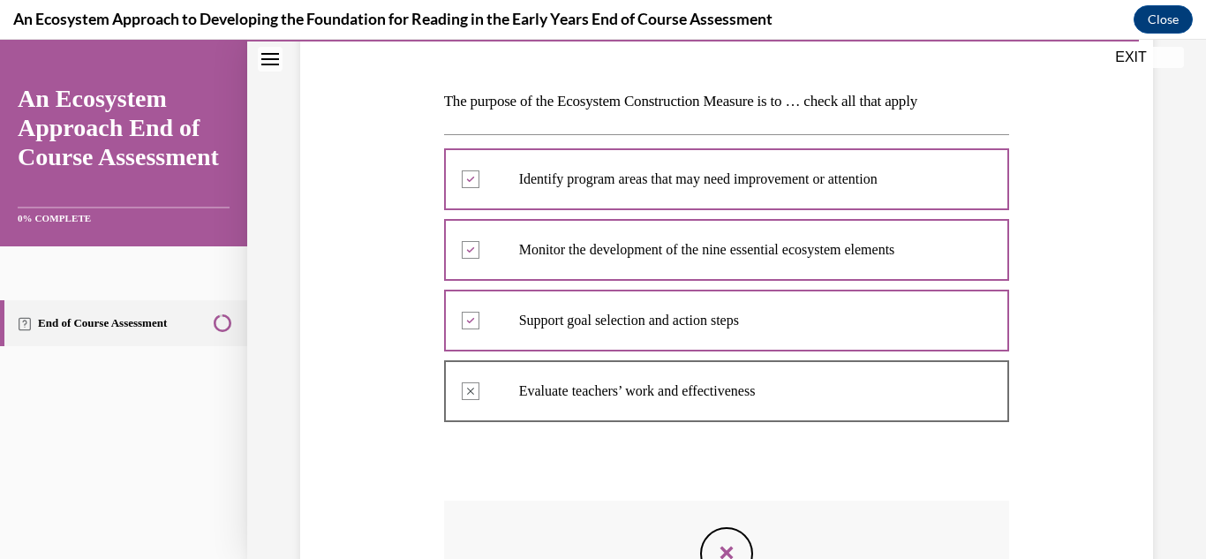
click at [471, 249] on div at bounding box center [727, 249] width 566 height 79
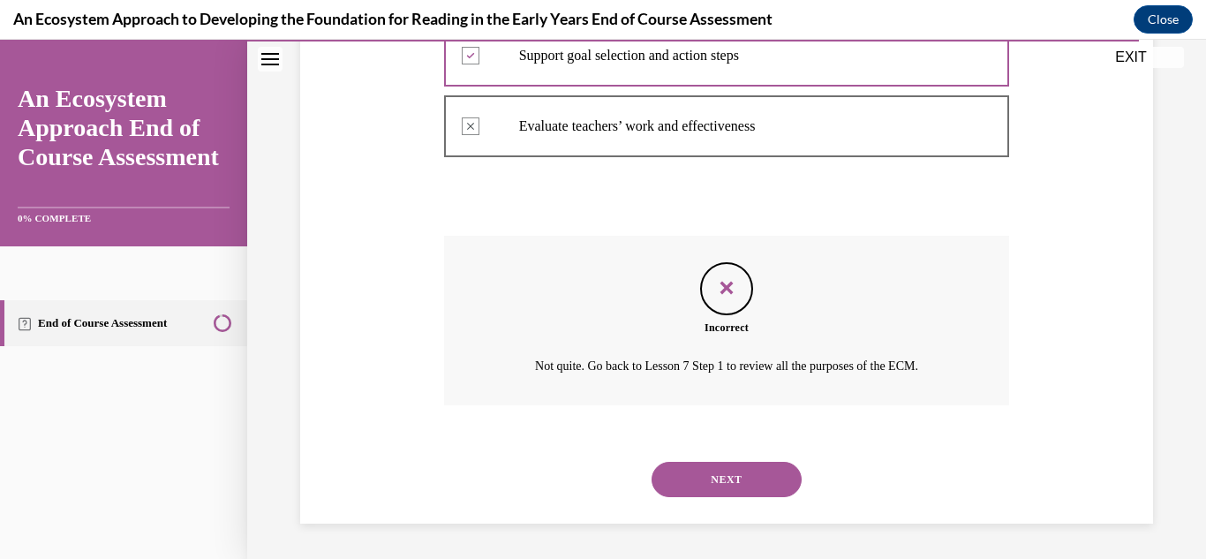
click at [757, 475] on button "NEXT" at bounding box center [727, 479] width 150 height 35
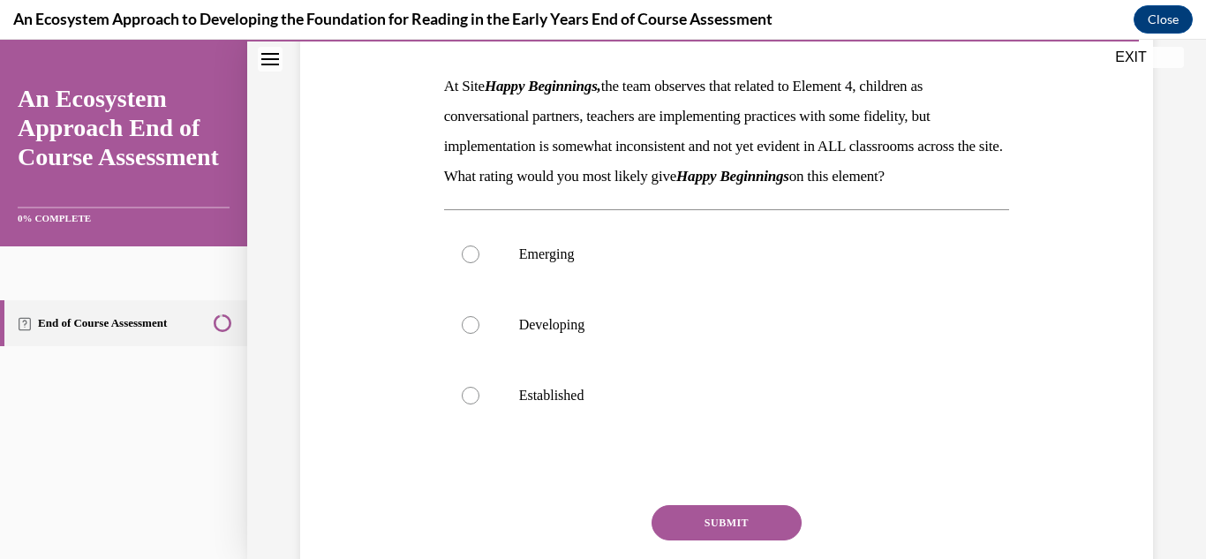
scroll to position [177, 0]
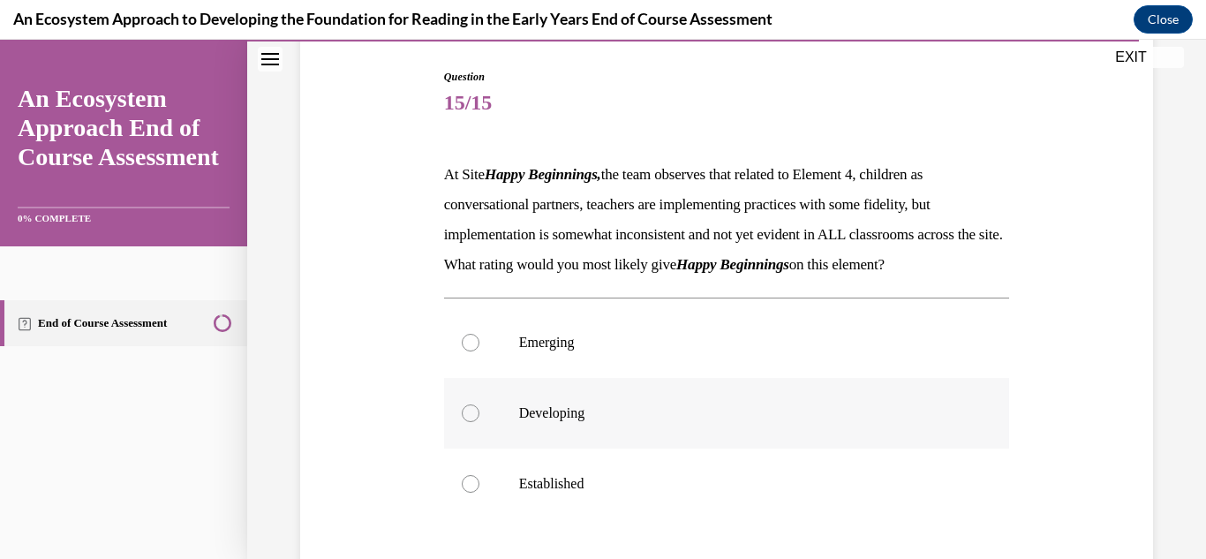
click at [455, 440] on label "Developing" at bounding box center [727, 413] width 566 height 71
click at [462, 422] on input "Developing" at bounding box center [471, 413] width 18 height 18
radio input "true"
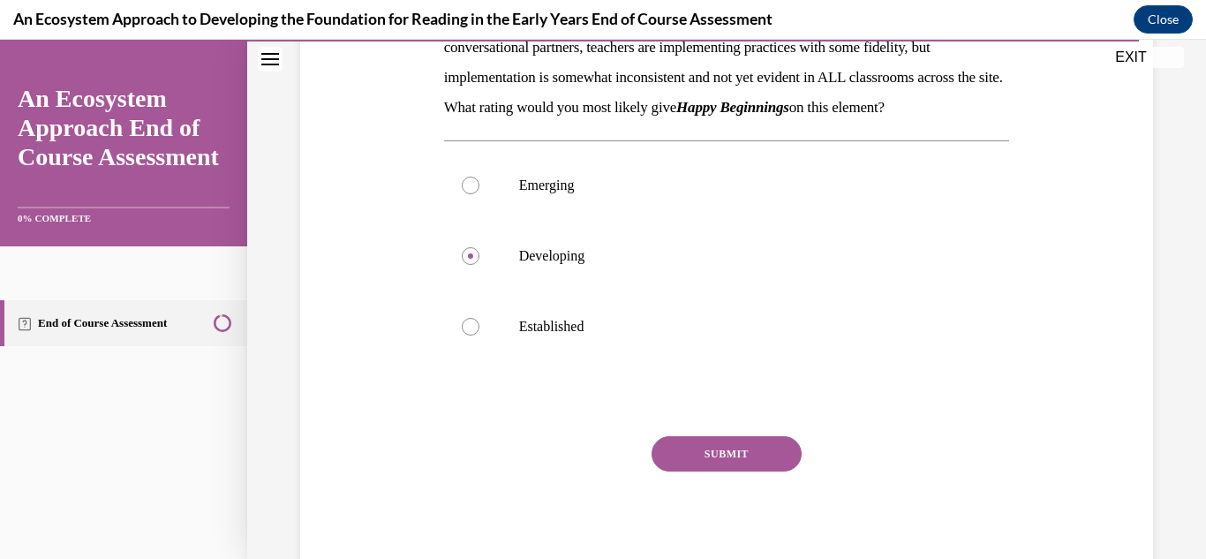
scroll to position [421, 0]
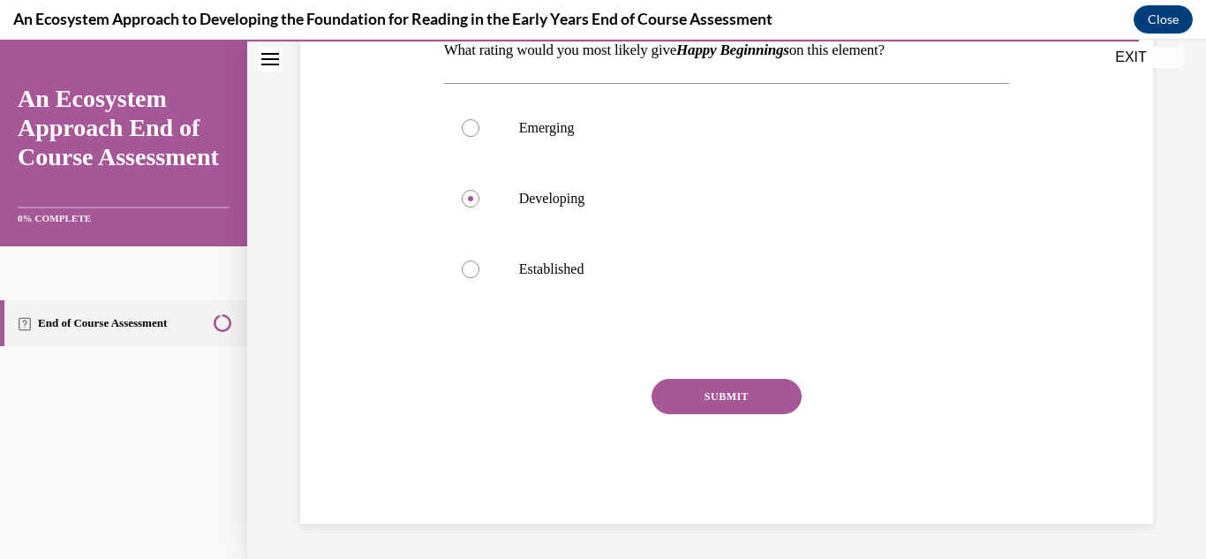
click at [774, 412] on button "SUBMIT" at bounding box center [727, 396] width 150 height 35
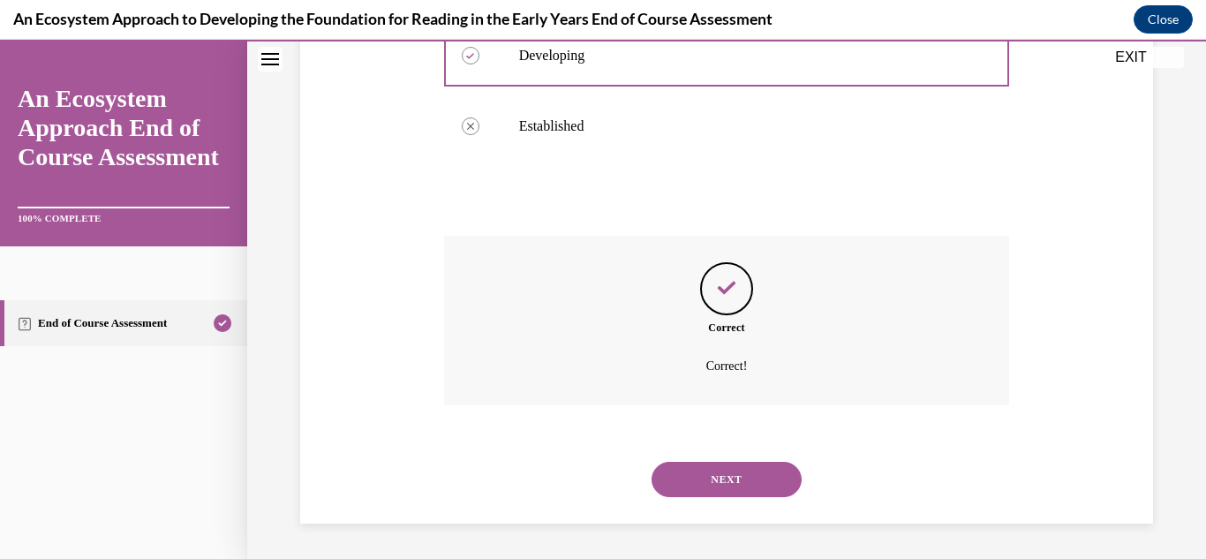
scroll to position [564, 0]
click at [751, 468] on button "NEXT" at bounding box center [727, 479] width 150 height 35
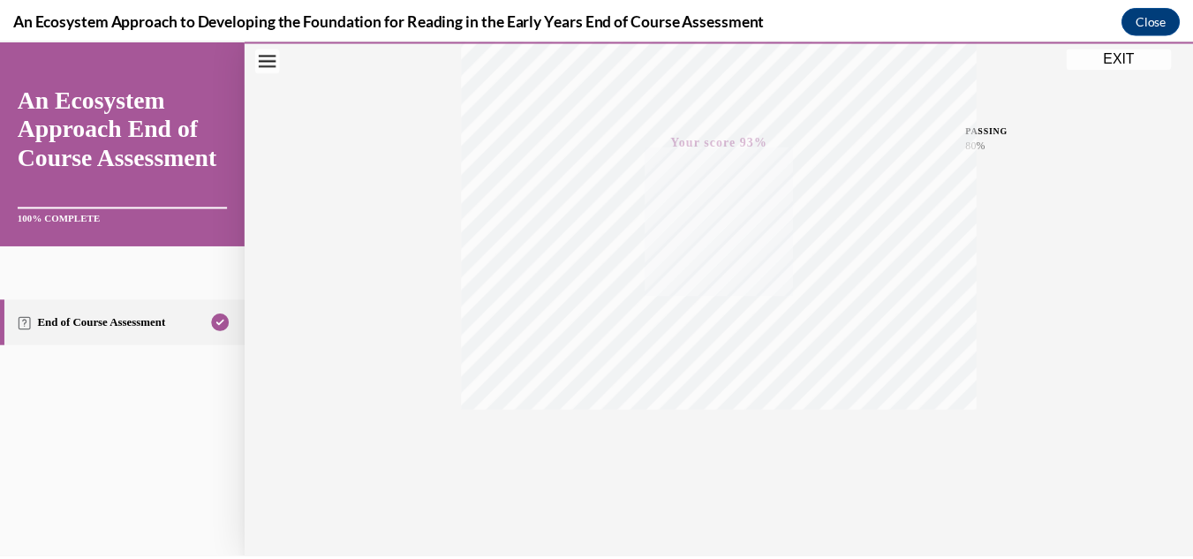
scroll to position [386, 0]
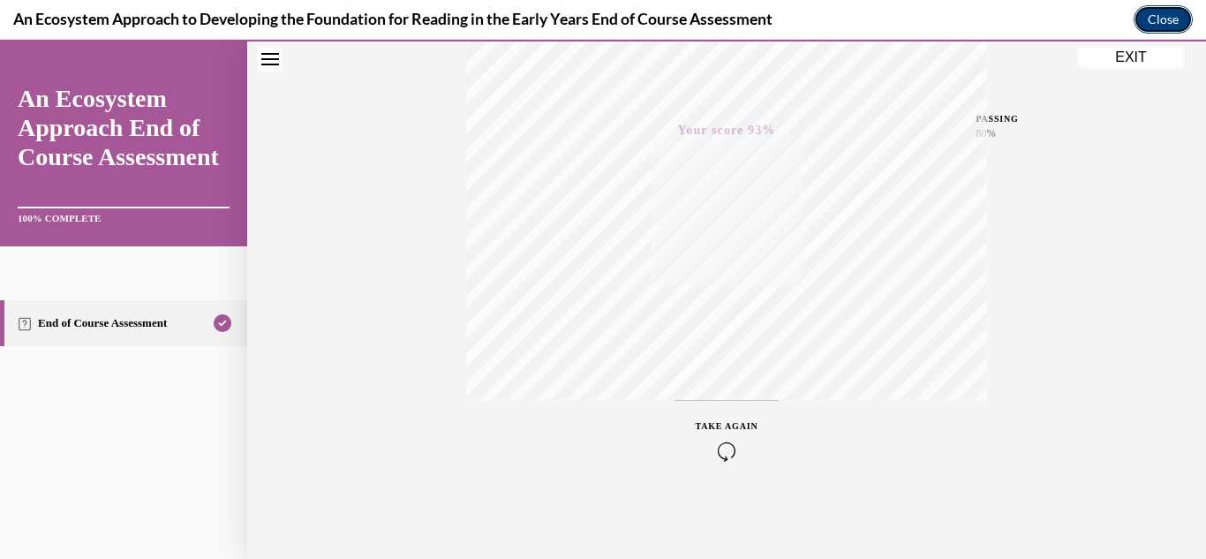
drag, startPoint x: 1165, startPoint y: 14, endPoint x: 1160, endPoint y: 24, distance: 10.7
click at [1167, 17] on button "Close" at bounding box center [1163, 19] width 59 height 28
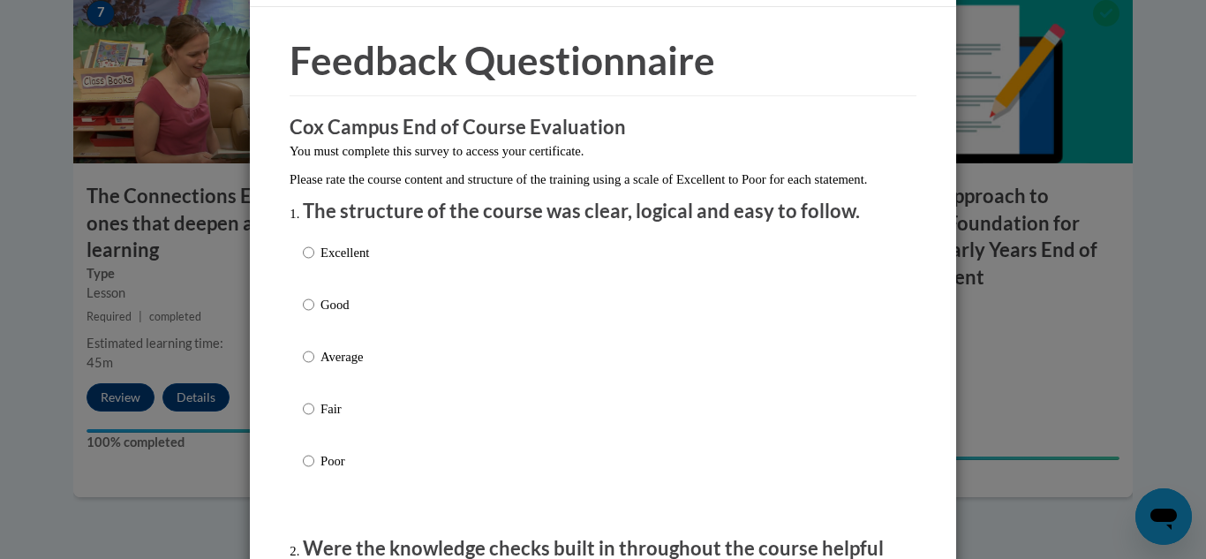
scroll to position [88, 0]
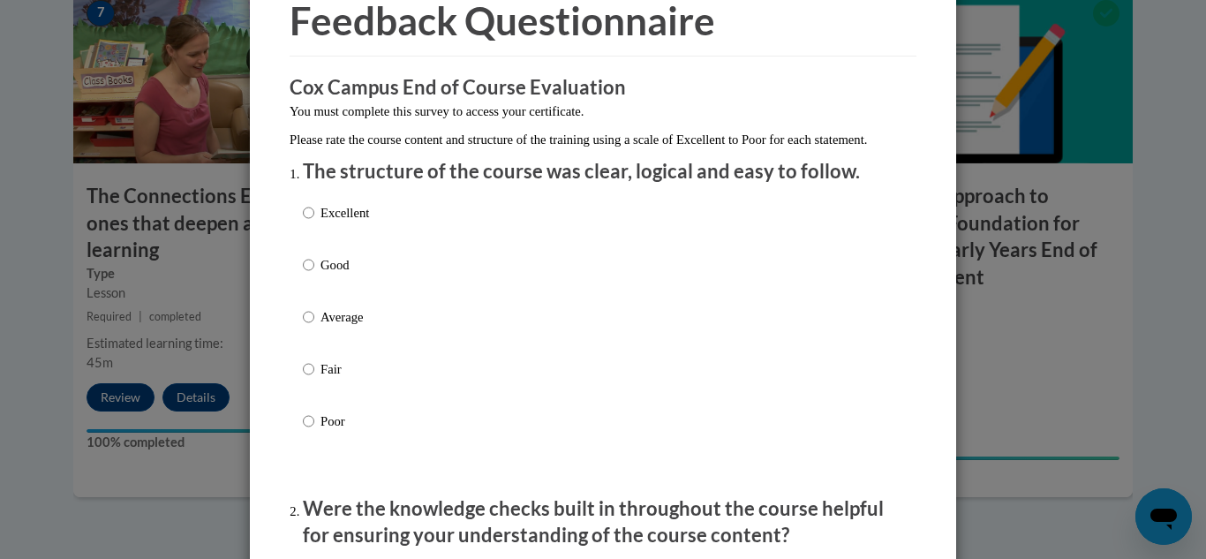
click at [341, 223] on p "Excellent" at bounding box center [345, 212] width 49 height 19
click at [314, 223] on input "Excellent" at bounding box center [308, 212] width 11 height 19
radio input "true"
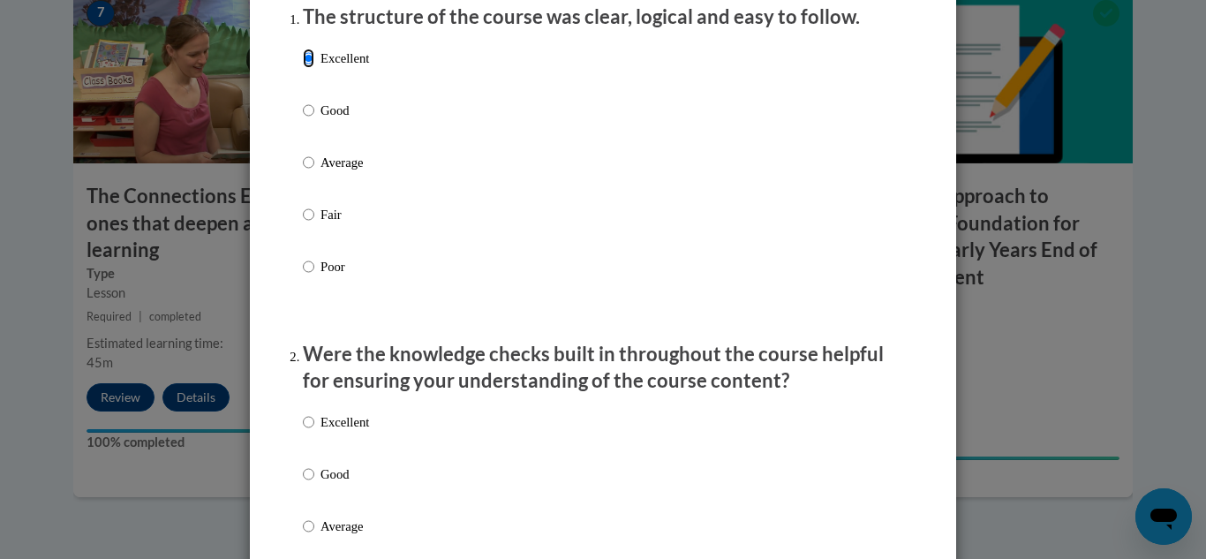
scroll to position [530, 0]
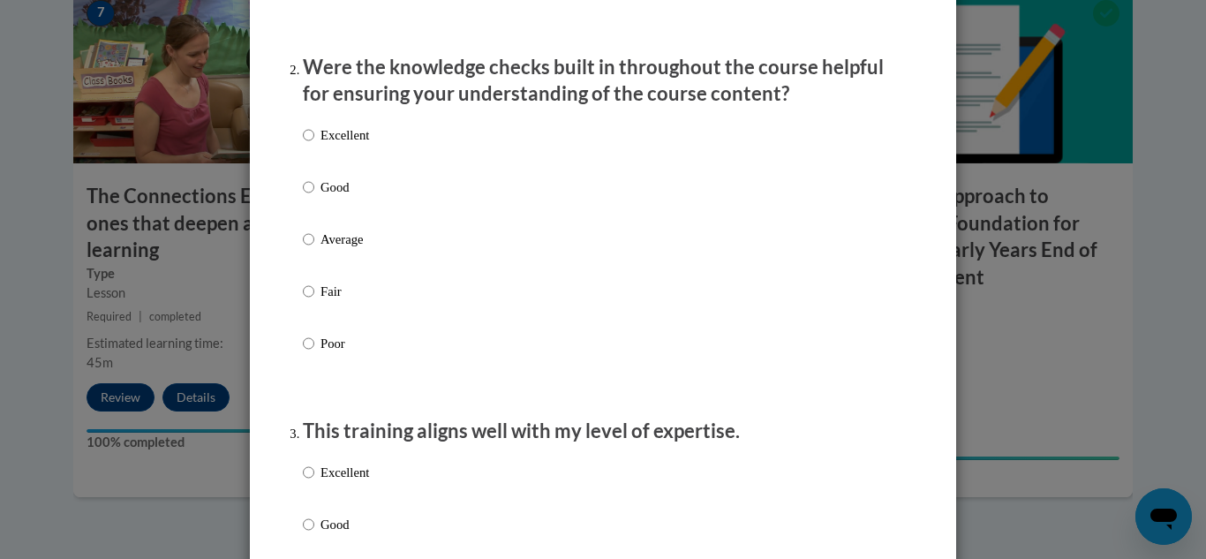
click at [325, 197] on p "Good" at bounding box center [345, 186] width 49 height 19
click at [314, 197] on input "Good" at bounding box center [308, 186] width 11 height 19
radio input "true"
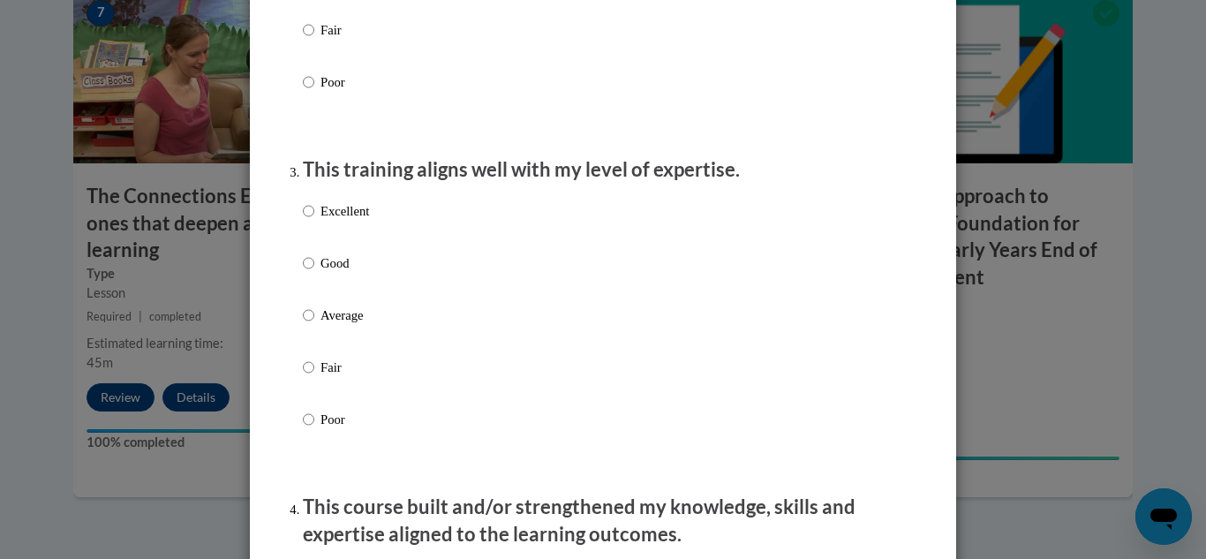
scroll to position [795, 0]
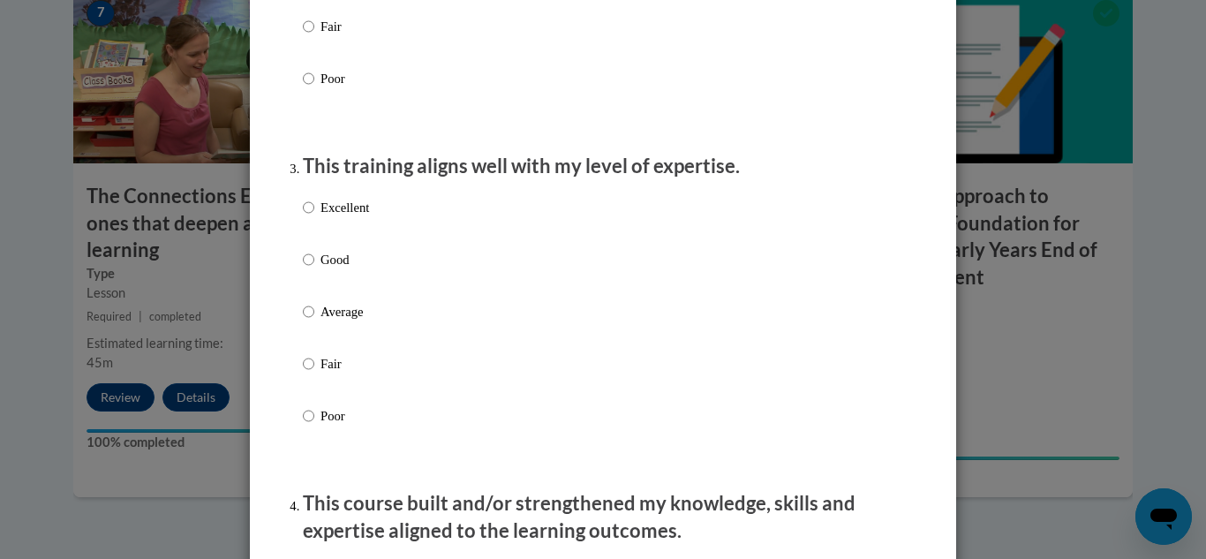
click at [334, 269] on p "Good" at bounding box center [345, 259] width 49 height 19
click at [314, 269] on input "Good" at bounding box center [308, 259] width 11 height 19
radio input "true"
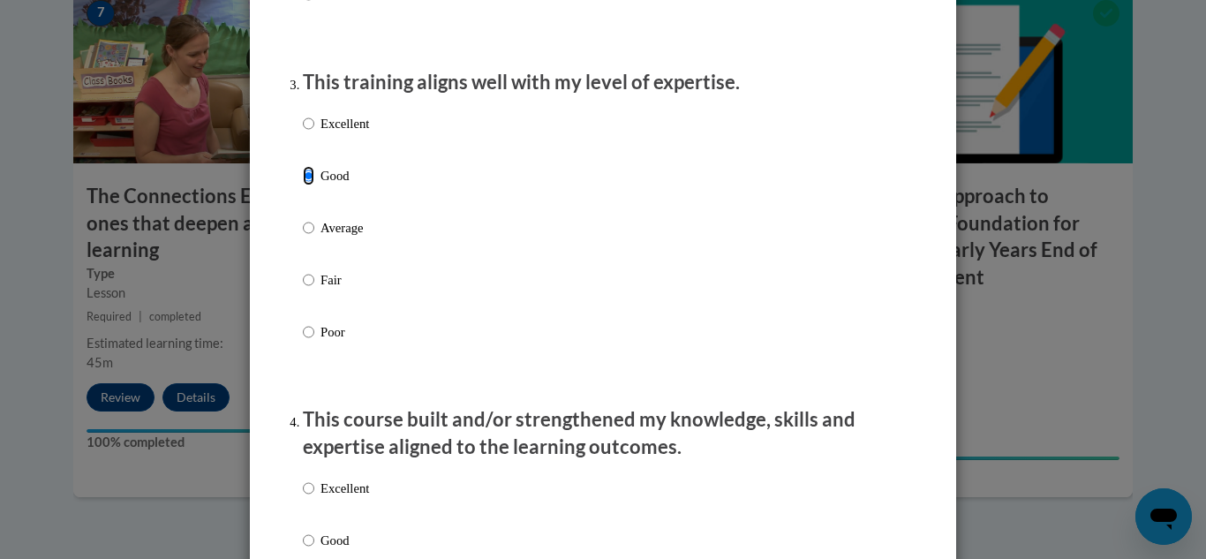
scroll to position [1148, 0]
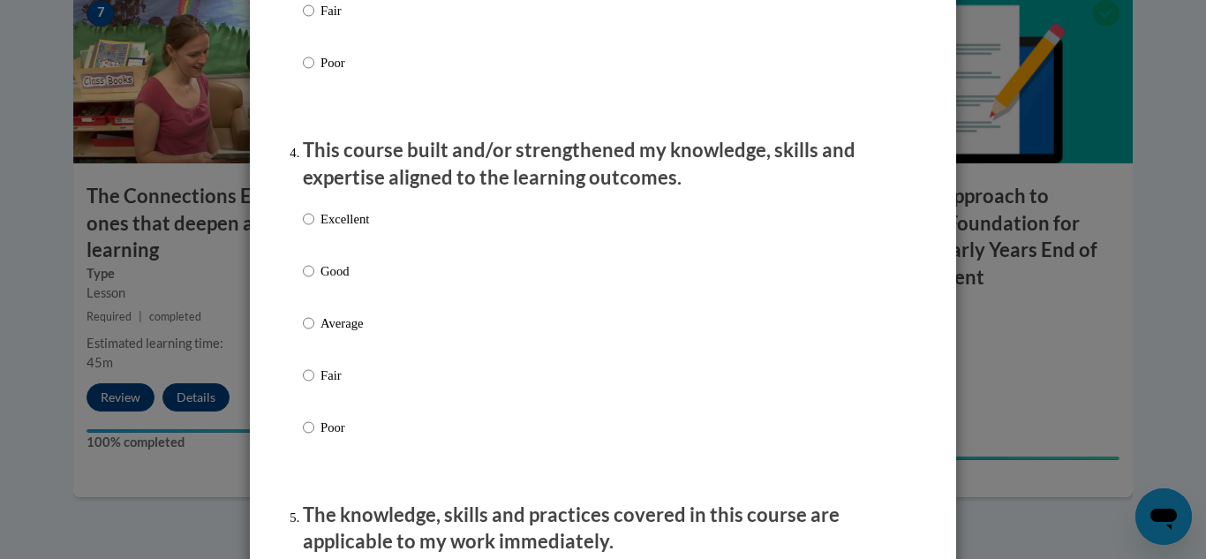
click at [313, 252] on label "Excellent" at bounding box center [336, 233] width 66 height 48
click at [313, 229] on input "Excellent" at bounding box center [308, 218] width 11 height 19
radio input "true"
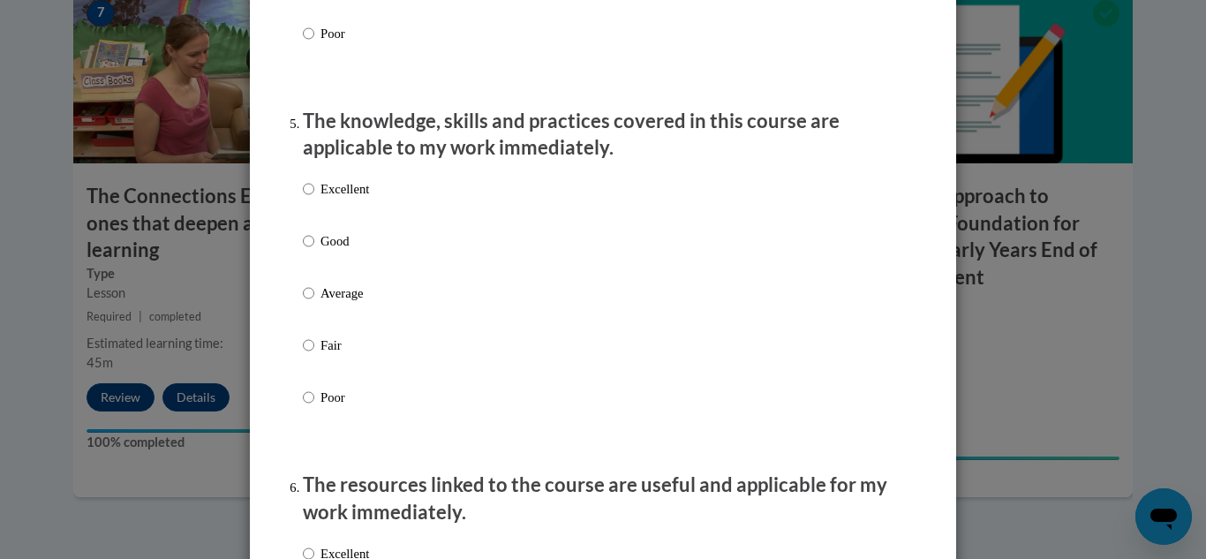
scroll to position [1589, 0]
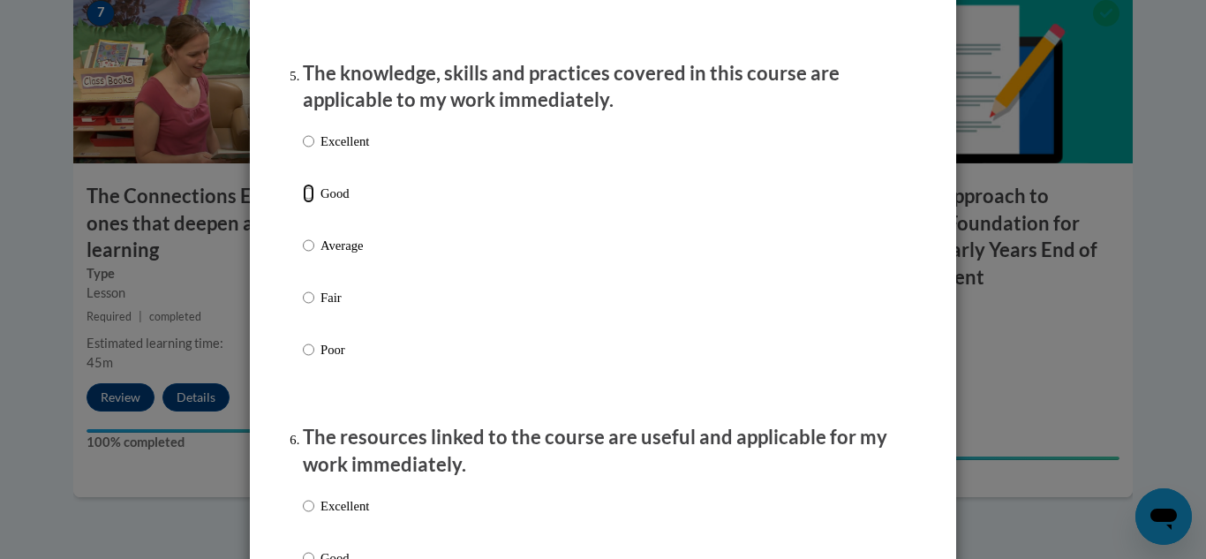
click at [303, 200] on input "Good" at bounding box center [308, 193] width 11 height 19
radio input "true"
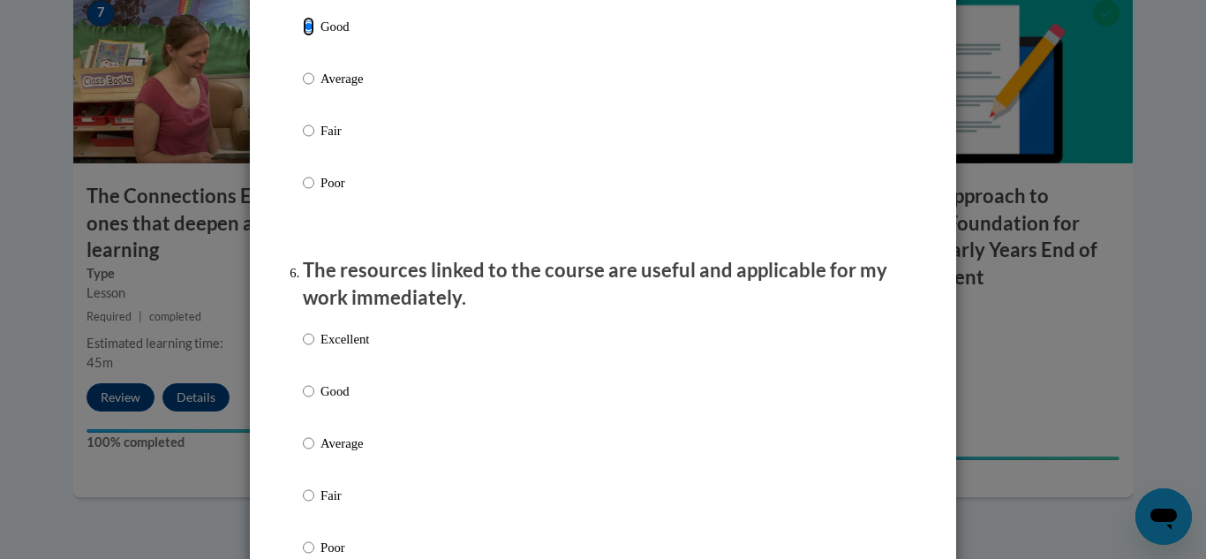
scroll to position [1943, 0]
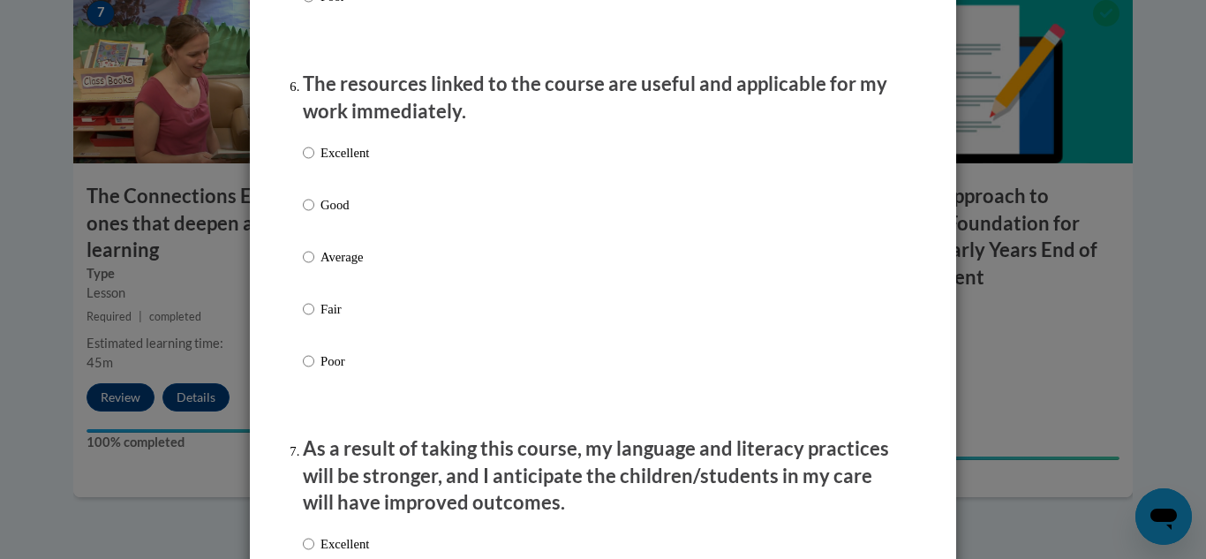
click at [331, 162] on p "Excellent" at bounding box center [345, 152] width 49 height 19
click at [314, 162] on input "Excellent" at bounding box center [308, 152] width 11 height 19
radio input "true"
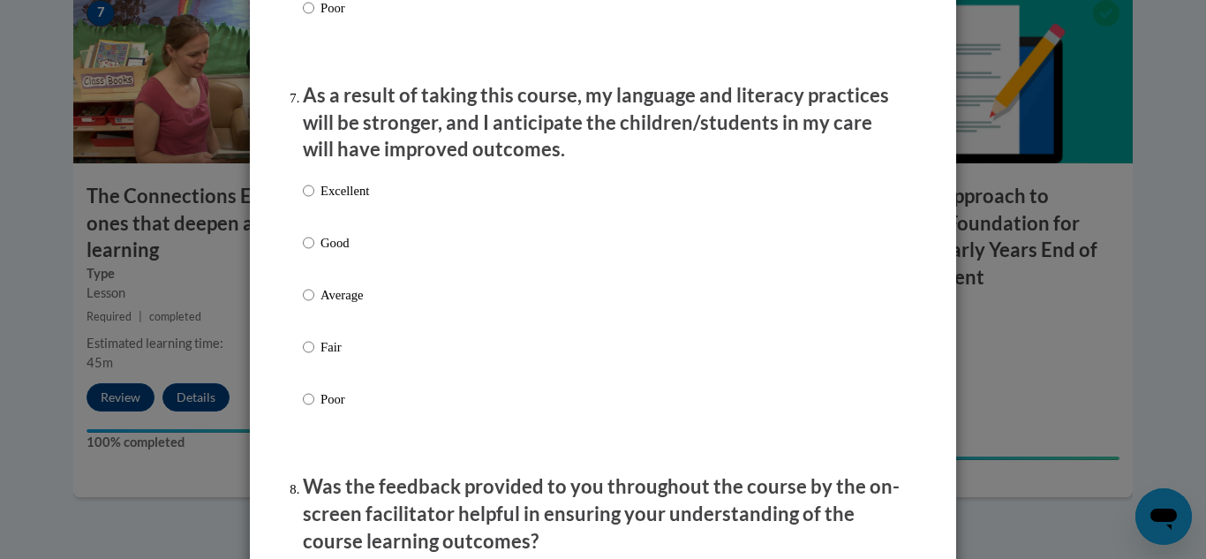
click at [326, 253] on p "Good" at bounding box center [345, 242] width 49 height 19
click at [314, 253] on input "Good" at bounding box center [308, 242] width 11 height 19
radio input "true"
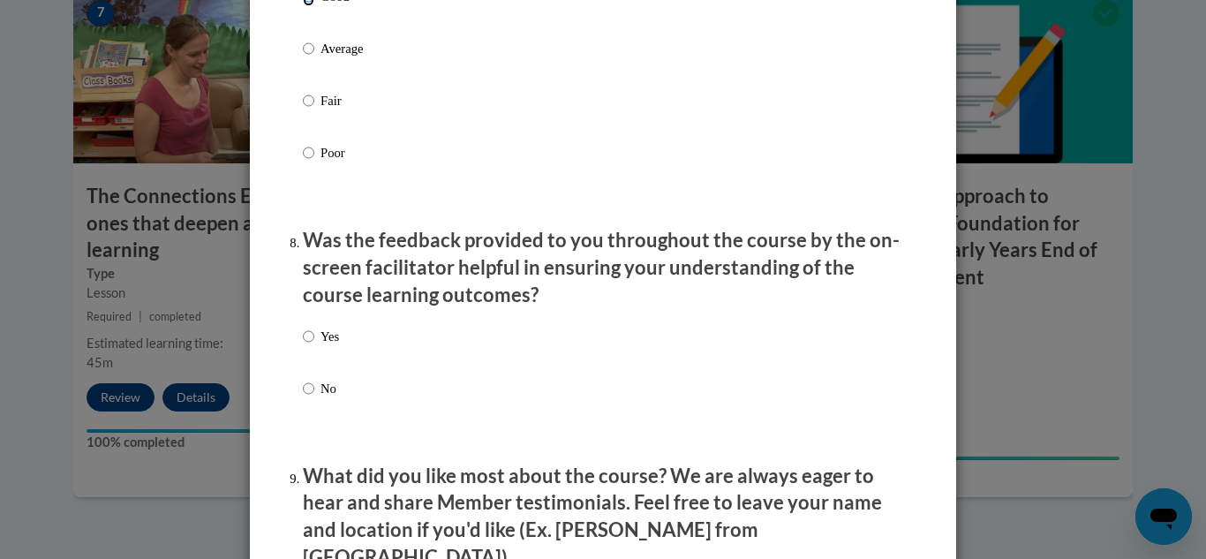
scroll to position [2737, 0]
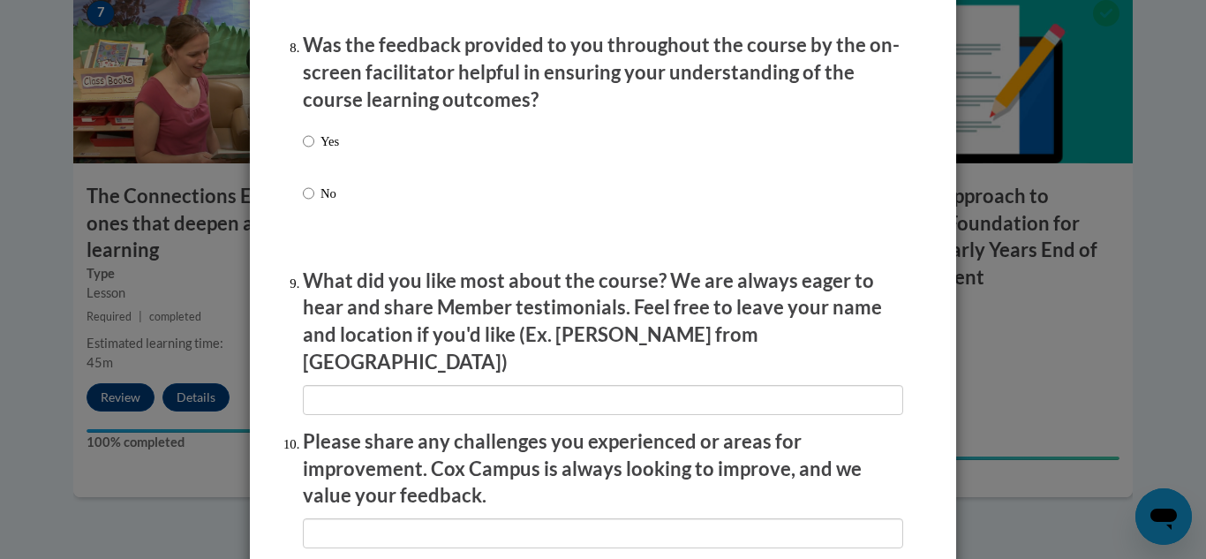
click at [321, 151] on p "Yes" at bounding box center [330, 141] width 19 height 19
click at [314, 151] on input "Yes" at bounding box center [308, 141] width 11 height 19
radio input "true"
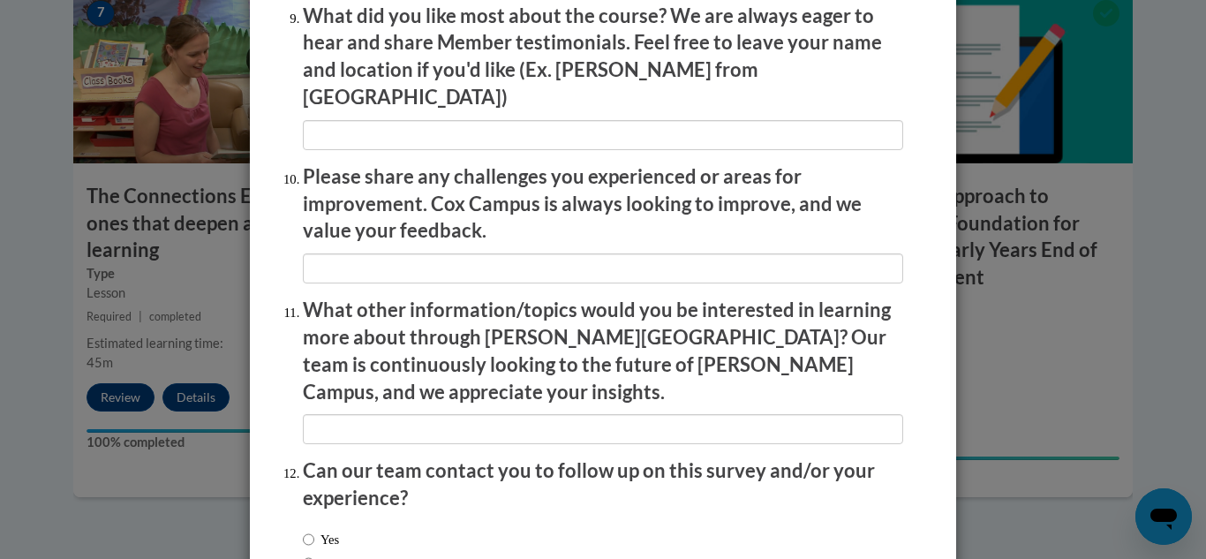
scroll to position [3110, 0]
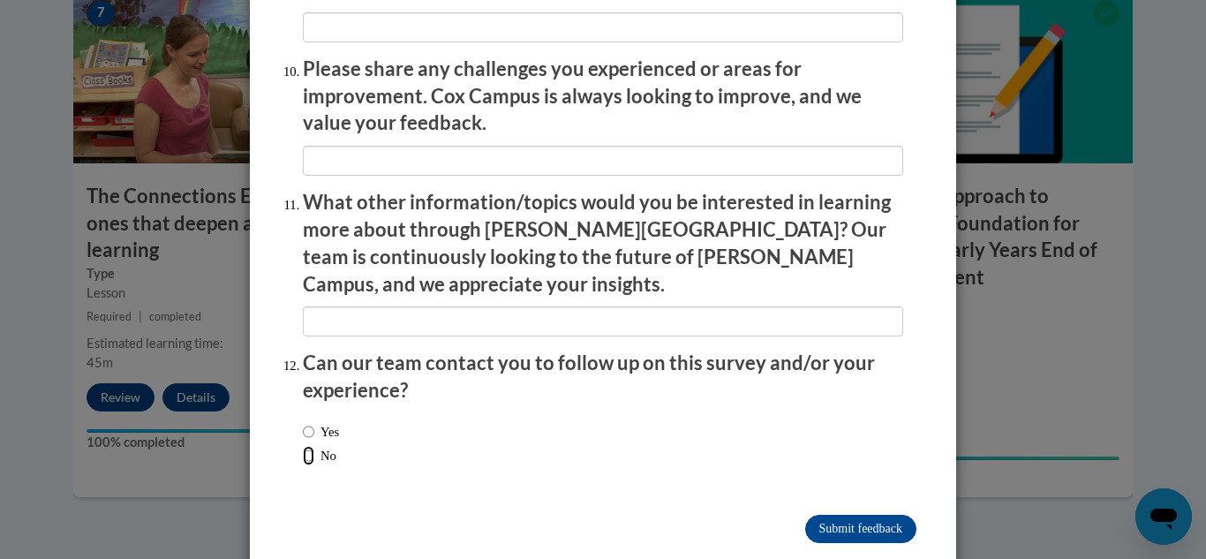
click at [303, 446] on input "No" at bounding box center [308, 455] width 11 height 19
radio input "true"
drag, startPoint x: 867, startPoint y: 484, endPoint x: 1099, endPoint y: 389, distance: 251.1
click at [869, 515] on input "Submit feedback" at bounding box center [860, 529] width 111 height 28
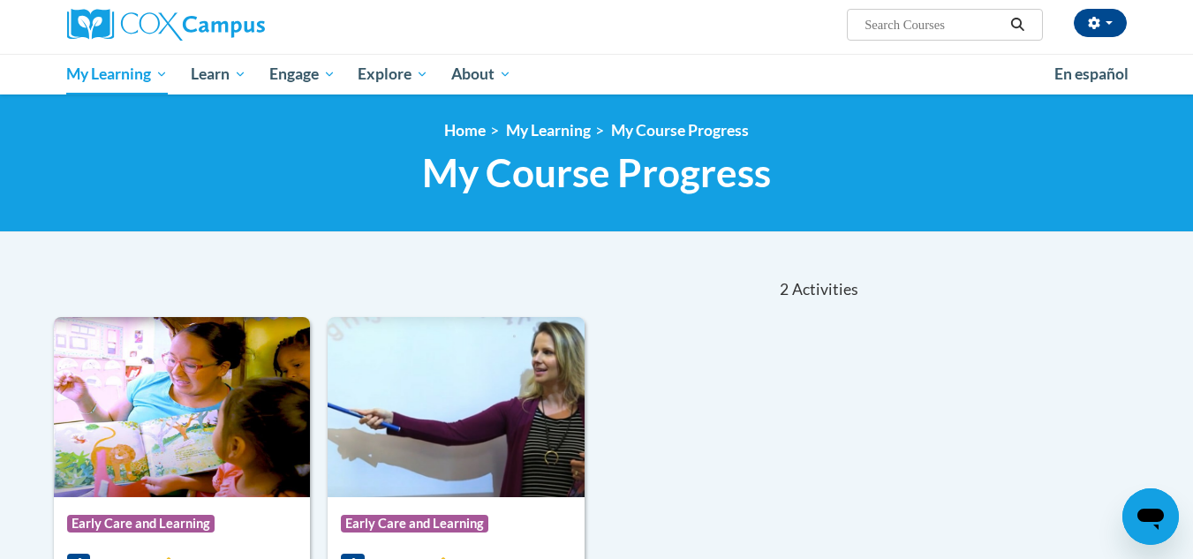
scroll to position [68, 0]
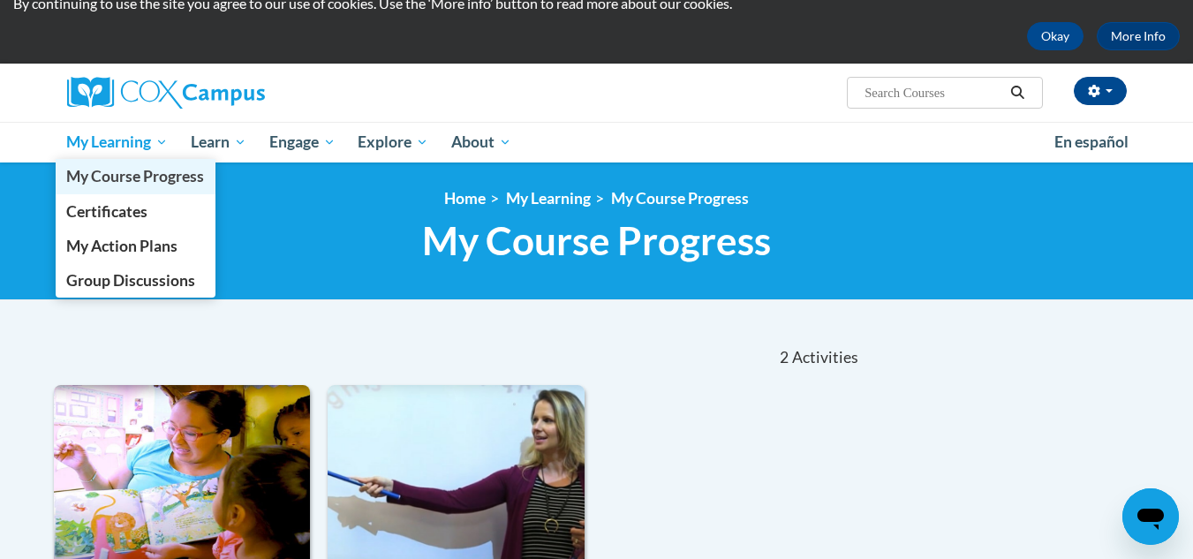
click at [116, 180] on span "My Course Progress" at bounding box center [135, 176] width 138 height 19
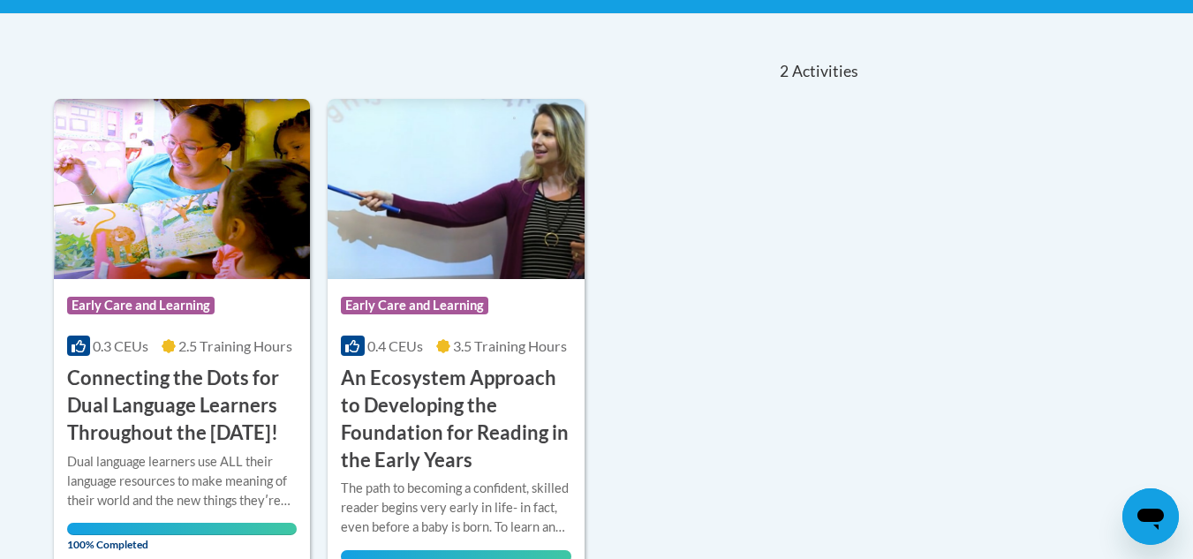
scroll to position [88, 0]
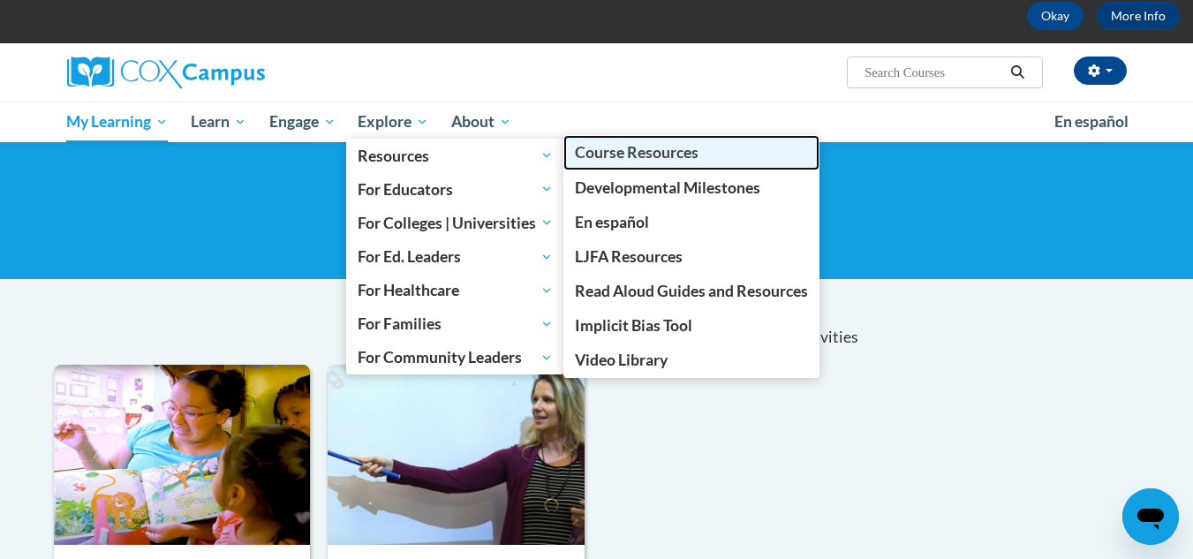
click at [646, 145] on span "Course Resources" at bounding box center [637, 152] width 124 height 19
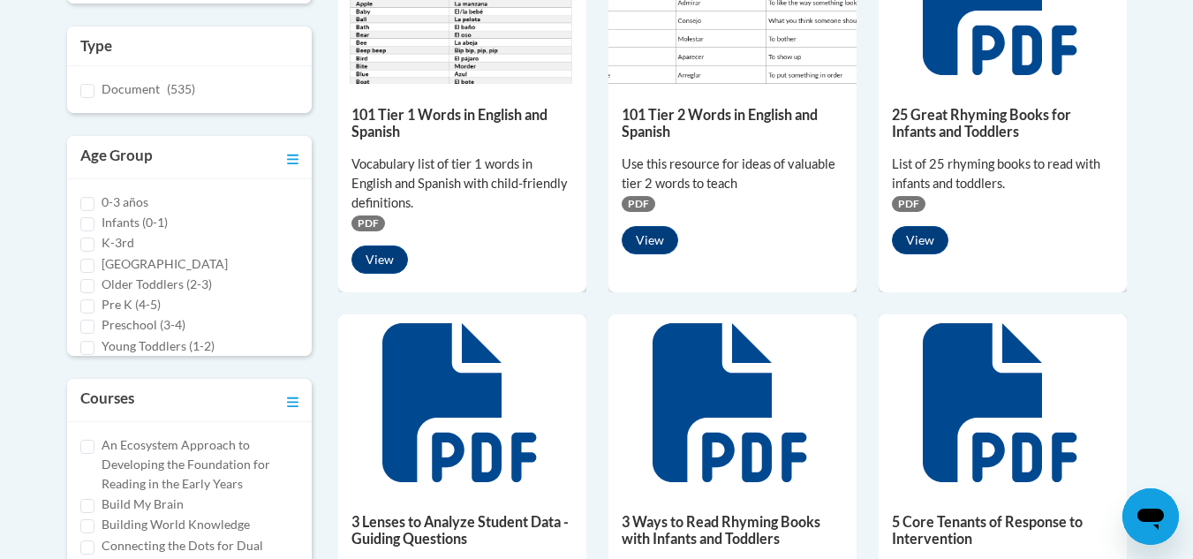
click at [219, 443] on label "An Ecosystem Approach to Developing the Foundation for Reading in the Early Yea…" at bounding box center [201, 464] width 198 height 58
click at [94, 443] on input "An Ecosystem Approach to Developing the Foundation for Reading in the Early Yea…" at bounding box center [87, 447] width 14 height 14
checkbox input "true"
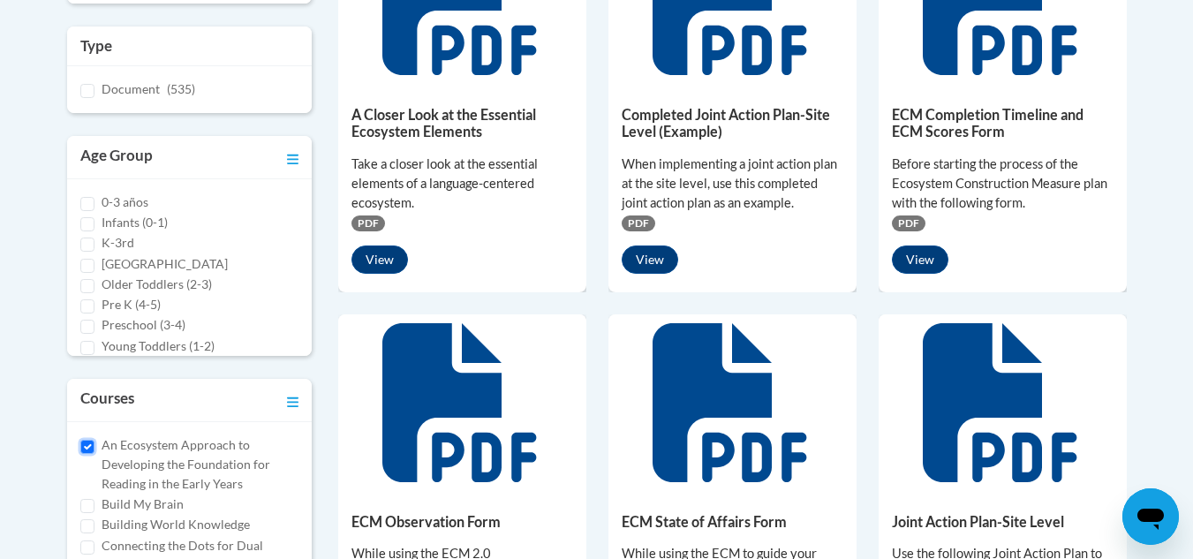
scroll to position [177, 0]
click at [251, 432] on label "Cox Campus Structured Literacy Certificate Exam" at bounding box center [201, 438] width 198 height 39
click at [94, 432] on input "Cox Campus Structured Literacy Certificate Exam" at bounding box center [87, 430] width 14 height 14
checkbox input "true"
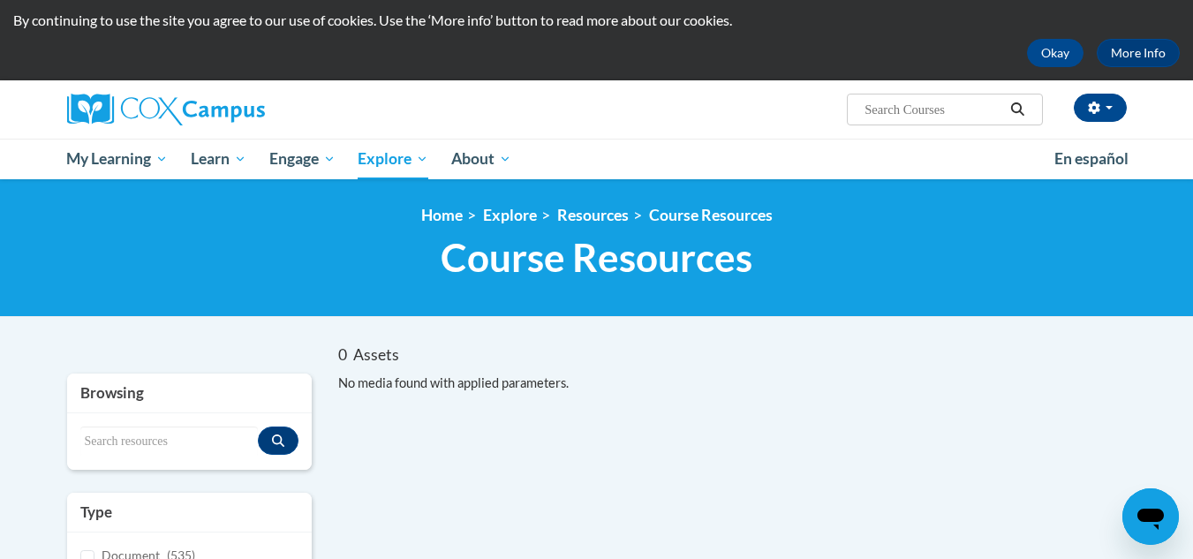
scroll to position [0, 0]
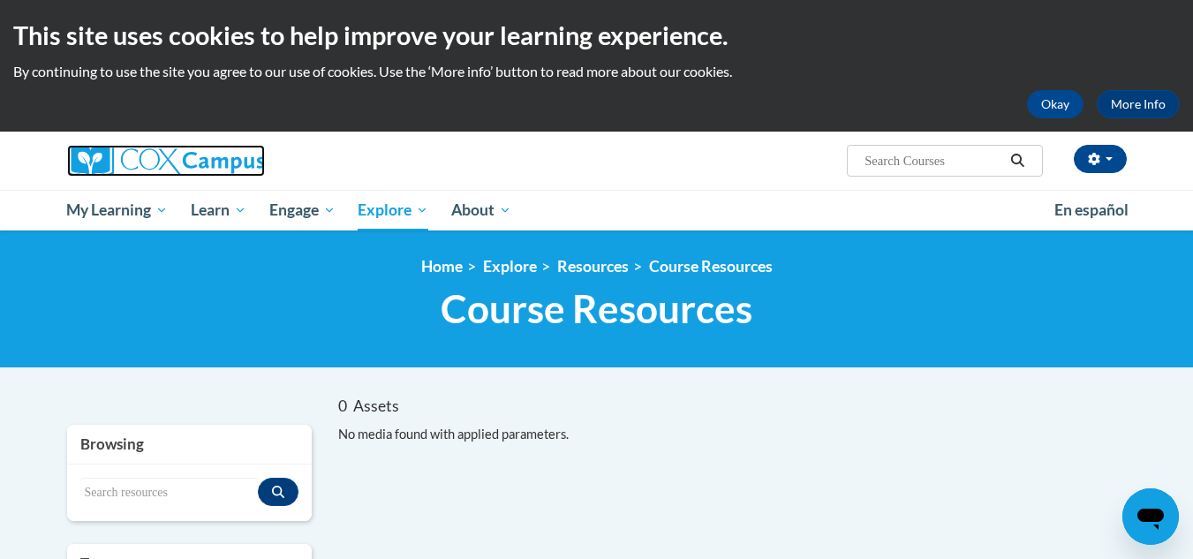
click at [226, 163] on img at bounding box center [166, 161] width 198 height 32
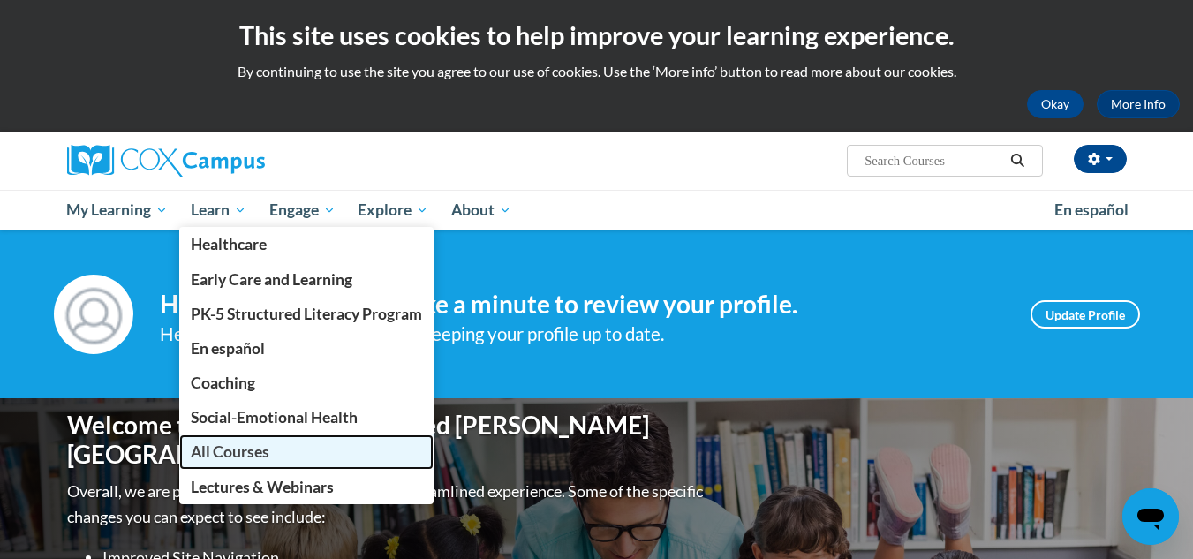
click at [266, 445] on span "All Courses" at bounding box center [230, 451] width 79 height 19
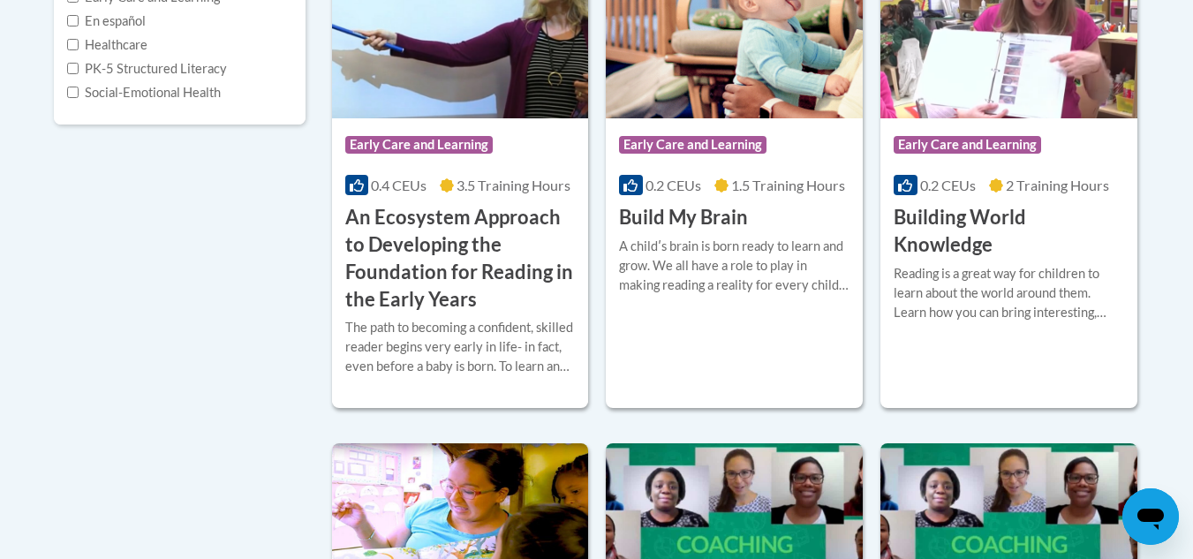
scroll to position [353, 0]
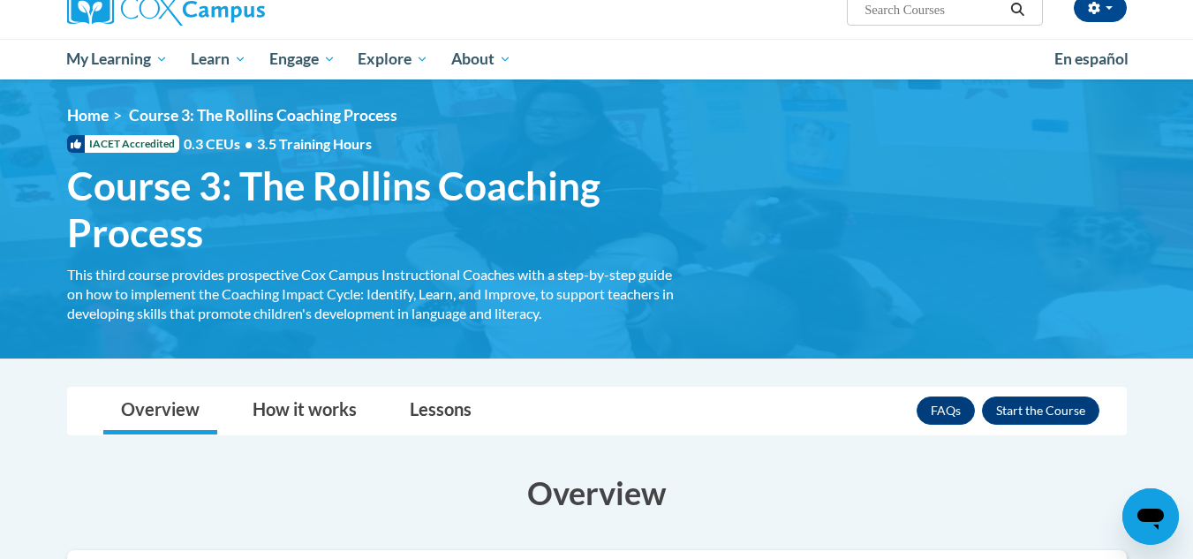
scroll to position [416, 0]
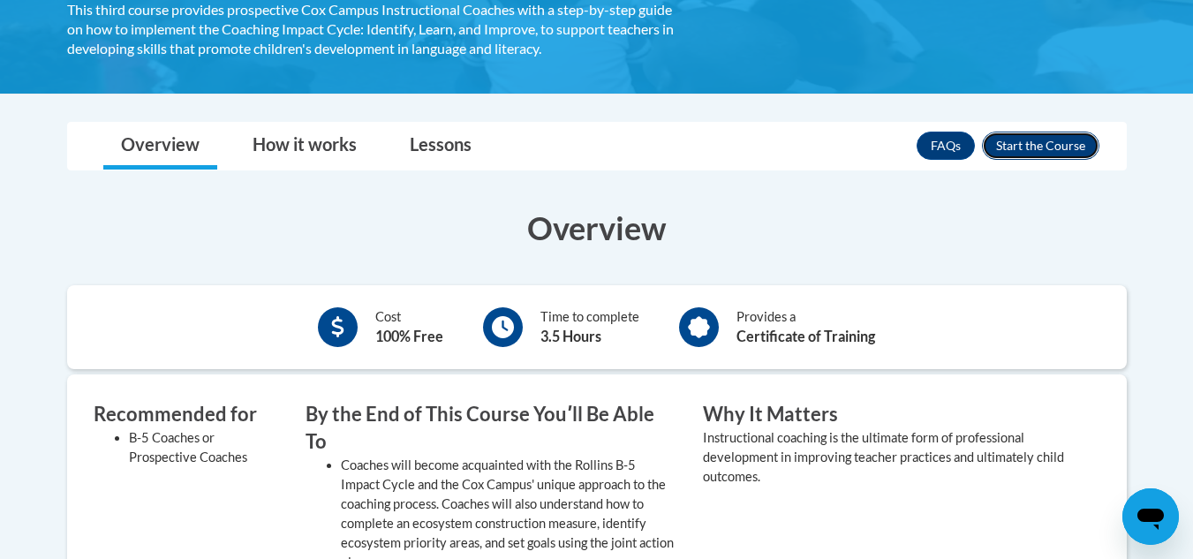
click at [1054, 140] on button "Enroll" at bounding box center [1040, 146] width 117 height 28
